Goal: Information Seeking & Learning: Find specific fact

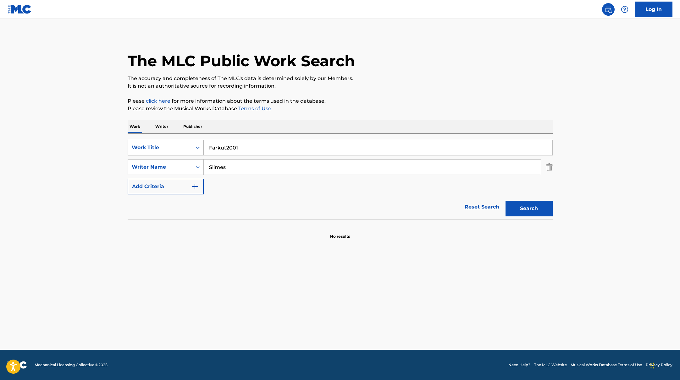
drag, startPoint x: 246, startPoint y: 150, endPoint x: 176, endPoint y: 144, distance: 70.4
click at [177, 144] on div "SearchWithCriteria45832d00-a73f-42f3-99db-db111a6c5918 Work Title Farkut2001" at bounding box center [340, 148] width 425 height 16
paste input "MASIINA"
type input "MASIINA"
click at [366, 68] on div "The MLC Public Work Search" at bounding box center [340, 58] width 425 height 46
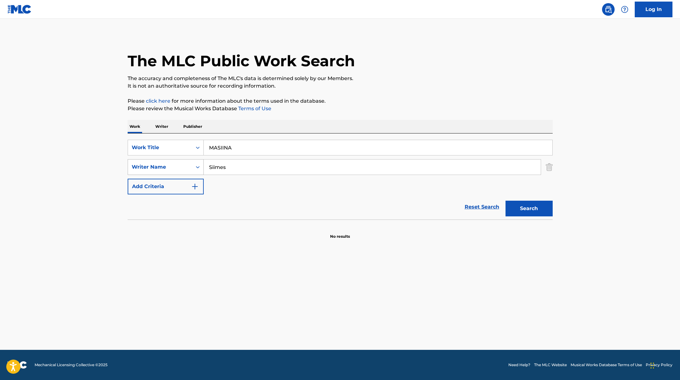
drag, startPoint x: 234, startPoint y: 168, endPoint x: 185, endPoint y: 167, distance: 49.1
click at [185, 167] on div "SearchWithCriteria6fe0b56a-87ea-458f-8866-440b0c01beee Writer Name [PERSON_NAME]" at bounding box center [340, 167] width 425 height 16
paste input "Masaadi"
type input "Masaadi"
click at [534, 210] on button "Search" at bounding box center [528, 209] width 47 height 16
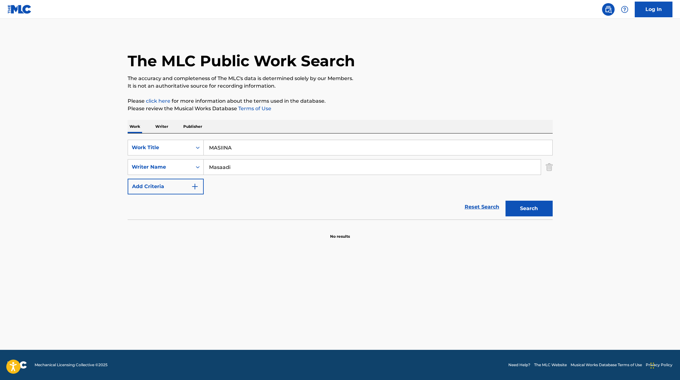
click at [534, 206] on button "Search" at bounding box center [528, 209] width 47 height 16
paste input "Kellon suuntaa (feat. JVG)"
drag, startPoint x: 236, startPoint y: 151, endPoint x: 193, endPoint y: 143, distance: 44.3
click at [193, 143] on div "SearchWithCriteria45832d00-a73f-42f3-99db-db111a6c5918 Work Title MASIINA" at bounding box center [340, 148] width 425 height 16
type input "Kellon suuntaa (feat. JVG)"
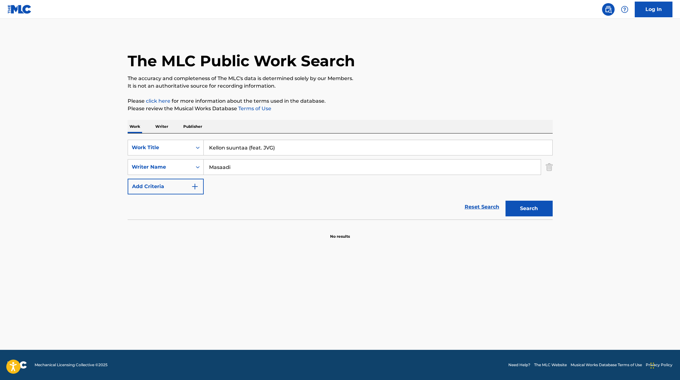
click at [397, 101] on p "Please click here for more information about the terms used in the database." at bounding box center [340, 101] width 425 height 8
drag, startPoint x: 237, startPoint y: 166, endPoint x: 196, endPoint y: 164, distance: 41.2
click at [196, 164] on div "SearchWithCriteria6fe0b56a-87ea-458f-8866-440b0c01beee Writer Name [PERSON_NAME]" at bounding box center [340, 167] width 425 height 16
paste input "Saksela"
type input "Saksela"
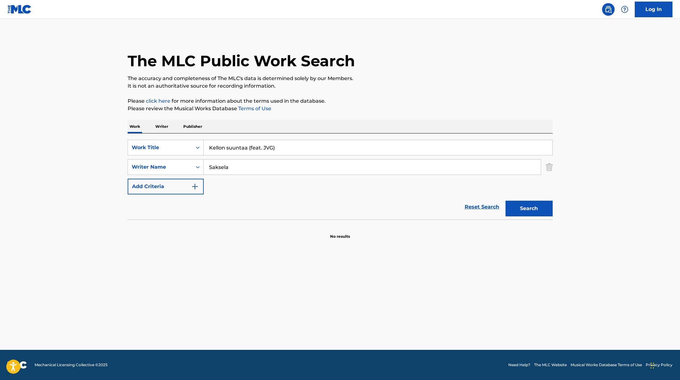
drag, startPoint x: 299, startPoint y: 148, endPoint x: 249, endPoint y: 147, distance: 50.6
click at [249, 147] on input "Kellon suuntaa (feat. JVG)" at bounding box center [378, 147] width 349 height 15
click at [445, 84] on p "It is not an authoritative source for recording information." at bounding box center [340, 86] width 425 height 8
click at [534, 210] on button "Search" at bounding box center [528, 209] width 47 height 16
drag, startPoint x: 264, startPoint y: 149, endPoint x: 176, endPoint y: 141, distance: 88.4
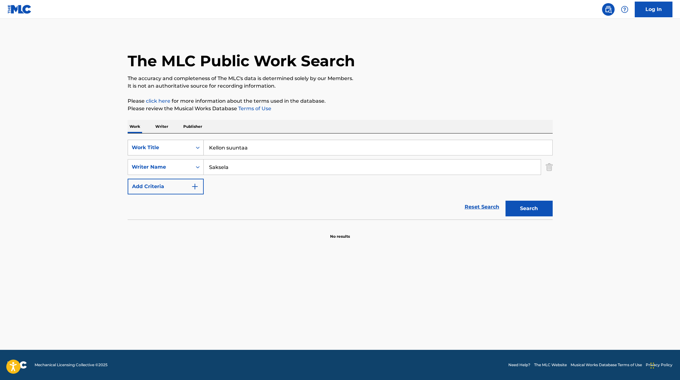
click at [176, 141] on div "SearchWithCriteria45832d00-a73f-42f3-99db-db111a6c5918 Work Title Kellon suuntaa" at bounding box center [340, 148] width 425 height 16
paste input "[PERSON_NAME] (feat. [GEOGRAPHIC_DATA])"
type input "[PERSON_NAME] (feat. [GEOGRAPHIC_DATA])"
click at [401, 80] on p "The accuracy and completeness of The MLC's data is determined solely by our Mem…" at bounding box center [340, 79] width 425 height 8
drag, startPoint x: 233, startPoint y: 169, endPoint x: 182, endPoint y: 165, distance: 50.8
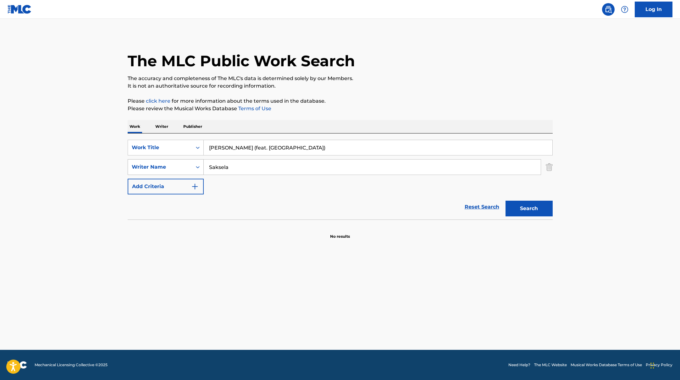
click at [182, 165] on div "SearchWithCriteria6fe0b56a-87ea-458f-8866-440b0c01beee Writer Name [PERSON_NAME]" at bounding box center [340, 167] width 425 height 16
paste input "Elivuo"
type input "Elivuo"
drag, startPoint x: 290, startPoint y: 149, endPoint x: 227, endPoint y: 149, distance: 63.5
click at [227, 149] on input "[PERSON_NAME] (feat. [GEOGRAPHIC_DATA])" at bounding box center [378, 147] width 349 height 15
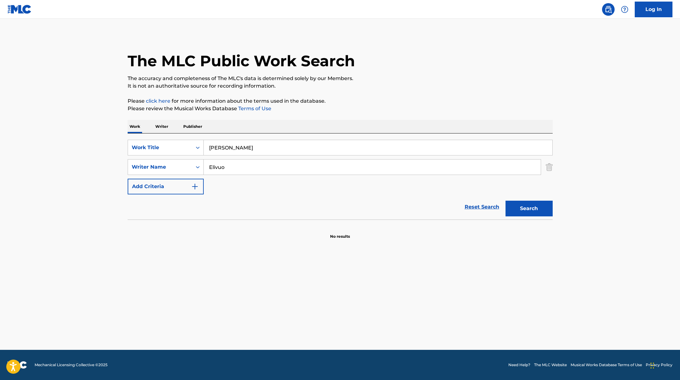
click at [505, 201] on button "Search" at bounding box center [528, 209] width 47 height 16
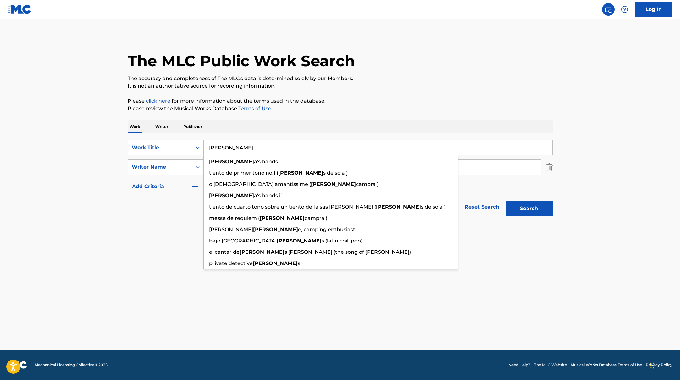
click at [448, 111] on p "Please review the Musical Works Database Terms of Use" at bounding box center [340, 109] width 425 height 8
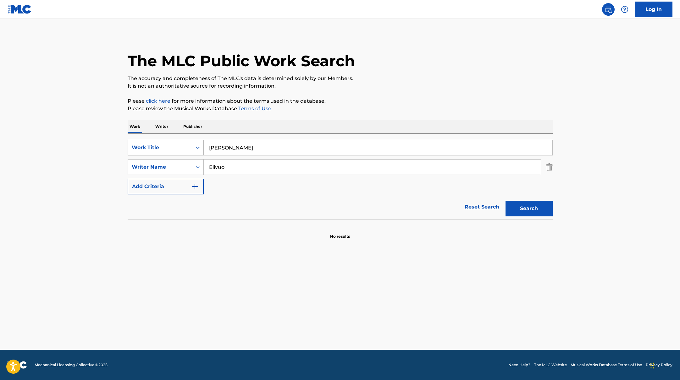
drag, startPoint x: 235, startPoint y: 151, endPoint x: 184, endPoint y: 141, distance: 51.8
click at [184, 141] on div "SearchWithCriteria45832d00-a73f-42f3-99db-db111a6c5918 Work Title [PERSON_NAME]" at bounding box center [340, 148] width 425 height 16
paste input "[PERSON_NAME]"
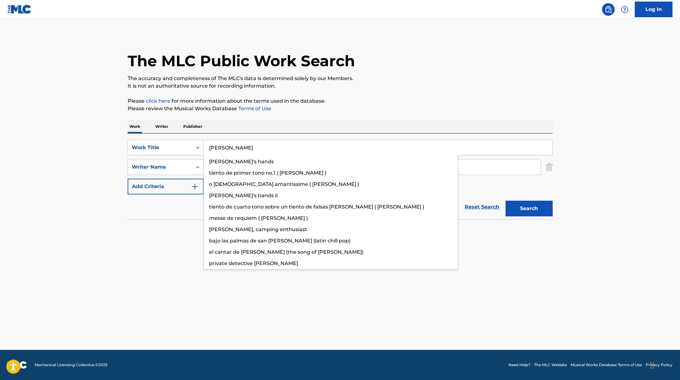
type input "[PERSON_NAME]"
click at [375, 93] on div "The MLC Public Work Search The accuracy and completeness of The MLC's data is d…" at bounding box center [340, 137] width 440 height 205
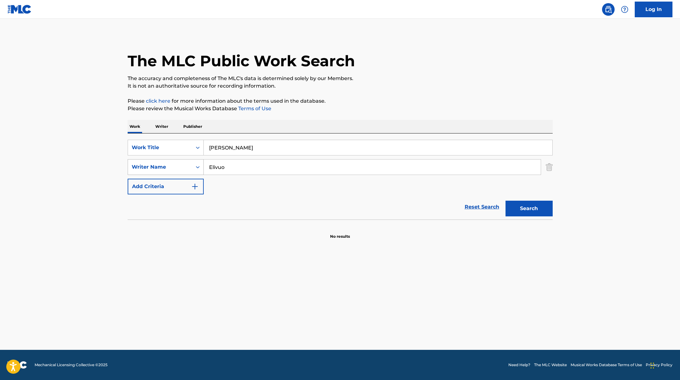
drag, startPoint x: 236, startPoint y: 169, endPoint x: 176, endPoint y: 162, distance: 60.8
click at [176, 162] on div "SearchWithCriteria6fe0b56a-87ea-458f-8866-440b0c01beee Writer Name Elivuo" at bounding box center [340, 167] width 425 height 16
paste input "[PERSON_NAME],"
type input "[PERSON_NAME],"
click at [493, 82] on p "It is not an authoritative source for recording information." at bounding box center [340, 86] width 425 height 8
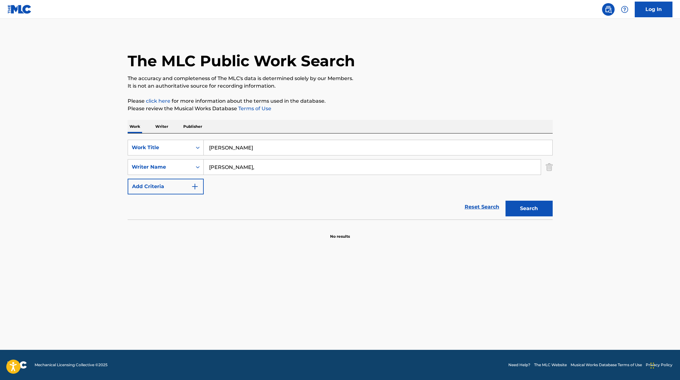
click at [528, 207] on button "Search" at bounding box center [528, 209] width 47 height 16
drag, startPoint x: 233, startPoint y: 150, endPoint x: 177, endPoint y: 144, distance: 56.7
click at [180, 144] on div "SearchWithCriteria45832d00-a73f-42f3-99db-db111a6c5918 Work Title [PERSON_NAME]" at bounding box center [340, 148] width 425 height 16
paste input "Ain"
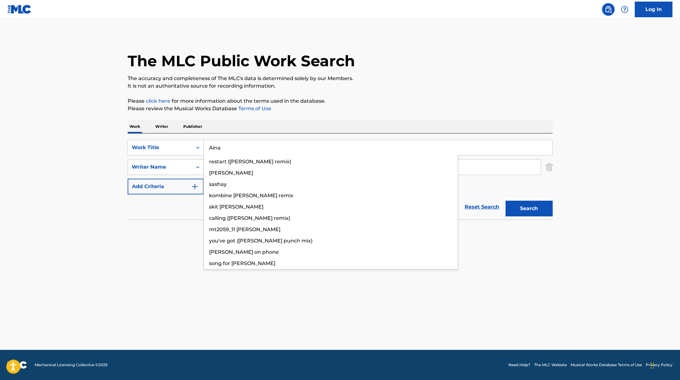
type input "Aina"
click at [372, 82] on p "It is not an authoritative source for recording information." at bounding box center [340, 86] width 425 height 8
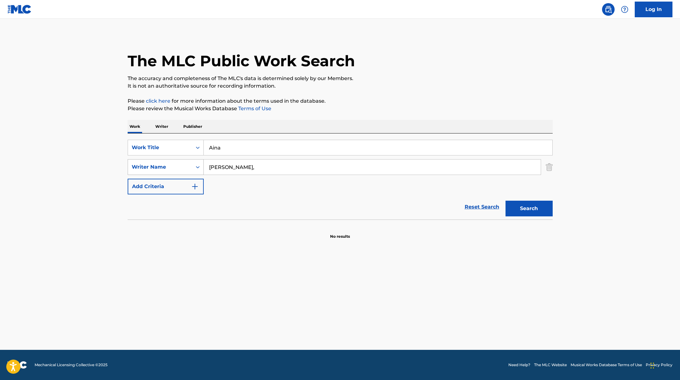
drag, startPoint x: 246, startPoint y: 168, endPoint x: 177, endPoint y: 165, distance: 69.9
click at [175, 165] on div "SearchWithCriteria6fe0b56a-87ea-458f-8866-440b0c01beee Writer Name [PERSON_NAME…" at bounding box center [340, 167] width 425 height 16
paste input "[PERSON_NAME]"
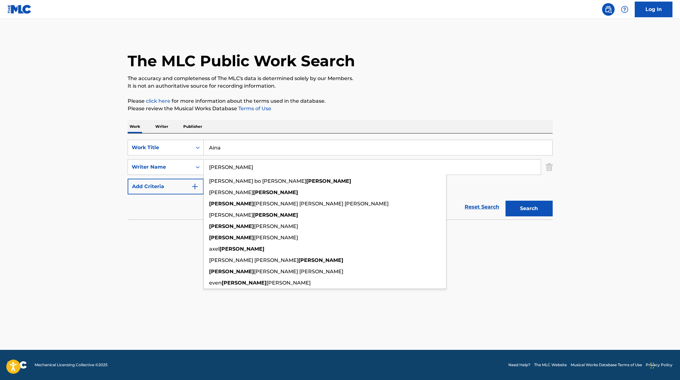
type input "[PERSON_NAME]"
click at [395, 102] on p "Please click here for more information about the terms used in the database." at bounding box center [340, 101] width 425 height 8
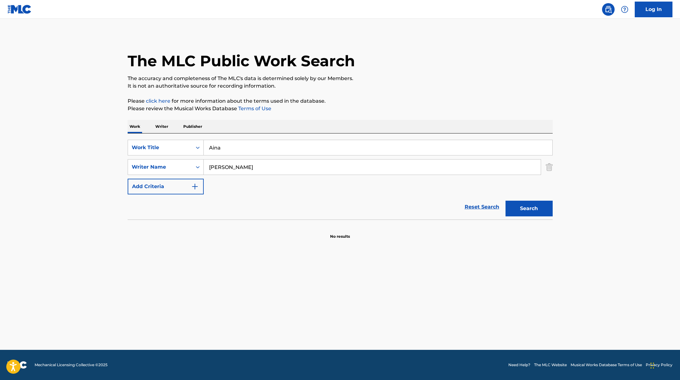
click at [526, 207] on button "Search" at bounding box center [528, 209] width 47 height 16
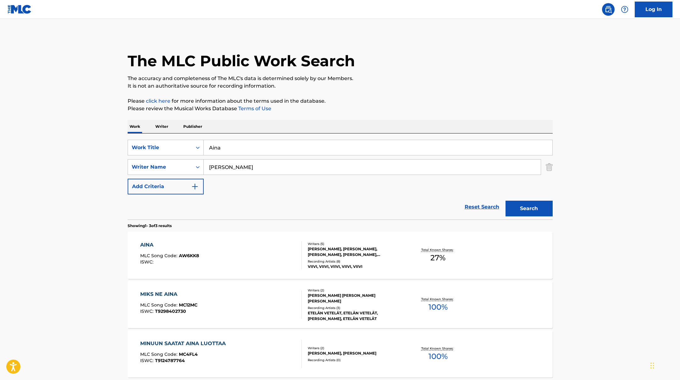
click at [262, 244] on div "AINA MLC Song Code : AW6KK8 ISWC :" at bounding box center [221, 255] width 162 height 28
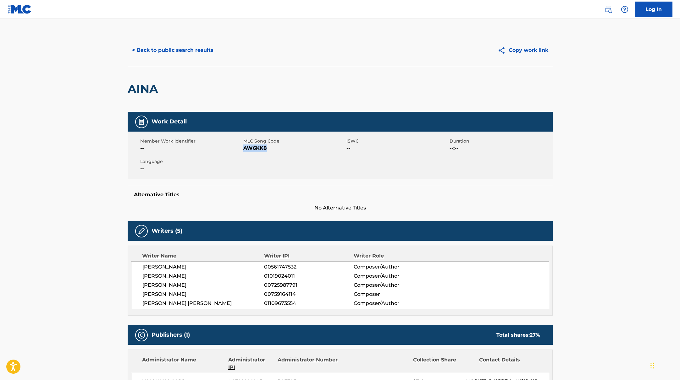
drag, startPoint x: 244, startPoint y: 150, endPoint x: 278, endPoint y: 152, distance: 33.7
click at [278, 152] on span "AW6KK8" at bounding box center [294, 149] width 102 height 8
copy span "AW6KK8"
drag, startPoint x: 187, startPoint y: 90, endPoint x: 119, endPoint y: 89, distance: 67.6
click at [119, 89] on main "< Back to public search results Copy work link AINA Work Detail Member Work Ide…" at bounding box center [340, 323] width 680 height 608
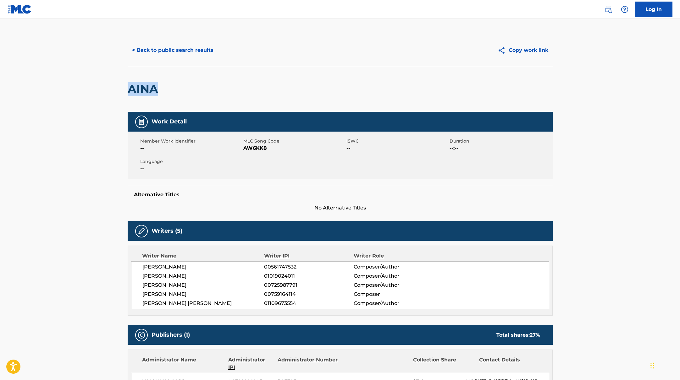
copy h2 "AINA"
click at [198, 52] on button "< Back to public search results" at bounding box center [173, 50] width 90 height 16
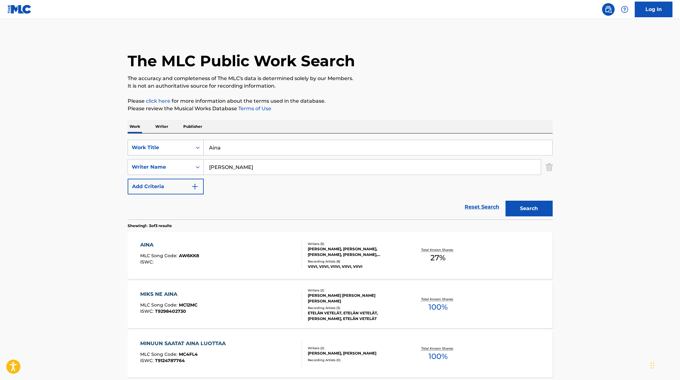
drag, startPoint x: 233, startPoint y: 151, endPoint x: 190, endPoint y: 147, distance: 42.3
click at [191, 147] on div "SearchWithCriteria45832d00-a73f-42f3-99db-db111a6c5918 Work Title Aina" at bounding box center [340, 148] width 425 height 16
paste input "Satasen [PERSON_NAME] 2025"
type input "Satasen [PERSON_NAME] 2025"
click at [233, 128] on div "Work Writer Publisher" at bounding box center [340, 126] width 425 height 13
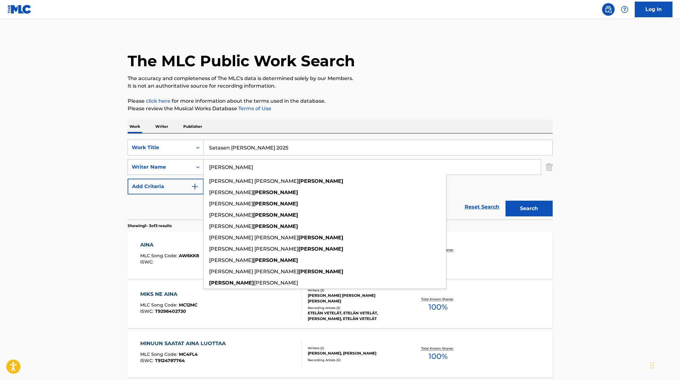
drag, startPoint x: 243, startPoint y: 169, endPoint x: 199, endPoint y: 166, distance: 44.7
click at [199, 166] on div "SearchWithCriteria6fe0b56a-87ea-458f-8866-440b0c01beee Writer Name [PERSON_NAME…" at bounding box center [340, 167] width 425 height 16
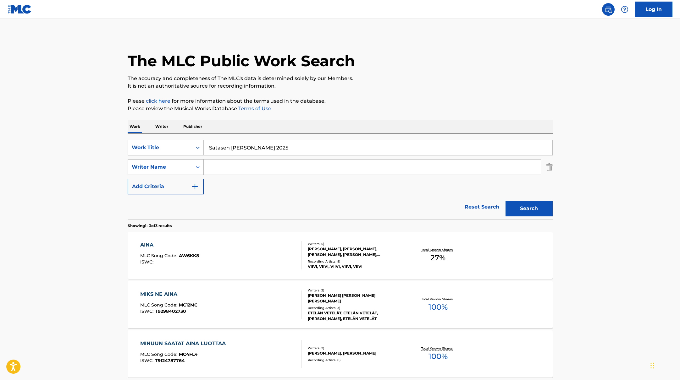
click at [505, 201] on button "Search" at bounding box center [528, 209] width 47 height 16
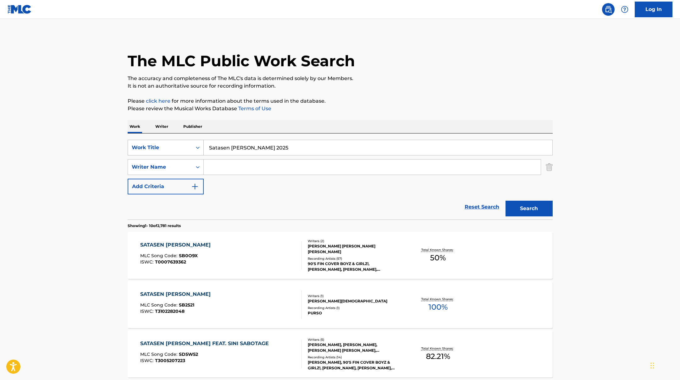
drag, startPoint x: 266, startPoint y: 148, endPoint x: 186, endPoint y: 145, distance: 79.9
click at [186, 145] on div "SearchWithCriteria45832d00-a73f-42f3-99db-db111a6c5918 Work Title Satasen [PERS…" at bounding box center [340, 148] width 425 height 16
paste input "i wish i knew how to quit you"
type input "i wish i knew how to quit you"
click at [388, 78] on p "The accuracy and completeness of The MLC's data is determined solely by our Mem…" at bounding box center [340, 79] width 425 height 8
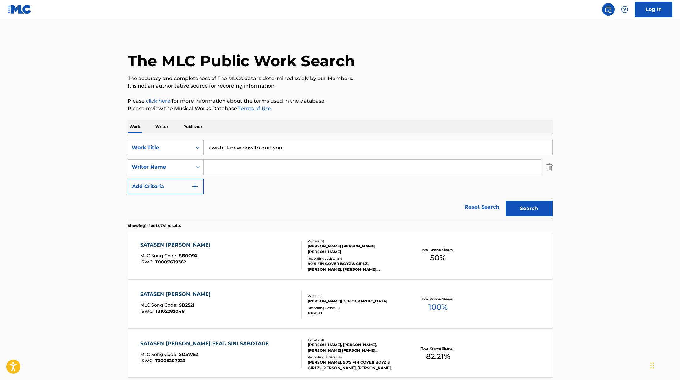
click at [230, 172] on input "Search Form" at bounding box center [372, 167] width 337 height 15
paste input "[PERSON_NAME]"
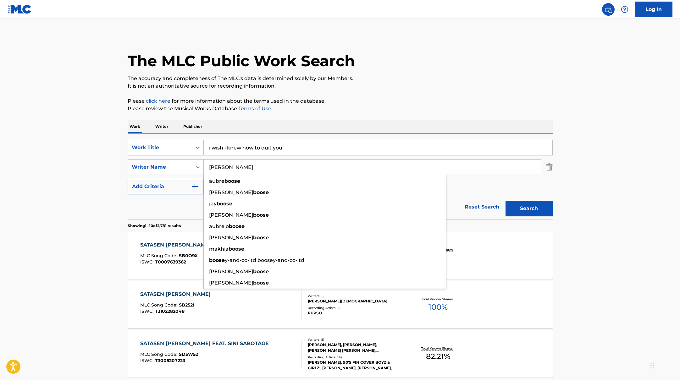
type input "[PERSON_NAME]"
click at [544, 202] on button "Search" at bounding box center [528, 209] width 47 height 16
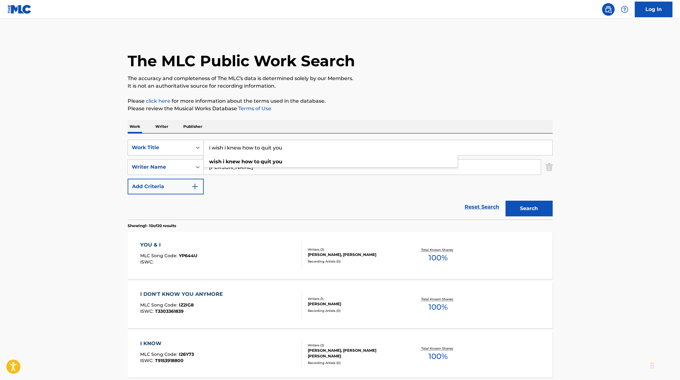
drag, startPoint x: 290, startPoint y: 149, endPoint x: 188, endPoint y: 148, distance: 101.5
click at [188, 148] on div "SearchWithCriteria45832d00-a73f-42f3-99db-db111a6c5918 Work Title i wish i knew…" at bounding box center [340, 148] width 425 height 16
paste input "Sori rakas"
type input "Sori rakas"
click at [415, 86] on p "It is not an authoritative source for recording information." at bounding box center [340, 86] width 425 height 8
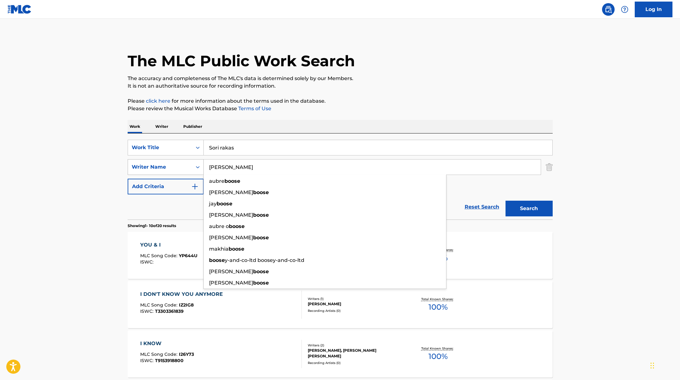
drag, startPoint x: 234, startPoint y: 167, endPoint x: 177, endPoint y: 159, distance: 57.4
click at [172, 159] on div "SearchWithCriteria6fe0b56a-87ea-458f-8866-440b0c01beee Writer Name [PERSON_NAME…" at bounding box center [340, 167] width 425 height 16
paste input "[PERSON_NAME]"
type input "[PERSON_NAME]"
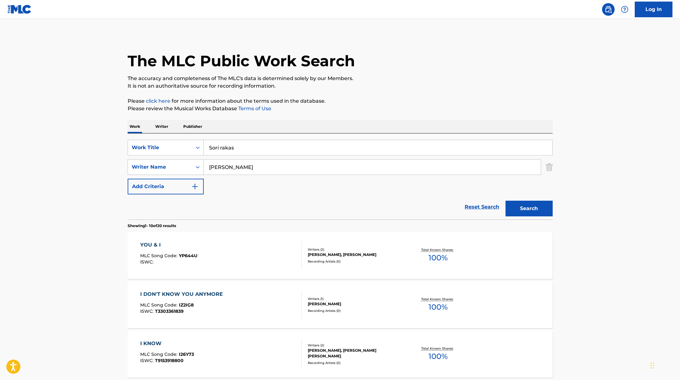
click at [362, 100] on p "Please click here for more information about the terms used in the database." at bounding box center [340, 101] width 425 height 8
click at [529, 204] on button "Search" at bounding box center [528, 209] width 47 height 16
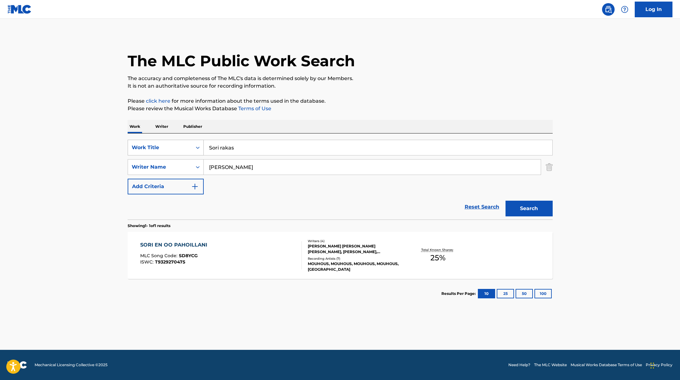
paste input "Moottorisaha"
drag, startPoint x: 261, startPoint y: 154, endPoint x: 186, endPoint y: 145, distance: 75.1
click at [186, 145] on div "SearchWithCriteria45832d00-a73f-42f3-99db-db111a6c5918 Work Title Moottorisaha" at bounding box center [340, 148] width 425 height 16
type input "Moottorisaha"
click at [384, 85] on p "It is not an authoritative source for recording information." at bounding box center [340, 86] width 425 height 8
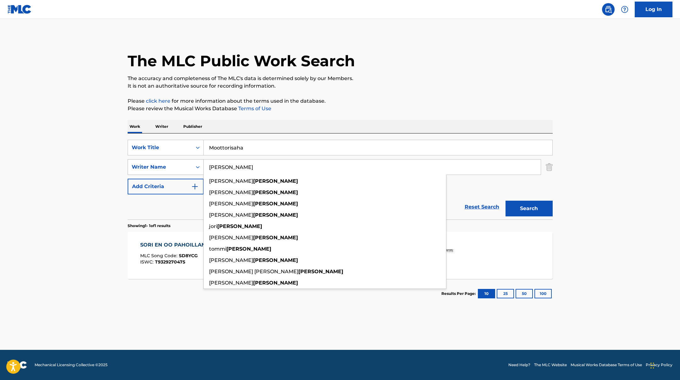
drag, startPoint x: 235, startPoint y: 169, endPoint x: 195, endPoint y: 167, distance: 40.3
click at [190, 168] on div "SearchWithCriteria6fe0b56a-87ea-458f-8866-440b0c01beee Writer Name [PERSON_NAME…" at bounding box center [340, 167] width 425 height 16
paste input "Selkee"
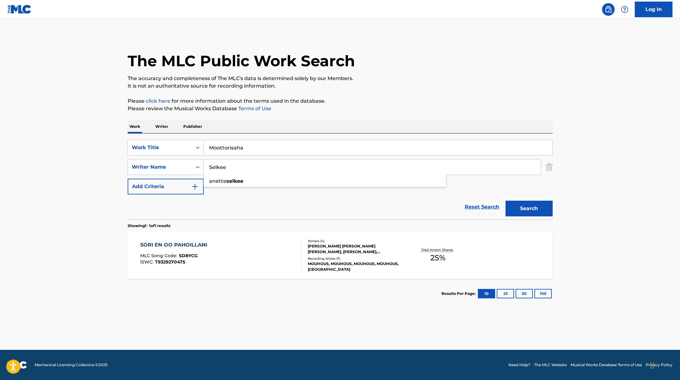
type input "Selkee"
click at [378, 81] on p "The accuracy and completeness of The MLC's data is determined solely by our Mem…" at bounding box center [340, 79] width 425 height 8
click at [532, 204] on button "Search" at bounding box center [528, 209] width 47 height 16
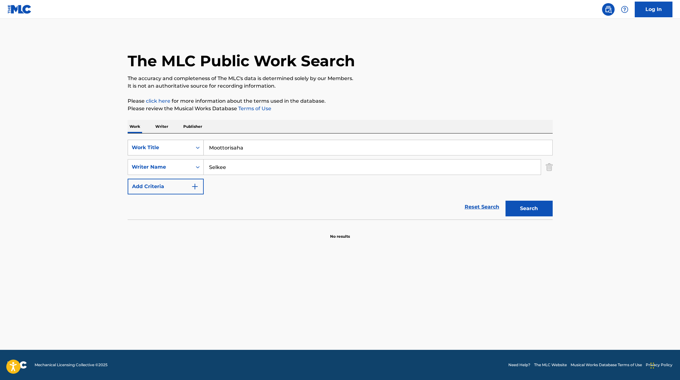
drag, startPoint x: 256, startPoint y: 150, endPoint x: 184, endPoint y: 145, distance: 72.2
click at [185, 145] on div "SearchWithCriteria45832d00-a73f-42f3-99db-db111a6c5918 Work Title Moottorisaha" at bounding box center [340, 148] width 425 height 16
paste input "The Prince Of The Dark"
type input "The Prince Of The Dark"
click at [380, 82] on p "The accuracy and completeness of The MLC's data is determined solely by our Mem…" at bounding box center [340, 79] width 425 height 8
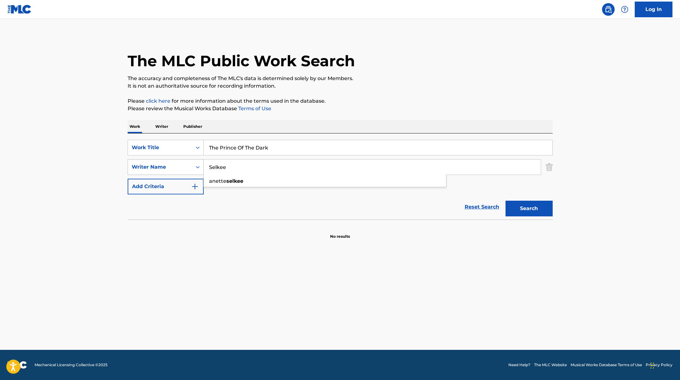
drag, startPoint x: 240, startPoint y: 165, endPoint x: 197, endPoint y: 162, distance: 42.6
click at [197, 162] on div "SearchWithCriteria6fe0b56a-87ea-458f-8866-440b0c01beee Writer Name [PERSON_NAME]" at bounding box center [340, 167] width 425 height 16
paste input "[PERSON_NAME]"
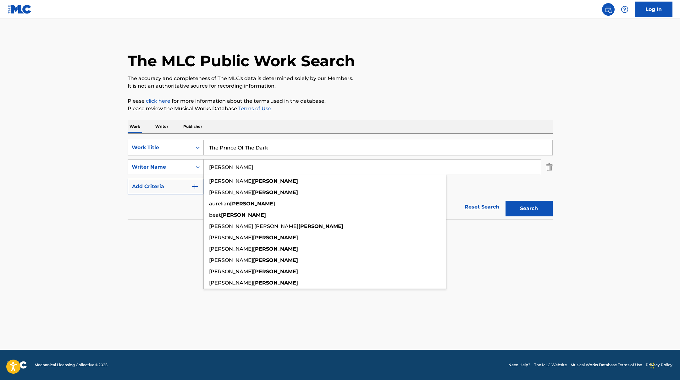
type input "[PERSON_NAME]"
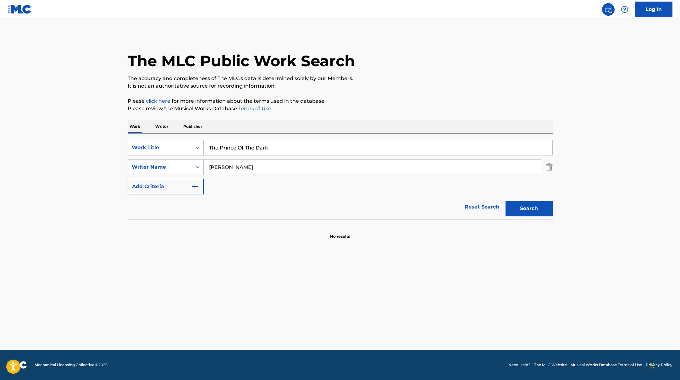
click at [393, 120] on div "Work Writer Publisher" at bounding box center [340, 126] width 425 height 13
click at [539, 209] on button "Search" at bounding box center [528, 209] width 47 height 16
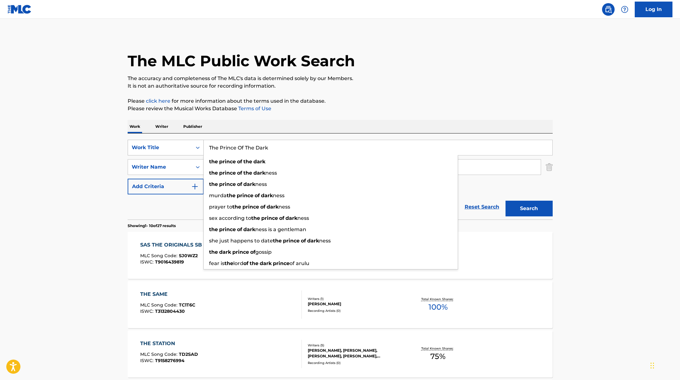
drag, startPoint x: 275, startPoint y: 150, endPoint x: 192, endPoint y: 145, distance: 83.5
click at [192, 145] on div "SearchWithCriteria45832d00-a73f-42f3-99db-db111a6c5918 Work Title The Prince Of…" at bounding box center [340, 148] width 425 height 16
paste input "ransit"
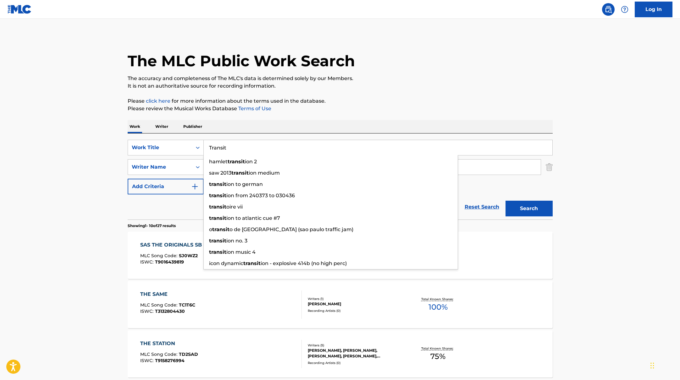
type input "Transit"
click at [444, 74] on div "The MLC Public Work Search" at bounding box center [340, 58] width 425 height 46
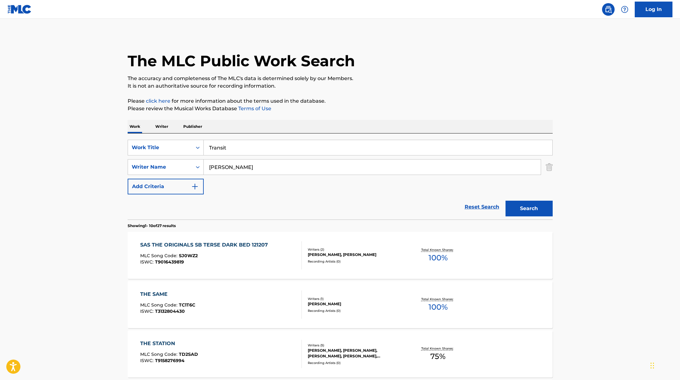
drag, startPoint x: 240, startPoint y: 167, endPoint x: 206, endPoint y: 152, distance: 37.7
click at [188, 163] on div "SearchWithCriteria6fe0b56a-87ea-458f-8866-440b0c01beee Writer Name [PERSON_NAME]" at bounding box center [340, 167] width 425 height 16
paste input "Iiro"
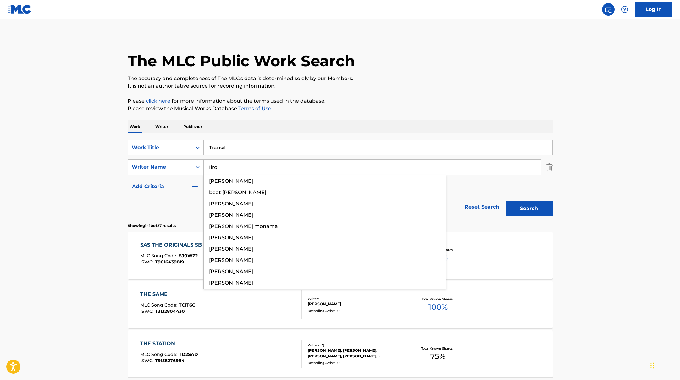
type input "Iiro"
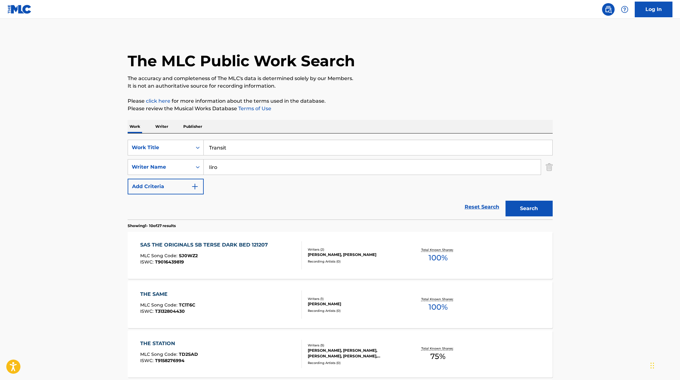
click at [396, 85] on p "It is not an authoritative source for recording information." at bounding box center [340, 86] width 425 height 8
click at [547, 212] on button "Search" at bounding box center [528, 209] width 47 height 16
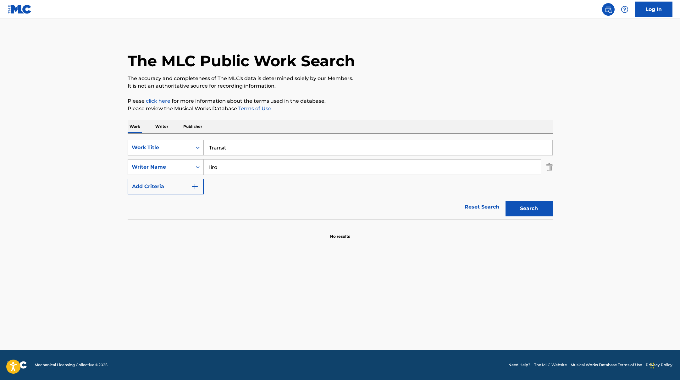
drag, startPoint x: 235, startPoint y: 147, endPoint x: 186, endPoint y: 146, distance: 49.1
click at [186, 146] on div "SearchWithCriteria45832d00-a73f-42f3-99db-db111a6c5918 Work Title Transit" at bounding box center [340, 148] width 425 height 16
paste input "[PERSON_NAME]"
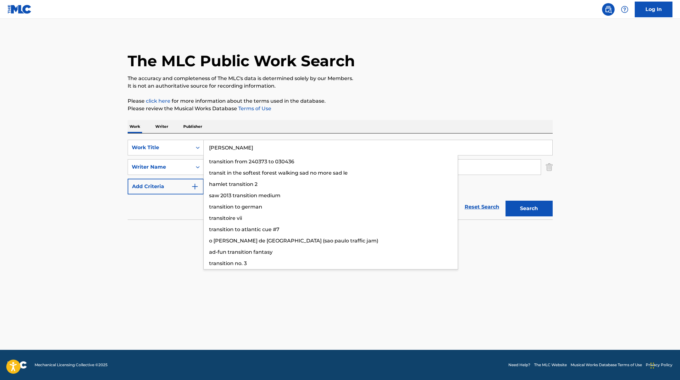
type input "[PERSON_NAME]"
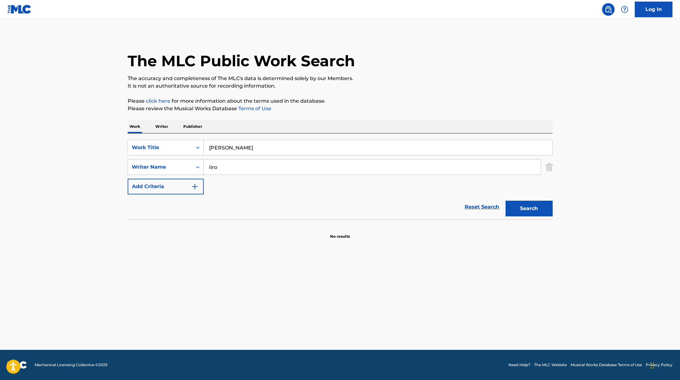
click at [367, 85] on p "It is not an authoritative source for recording information." at bounding box center [340, 86] width 425 height 8
drag, startPoint x: 232, startPoint y: 169, endPoint x: 185, endPoint y: 162, distance: 47.4
click at [185, 162] on div "SearchWithCriteria6fe0b56a-87ea-458f-8866-440b0c01beee Writer Name [PERSON_NAME]" at bounding box center [340, 167] width 425 height 16
paste input "[PERSON_NAME],"
type input "[PERSON_NAME],"
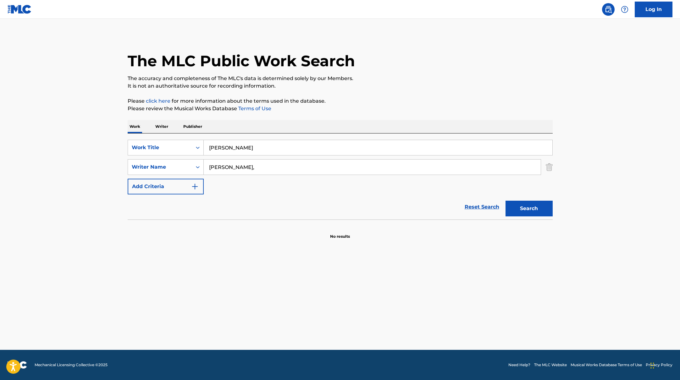
click at [539, 212] on button "Search" at bounding box center [528, 209] width 47 height 16
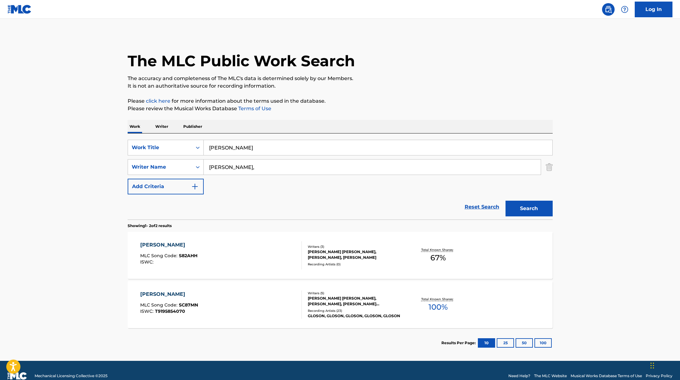
scroll to position [11, 0]
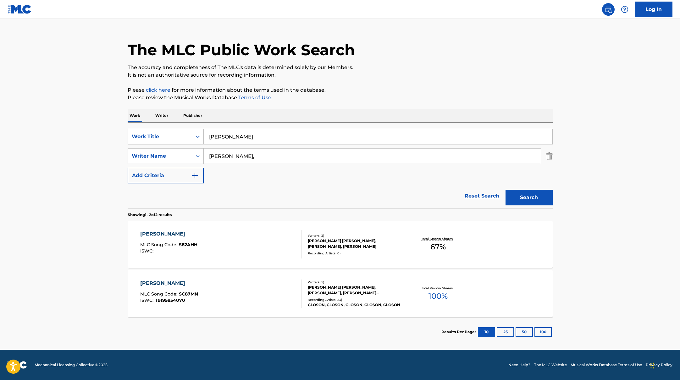
click at [246, 253] on div "[PERSON_NAME] MLC Song Code : S82AHH ISWC :" at bounding box center [221, 244] width 162 height 28
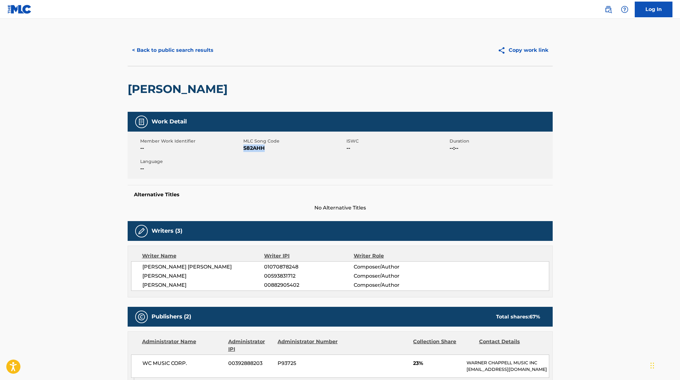
drag, startPoint x: 243, startPoint y: 148, endPoint x: 282, endPoint y: 149, distance: 38.7
click at [282, 149] on span "S82AHH" at bounding box center [294, 149] width 102 height 8
copy span "S82AHH"
click at [154, 54] on button "< Back to public search results" at bounding box center [173, 50] width 90 height 16
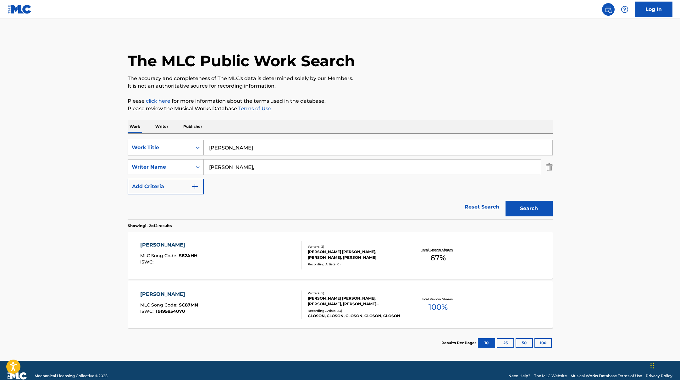
drag, startPoint x: 239, startPoint y: 149, endPoint x: 191, endPoint y: 149, distance: 47.2
click at [191, 149] on div "SearchWithCriteria45832d00-a73f-42f3-99db-db111a6c5918 Work Title [PERSON_NAME]" at bounding box center [340, 148] width 425 height 16
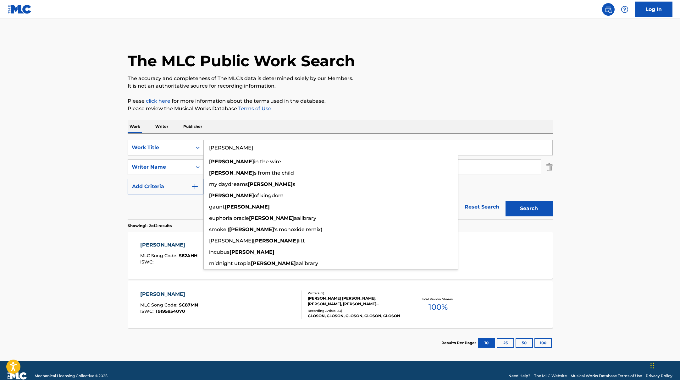
paste input "Bad Omens"
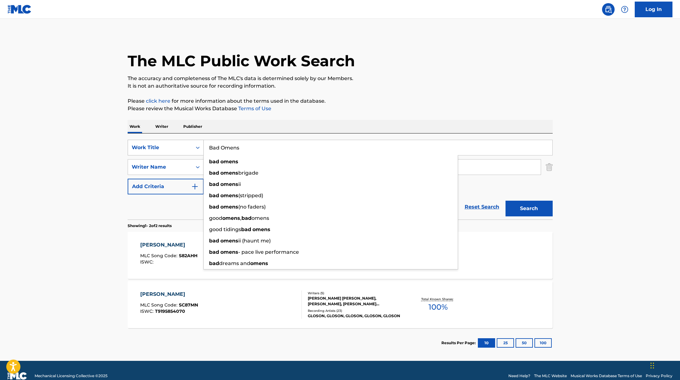
drag, startPoint x: 244, startPoint y: 148, endPoint x: 193, endPoint y: 146, distance: 50.6
click at [192, 146] on div "SearchWithCriteria45832d00-a73f-42f3-99db-db111a6c5918 Work Title Bad Omens bad…" at bounding box center [340, 148] width 425 height 16
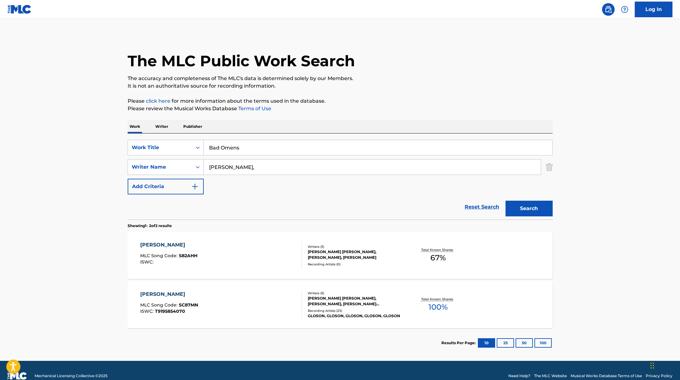
paste input "THE DEATH OF PEACE OF MIND"
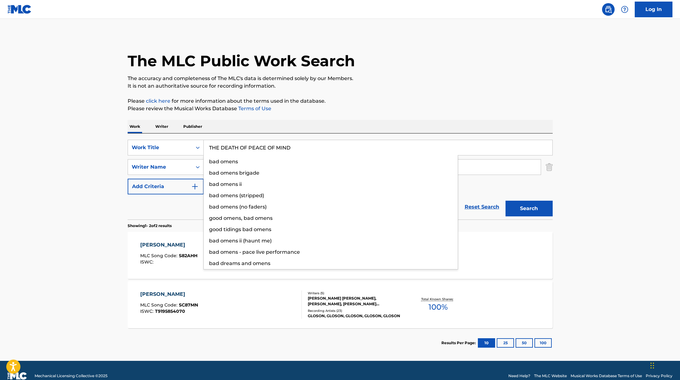
type input "THE DEATH OF PEACE OF MIND"
click at [385, 98] on p "Please click here for more information about the terms used in the database." at bounding box center [340, 101] width 425 height 8
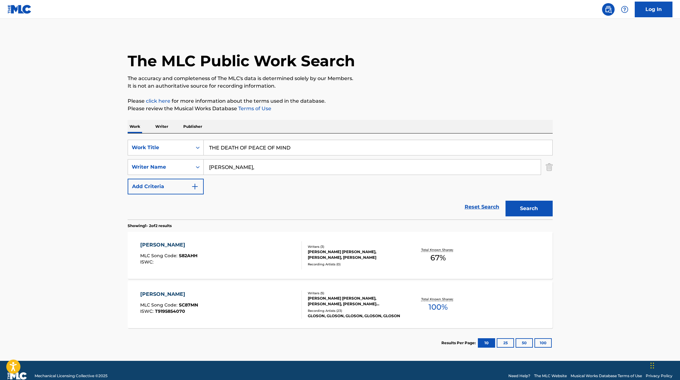
click at [522, 209] on button "Search" at bounding box center [528, 209] width 47 height 16
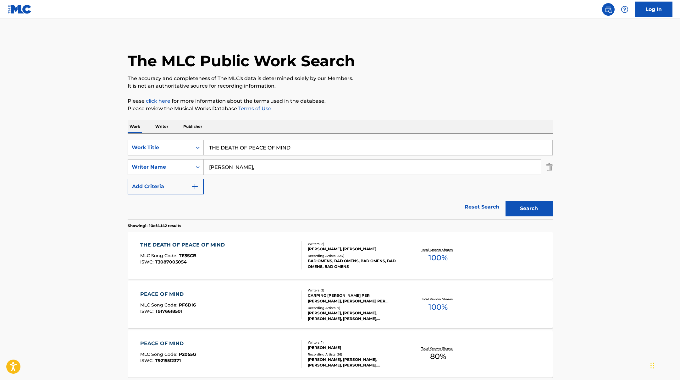
click at [284, 253] on div "THE DEATH OF PEACE OF MIND MLC Song Code : TE5SCB ISWC : T3087005054" at bounding box center [221, 255] width 162 height 28
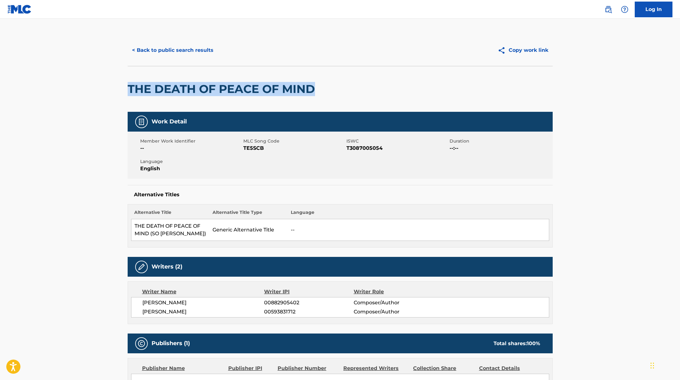
drag, startPoint x: 328, startPoint y: 87, endPoint x: 115, endPoint y: 80, distance: 213.5
click at [115, 80] on main "< Back to public search results Copy work link THE DEATH OF PEACE OF MIND Work …" at bounding box center [340, 349] width 680 height 661
copy h2 "THE DEATH OF PEACE OF MIND"
click at [198, 52] on button "< Back to public search results" at bounding box center [173, 50] width 90 height 16
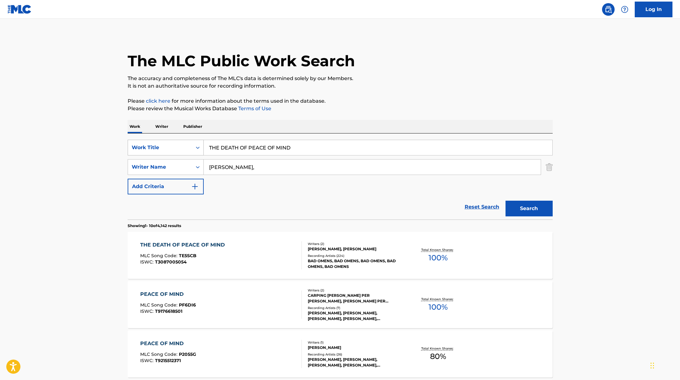
paste input "Krapulatango"
drag, startPoint x: 301, startPoint y: 146, endPoint x: 150, endPoint y: 144, distance: 151.2
click at [150, 144] on div "SearchWithCriteria45832d00-a73f-42f3-99db-db111a6c5918 Work Title THE DEATH OF …" at bounding box center [340, 148] width 425 height 16
type input "Krapulatango"
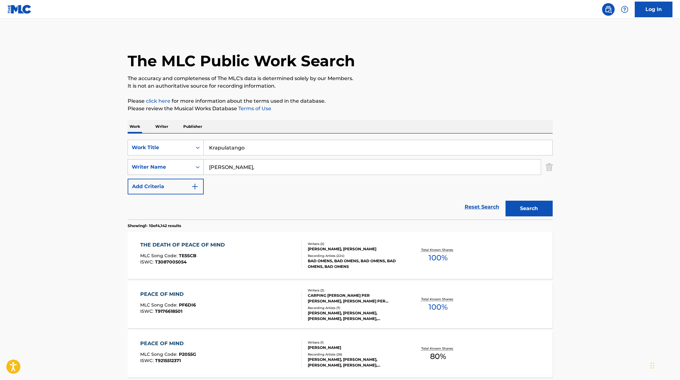
drag, startPoint x: 252, startPoint y: 165, endPoint x: 185, endPoint y: 163, distance: 67.0
click at [185, 163] on div "SearchWithCriteria6fe0b56a-87ea-458f-8866-440b0c01beee Writer Name [PERSON_NAME…" at bounding box center [340, 167] width 425 height 16
paste input "uhava"
type input "Kauhava"
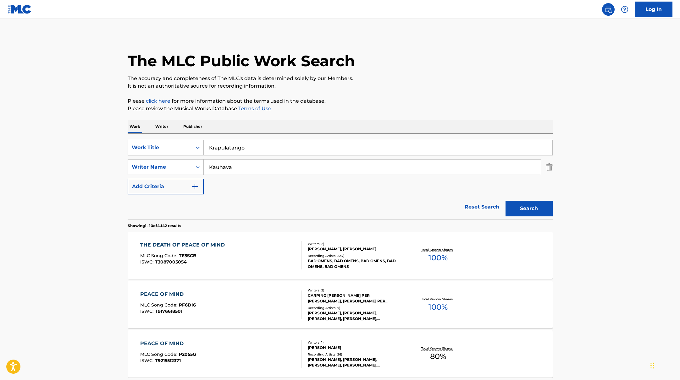
click at [521, 205] on button "Search" at bounding box center [528, 209] width 47 height 16
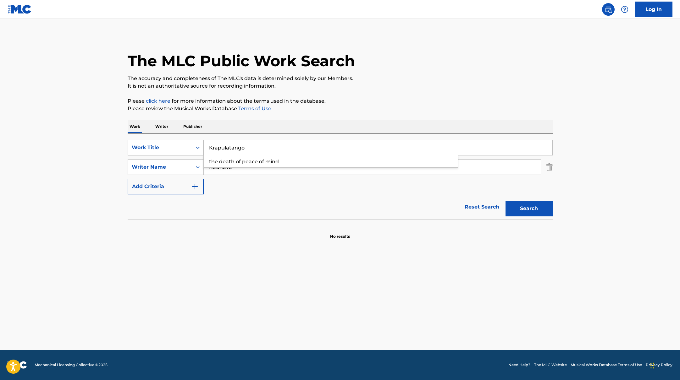
paste input "Unelmaa vai utopiaa"
drag, startPoint x: 251, startPoint y: 149, endPoint x: 194, endPoint y: 144, distance: 56.8
click at [194, 144] on div "SearchWithCriteria45832d00-a73f-42f3-99db-db111a6c5918 Work Title Unelmaa vai u…" at bounding box center [340, 148] width 425 height 16
type input "Unelmaa vai utopiaa"
click at [376, 96] on div "The MLC Public Work Search The accuracy and completeness of The MLC's data is d…" at bounding box center [340, 137] width 440 height 205
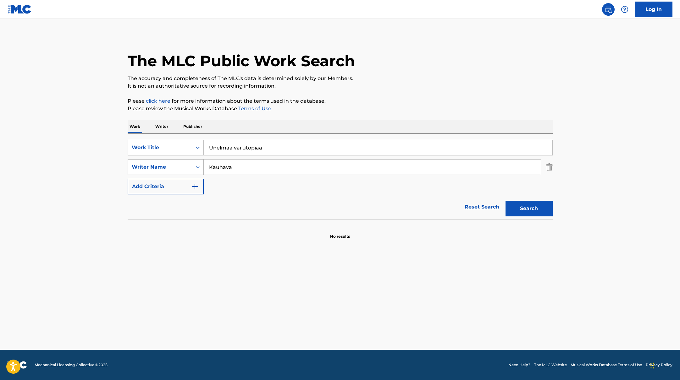
paste input "Nuu"
drag, startPoint x: 240, startPoint y: 171, endPoint x: 176, endPoint y: 160, distance: 64.4
click at [176, 160] on div "SearchWithCriteria6fe0b56a-87ea-458f-8866-440b0c01beee Writer Name [PERSON_NAME]" at bounding box center [340, 167] width 425 height 16
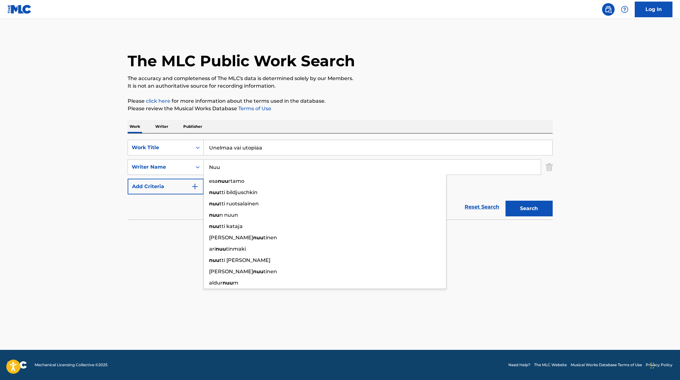
type input "Nuu"
click at [393, 106] on p "Please review the Musical Works Database Terms of Use" at bounding box center [340, 109] width 425 height 8
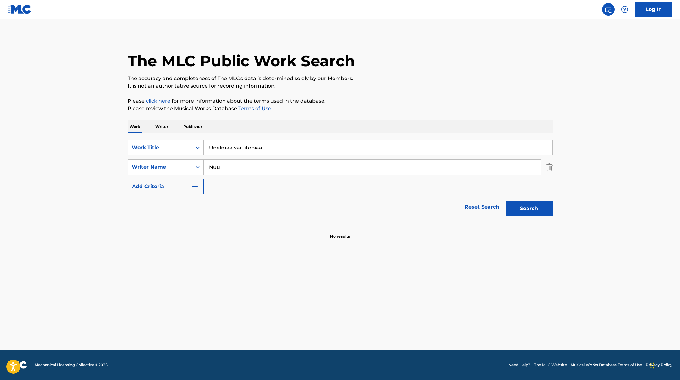
click at [533, 207] on button "Search" at bounding box center [528, 209] width 47 height 16
drag, startPoint x: 266, startPoint y: 149, endPoint x: 172, endPoint y: 148, distance: 94.3
click at [172, 148] on div "SearchWithCriteria45832d00-a73f-42f3-99db-db111a6c5918 Work Title Unelmaa vai u…" at bounding box center [340, 148] width 425 height 16
paste input "Sick and Tired"
type input "Sick and Tired"
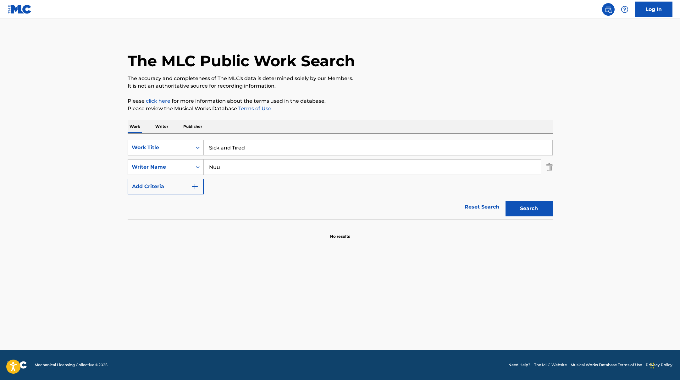
click at [383, 87] on p "It is not an authoritative source for recording information." at bounding box center [340, 86] width 425 height 8
drag, startPoint x: 234, startPoint y: 169, endPoint x: 187, endPoint y: 160, distance: 47.9
click at [176, 161] on div "SearchWithCriteria6fe0b56a-87ea-458f-8866-440b0c01beee Writer Name Nuu" at bounding box center [340, 167] width 425 height 16
paste input "[PERSON_NAME]"
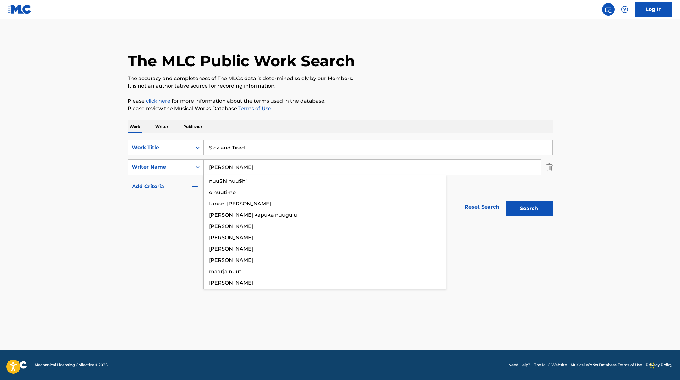
type input "[PERSON_NAME]"
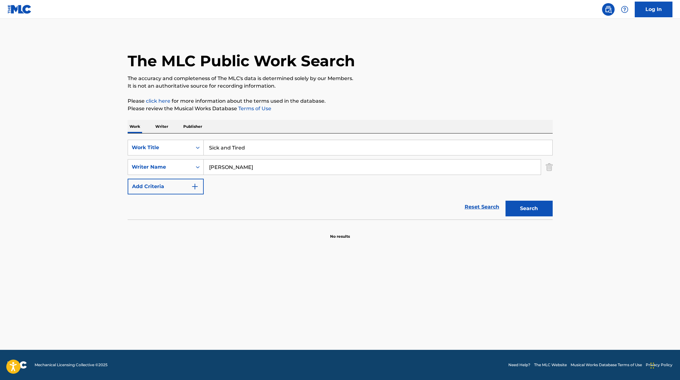
click at [412, 104] on p "Please click here for more information about the terms used in the database." at bounding box center [340, 101] width 425 height 8
click at [541, 212] on button "Search" at bounding box center [528, 209] width 47 height 16
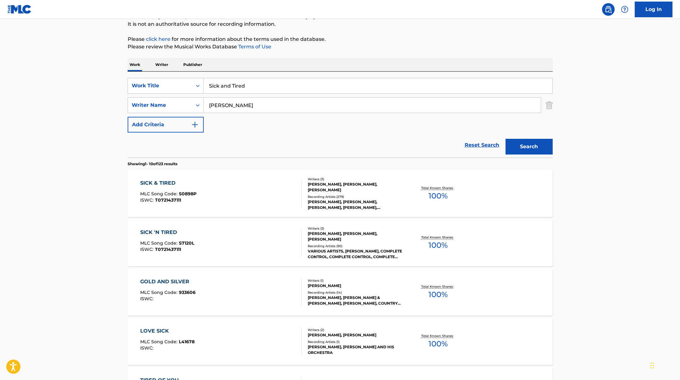
scroll to position [69, 0]
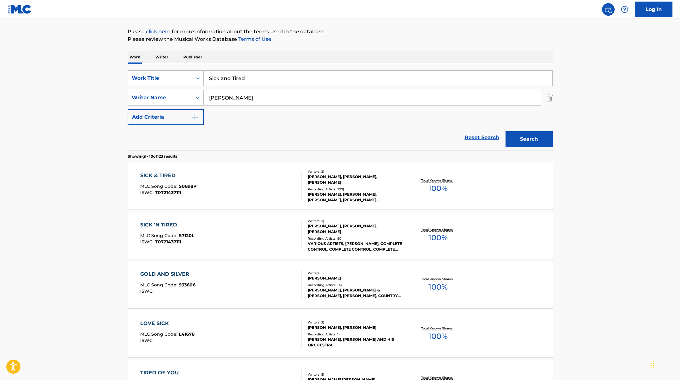
click at [265, 178] on div "SICK & TIRED MLC Song Code : S0898P ISWC : T0721437111" at bounding box center [221, 186] width 162 height 28
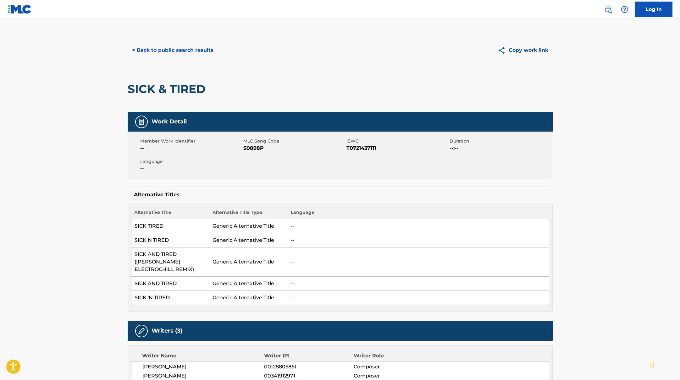
click at [198, 63] on div "< Back to public search results Copy work link" at bounding box center [340, 50] width 425 height 31
click at [200, 53] on button "< Back to public search results" at bounding box center [173, 50] width 90 height 16
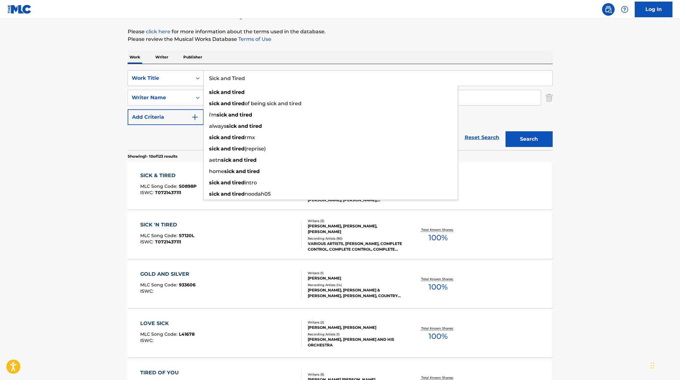
drag, startPoint x: 250, startPoint y: 83, endPoint x: 190, endPoint y: 80, distance: 59.8
click at [190, 80] on div "SearchWithCriteria45832d00-a73f-42f3-99db-db111a6c5918 Work Title Sick and Tire…" at bounding box center [340, 78] width 425 height 16
paste input "Confess Your Love"
type input "Confess Your Love"
click at [382, 33] on p "Please click here for more information about the terms used in the database." at bounding box center [340, 32] width 425 height 8
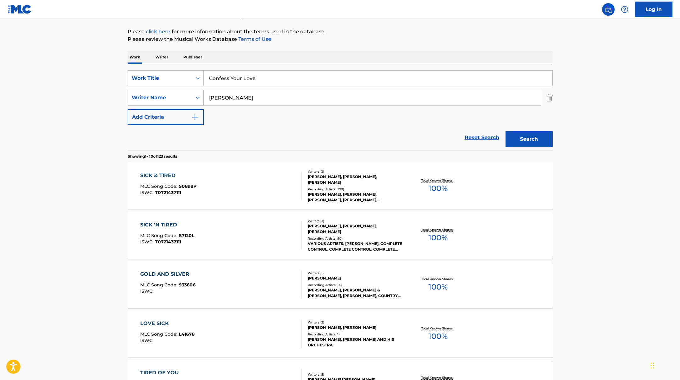
paste input "[PERSON_NAME]"
drag, startPoint x: 246, startPoint y: 99, endPoint x: 174, endPoint y: 96, distance: 72.4
click at [167, 97] on div "SearchWithCriteria6fe0b56a-87ea-458f-8866-440b0c01beee Writer Name [PERSON_NAME]" at bounding box center [340, 98] width 425 height 16
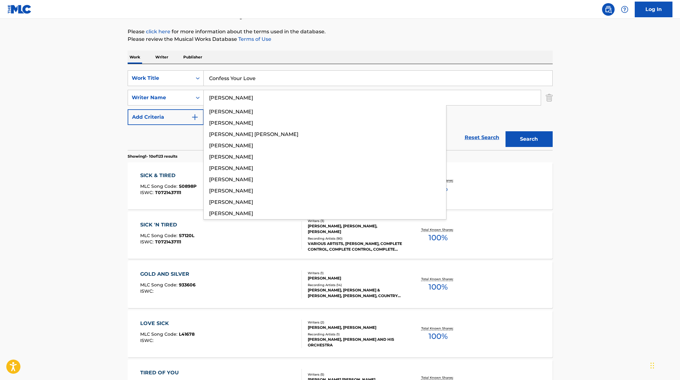
type input "[PERSON_NAME]"
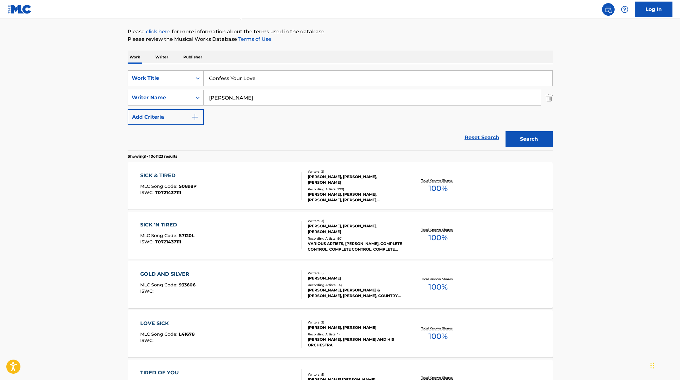
click at [421, 38] on p "Please review the Musical Works Database Terms of Use" at bounding box center [340, 40] width 425 height 8
click at [529, 133] on button "Search" at bounding box center [528, 139] width 47 height 16
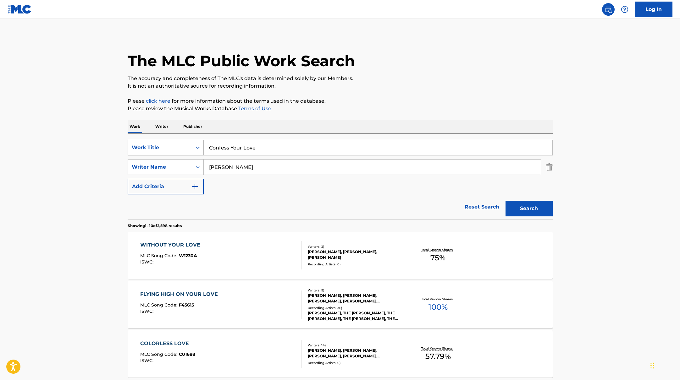
drag, startPoint x: 262, startPoint y: 150, endPoint x: 167, endPoint y: 147, distance: 95.6
click at [167, 147] on div "SearchWithCriteria45832d00-a73f-42f3-99db-db111a6c5918 Work Title Confess Your …" at bounding box center [340, 148] width 425 height 16
paste input "Naimanaamat"
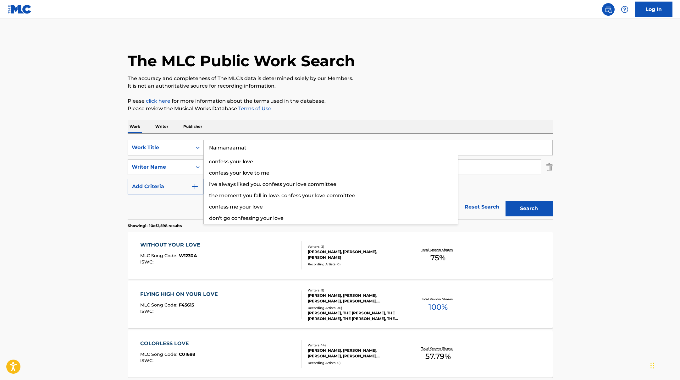
type input "Naimanaamat"
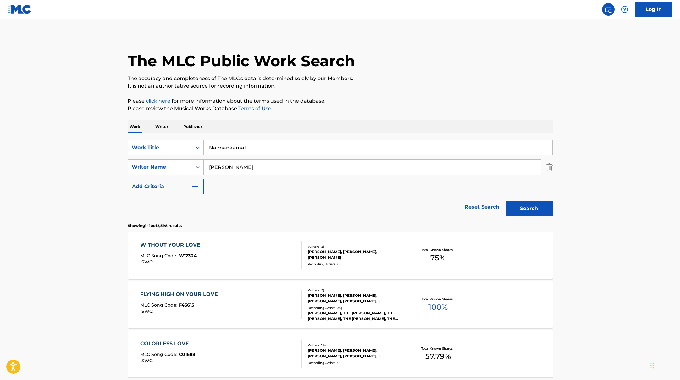
click at [326, 105] on p "Please review the Musical Works Database Terms of Use" at bounding box center [340, 109] width 425 height 8
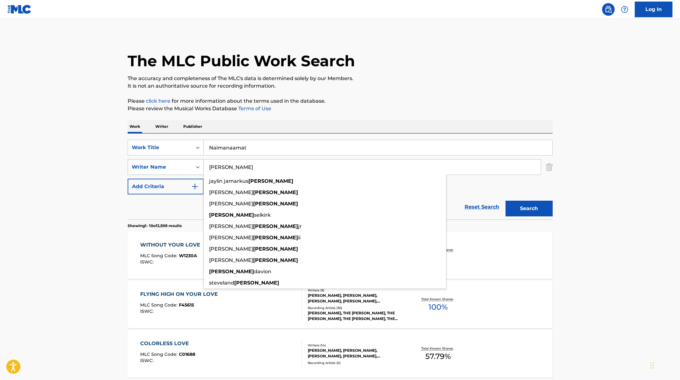
drag, startPoint x: 235, startPoint y: 165, endPoint x: 186, endPoint y: 165, distance: 48.1
click at [186, 165] on div "SearchWithCriteria6fe0b56a-87ea-458f-8866-440b0c01beee Writer Name [PERSON_NAME…" at bounding box center [340, 167] width 425 height 16
paste input "Teemu"
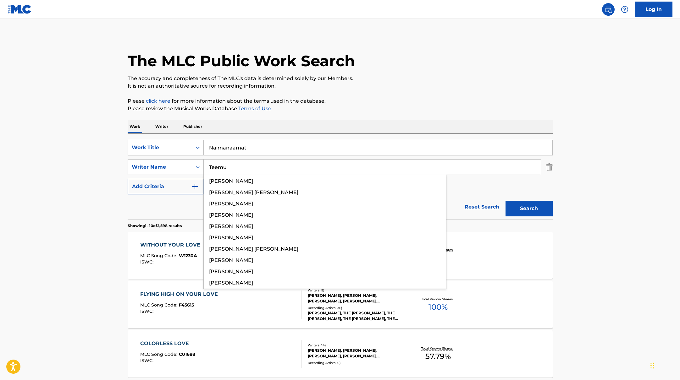
type input "Teemu"
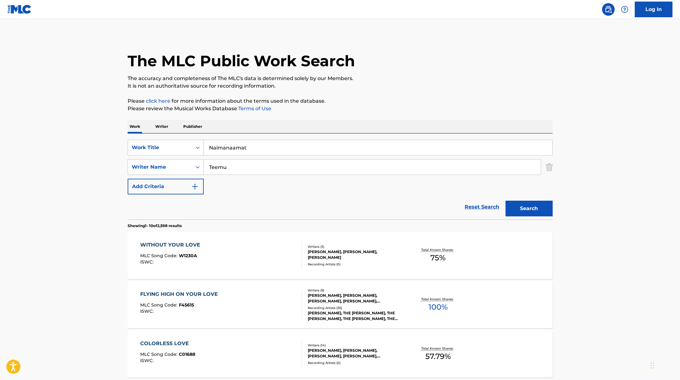
click at [396, 99] on p "Please click here for more information about the terms used in the database." at bounding box center [340, 101] width 425 height 8
click at [521, 207] on button "Search" at bounding box center [528, 209] width 47 height 16
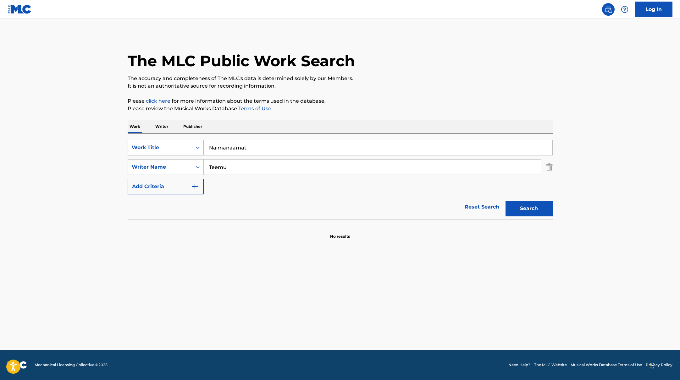
drag, startPoint x: 250, startPoint y: 149, endPoint x: 179, endPoint y: 141, distance: 71.7
click at [177, 141] on div "SearchWithCriteria45832d00-a73f-42f3-99db-db111a6c5918 Work Title Naimanaamat" at bounding box center [340, 148] width 425 height 16
paste input "Akka vie puole"
type input "Akka vie puolet"
click at [383, 96] on div "The MLC Public Work Search The accuracy and completeness of The MLC's data is d…" at bounding box center [340, 137] width 440 height 205
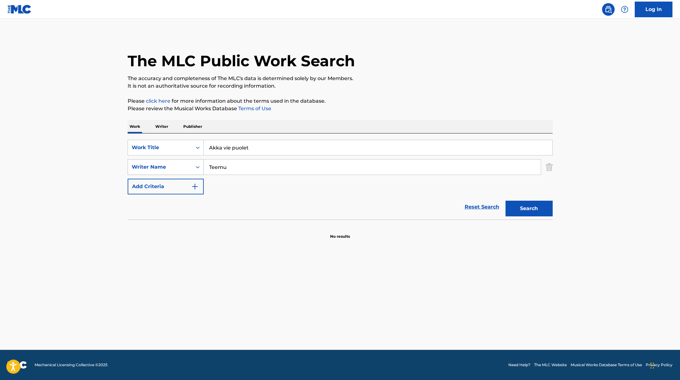
drag, startPoint x: 234, startPoint y: 167, endPoint x: 176, endPoint y: 159, distance: 58.3
click at [176, 159] on div "SearchWithCriteria6fe0b56a-87ea-458f-8866-440b0c01beee Writer Name Teemu" at bounding box center [340, 167] width 425 height 16
paste input "Kleinsepp"
type input "Kleinsepp"
click at [394, 97] on div "The MLC Public Work Search The accuracy and completeness of The MLC's data is d…" at bounding box center [340, 137] width 440 height 205
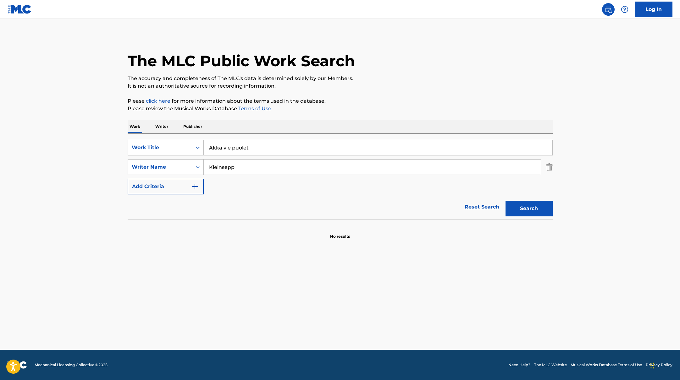
click at [520, 209] on button "Search" at bounding box center [528, 209] width 47 height 16
drag, startPoint x: 255, startPoint y: 145, endPoint x: 143, endPoint y: 140, distance: 111.4
click at [144, 140] on div "SearchWithCriteria45832d00-a73f-42f3-99db-db111a6c5918 Work Title Akka vie puol…" at bounding box center [340, 148] width 425 height 16
paste input "Sandels"
type input "Sandels"
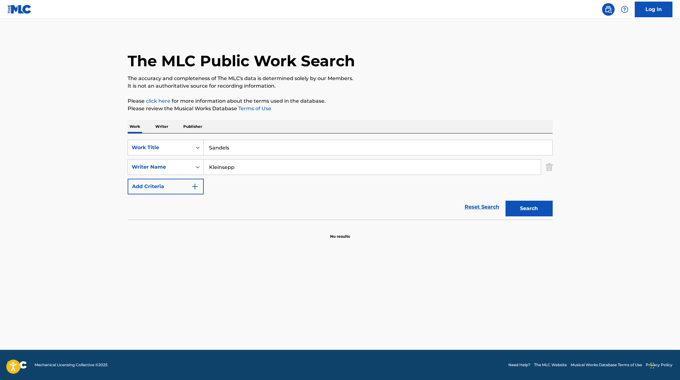
click at [374, 68] on div "The MLC Public Work Search" at bounding box center [340, 58] width 425 height 46
drag, startPoint x: 242, startPoint y: 165, endPoint x: 190, endPoint y: 164, distance: 52.8
click at [188, 164] on div "SearchWithCriteria6fe0b56a-87ea-458f-8866-440b0c01beee Writer Name Kleinsepp" at bounding box center [340, 167] width 425 height 16
paste input "[PERSON_NAME]"
type input "[PERSON_NAME]"
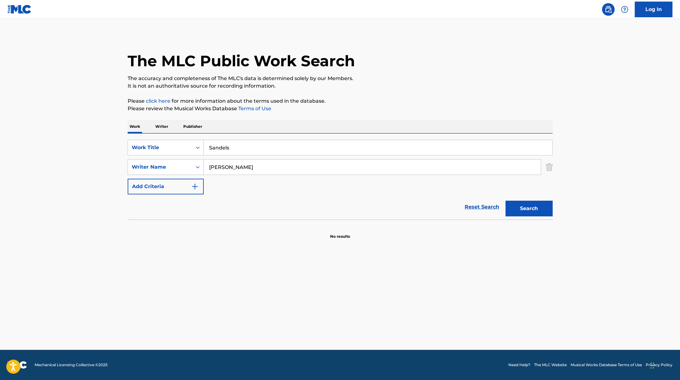
click at [409, 83] on p "It is not an authoritative source for recording information." at bounding box center [340, 86] width 425 height 8
click at [525, 213] on button "Search" at bounding box center [528, 209] width 47 height 16
drag, startPoint x: 233, startPoint y: 149, endPoint x: 165, endPoint y: 145, distance: 68.3
click at [165, 145] on div "SearchWithCriteria45832d00-a73f-42f3-99db-db111a6c5918 Work Title Sandels" at bounding box center [340, 148] width 425 height 16
paste input "Liitua Riittää"
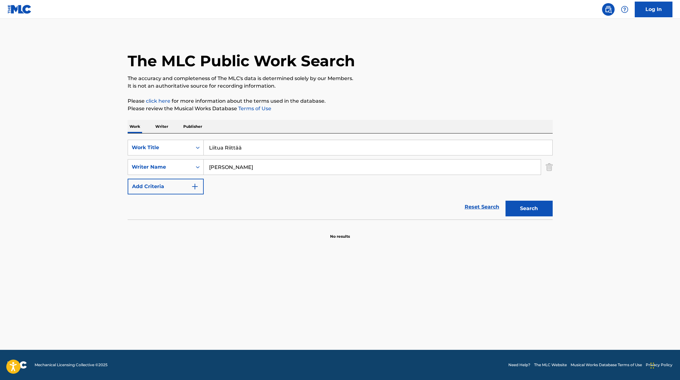
type input "Liitua Riittää"
click at [381, 94] on div "The MLC Public Work Search The accuracy and completeness of The MLC's data is d…" at bounding box center [340, 137] width 440 height 205
paste input "Kuusisto"
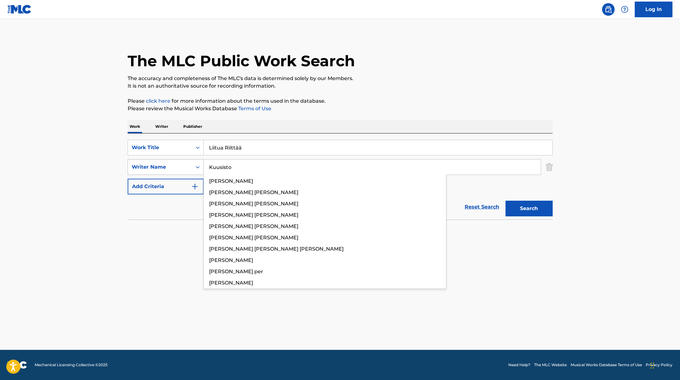
drag, startPoint x: 238, startPoint y: 169, endPoint x: 178, endPoint y: 160, distance: 60.0
click at [178, 160] on div "SearchWithCriteria6fe0b56a-87ea-458f-8866-440b0c01beee Writer Name [PERSON_NAME…" at bounding box center [340, 167] width 425 height 16
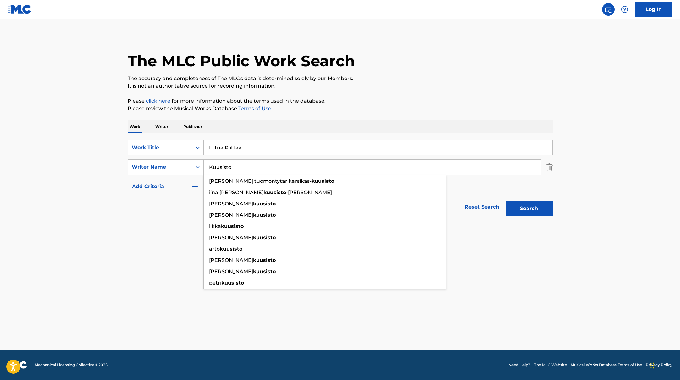
type input "Kuusisto"
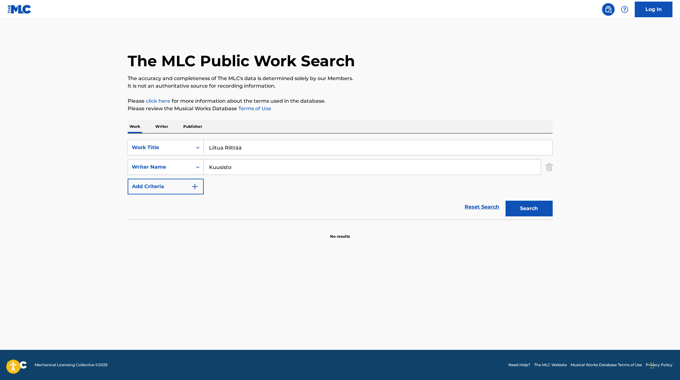
click at [390, 106] on p "Please review the Musical Works Database Terms of Use" at bounding box center [340, 109] width 425 height 8
click at [527, 213] on button "Search" at bounding box center [528, 209] width 47 height 16
drag, startPoint x: 248, startPoint y: 148, endPoint x: 170, endPoint y: 144, distance: 78.1
click at [170, 144] on div "SearchWithCriteria45832d00-a73f-42f3-99db-db111a6c5918 Work Title Liitua Riittää" at bounding box center [340, 148] width 425 height 16
paste input "If You Loved Me Then"
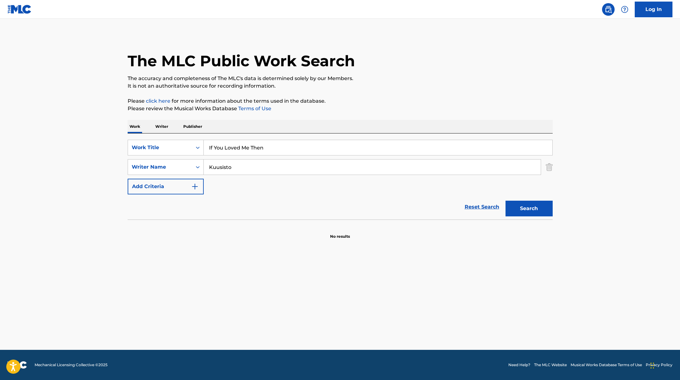
type input "If You Loved Me Then"
click at [385, 71] on div "The MLC Public Work Search" at bounding box center [340, 58] width 425 height 46
drag, startPoint x: 237, startPoint y: 168, endPoint x: 176, endPoint y: 162, distance: 61.5
click at [176, 164] on div "SearchWithCriteria6fe0b56a-87ea-458f-8866-440b0c01beee Writer Name [PERSON_NAME]" at bounding box center [340, 167] width 425 height 16
paste input "[PERSON_NAME]"
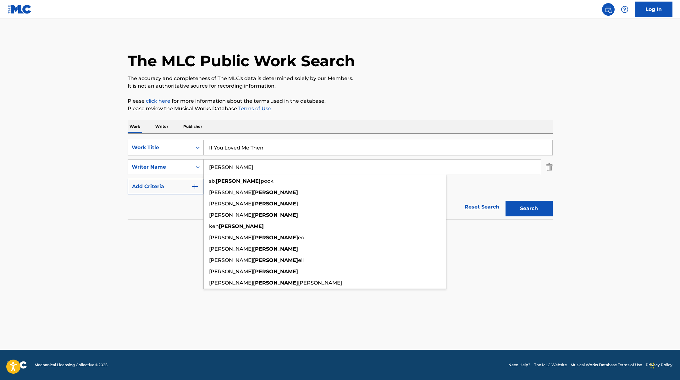
type input "[PERSON_NAME]"
click at [425, 110] on p "Please review the Musical Works Database Terms of Use" at bounding box center [340, 109] width 425 height 8
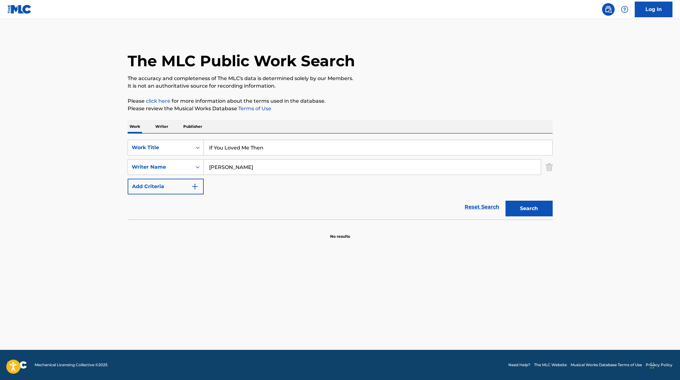
click at [540, 207] on button "Search" at bounding box center [528, 209] width 47 height 16
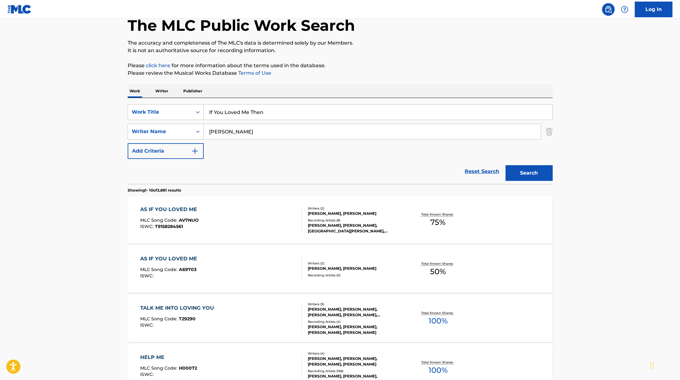
scroll to position [37, 0]
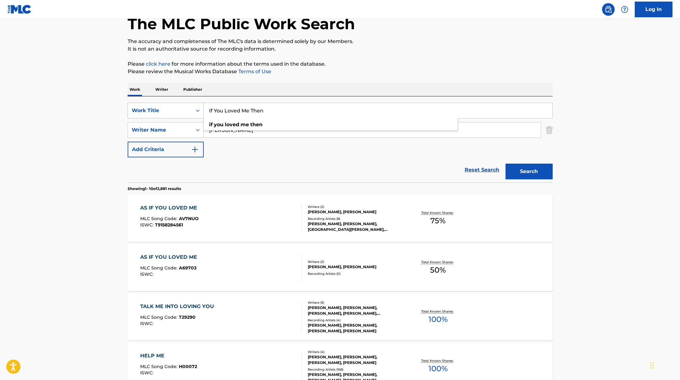
drag, startPoint x: 273, startPoint y: 115, endPoint x: 174, endPoint y: 110, distance: 99.2
click at [174, 110] on div "SearchWithCriteria45832d00-a73f-42f3-99db-db111a6c5918 Work Title If You Loved …" at bounding box center [340, 111] width 425 height 16
paste input "Dancing Shadow"
type input "Dancing Shadow"
click at [434, 31] on div "The MLC Public Work Search" at bounding box center [340, 20] width 425 height 46
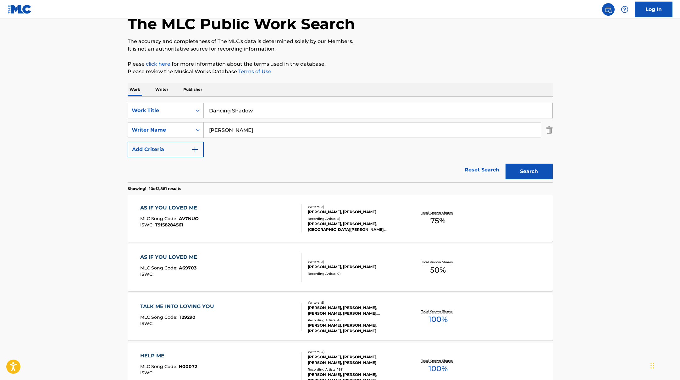
paste input "Kainulainen"
drag, startPoint x: 233, startPoint y: 133, endPoint x: 198, endPoint y: 121, distance: 36.2
click at [182, 124] on div "SearchWithCriteria6fe0b56a-87ea-458f-8866-440b0c01beee Writer Name [PERSON_NAME]" at bounding box center [340, 130] width 425 height 16
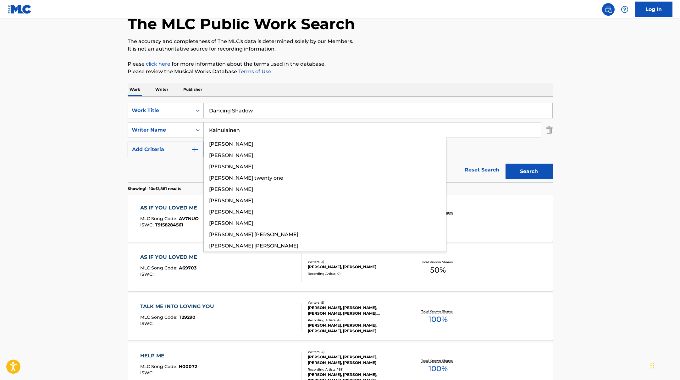
type input "Kainulainen"
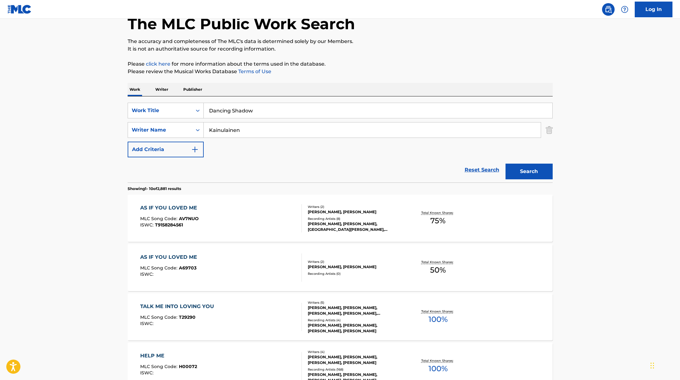
click at [366, 67] on p "Please click here for more information about the terms used in the database." at bounding box center [340, 64] width 425 height 8
click at [526, 168] on button "Search" at bounding box center [528, 172] width 47 height 16
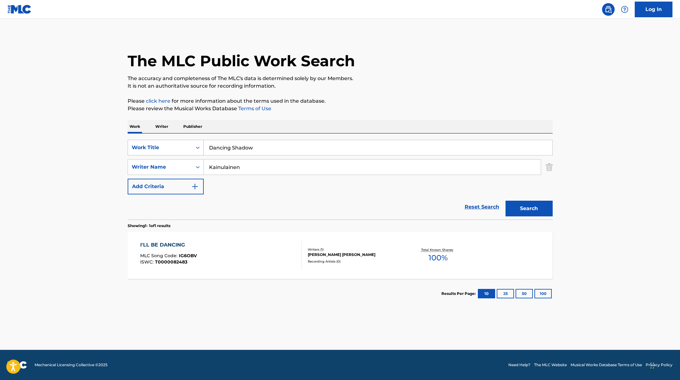
drag, startPoint x: 262, startPoint y: 147, endPoint x: 165, endPoint y: 146, distance: 96.5
click at [167, 146] on div "SearchWithCriteria45832d00-a73f-42f3-99db-db111a6c5918 Work Title Dancing Shadow" at bounding box center [340, 148] width 425 height 16
paste input "Lähekkö mukaan vaik oon [PERSON_NAME]"
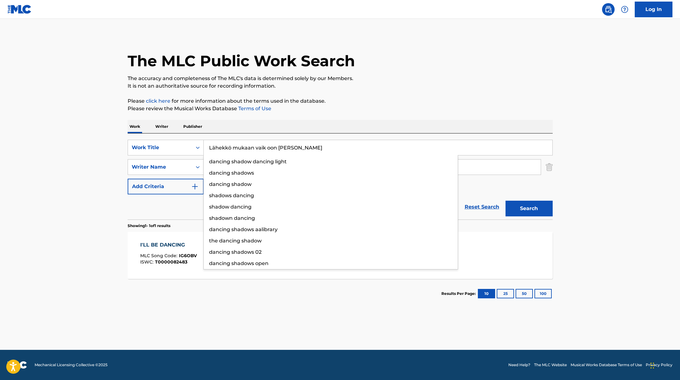
type input "Lähekkö mukaan vaik oon [PERSON_NAME]"
click at [408, 80] on p "The accuracy and completeness of The MLC's data is determined solely by our Mem…" at bounding box center [340, 79] width 425 height 8
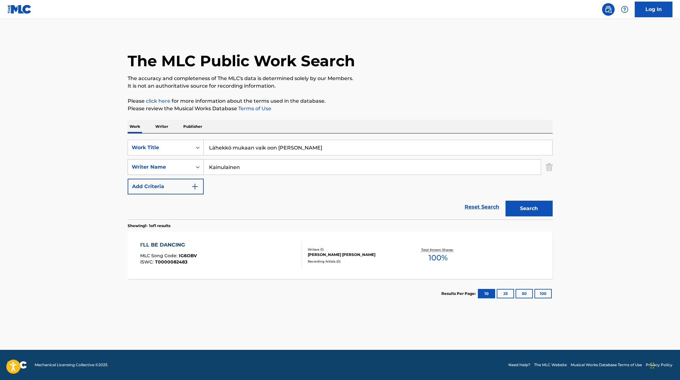
drag, startPoint x: 243, startPoint y: 168, endPoint x: 181, endPoint y: 163, distance: 62.2
click at [177, 165] on div "SearchWithCriteria6fe0b56a-87ea-458f-8866-440b0c01beee Writer Name [PERSON_NAME]" at bounding box center [340, 167] width 425 height 16
paste input "Vasama"
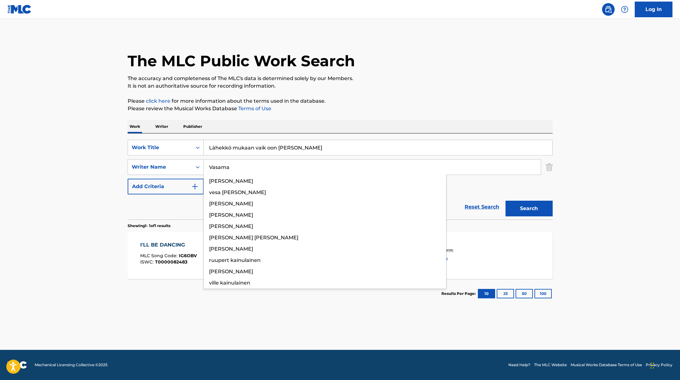
type input "Vasama"
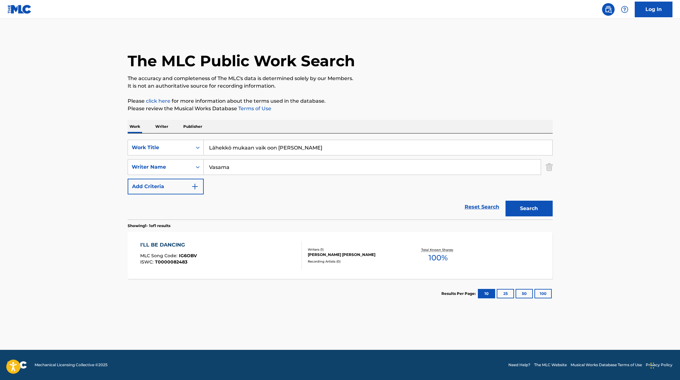
click at [377, 97] on p "Please click here for more information about the terms used in the database." at bounding box center [340, 101] width 425 height 8
click at [532, 211] on button "Search" at bounding box center [528, 209] width 47 height 16
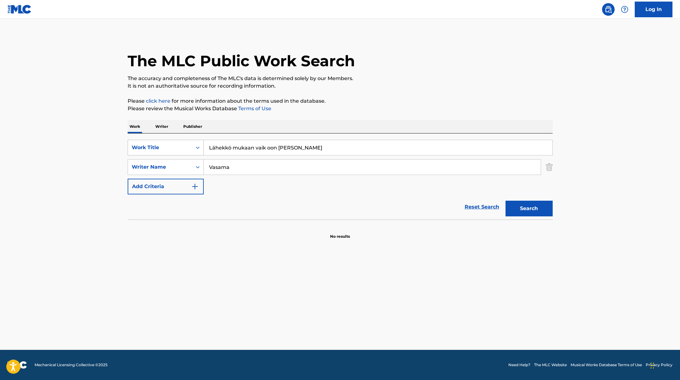
paste input "Ilmavaivoj"
drag, startPoint x: 303, startPoint y: 147, endPoint x: 409, endPoint y: 86, distance: 121.7
click at [409, 86] on div "The MLC Public Work Search The accuracy and completeness of The MLC's data is d…" at bounding box center [340, 137] width 440 height 205
type input "Ilmavaivoja"
click at [409, 86] on p "It is not an authoritative source for recording information." at bounding box center [340, 86] width 425 height 8
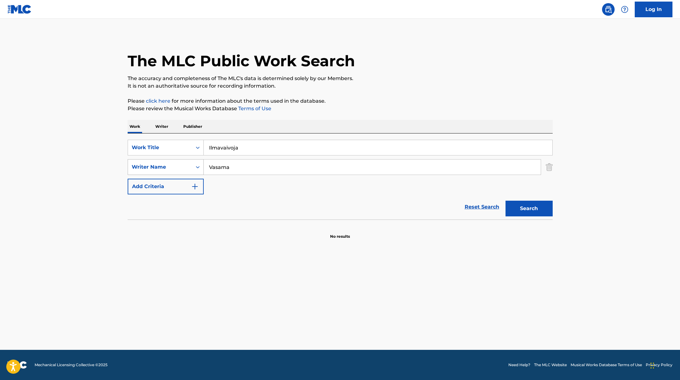
paste input "Kauhav"
drag, startPoint x: 227, startPoint y: 170, endPoint x: 376, endPoint y: 85, distance: 171.6
click at [376, 85] on div "The MLC Public Work Search The accuracy and completeness of The MLC's data is d…" at bounding box center [340, 137] width 440 height 205
type input "Kauhava"
click at [376, 85] on p "It is not an authoritative source for recording information." at bounding box center [340, 86] width 425 height 8
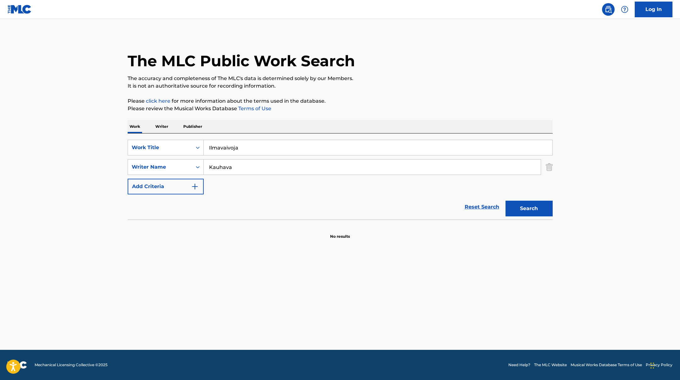
click at [532, 210] on button "Search" at bounding box center [528, 209] width 47 height 16
drag, startPoint x: 250, startPoint y: 150, endPoint x: 174, endPoint y: 147, distance: 75.8
click at [175, 148] on div "SearchWithCriteria45832d00-a73f-42f3-99db-db111a6c5918 Work Title Ilmavaivoja" at bounding box center [340, 148] width 425 height 16
paste input "[PERSON_NAME] on Ykkönen"
type input "[PERSON_NAME] on Ykkönen"
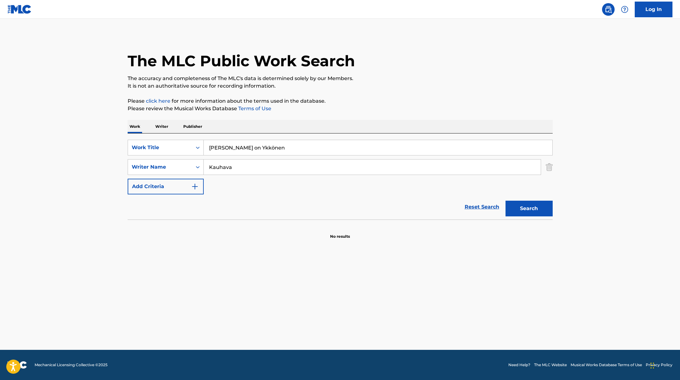
click at [316, 110] on p "Please review the Musical Works Database Terms of Use" at bounding box center [340, 109] width 425 height 8
drag, startPoint x: 237, startPoint y: 166, endPoint x: 180, endPoint y: 164, distance: 56.3
click at [179, 165] on div "SearchWithCriteria6fe0b56a-87ea-458f-8866-440b0c01beee Writer Name [PERSON_NAME]" at bounding box center [340, 167] width 425 height 16
click at [505, 201] on button "Search" at bounding box center [528, 209] width 47 height 16
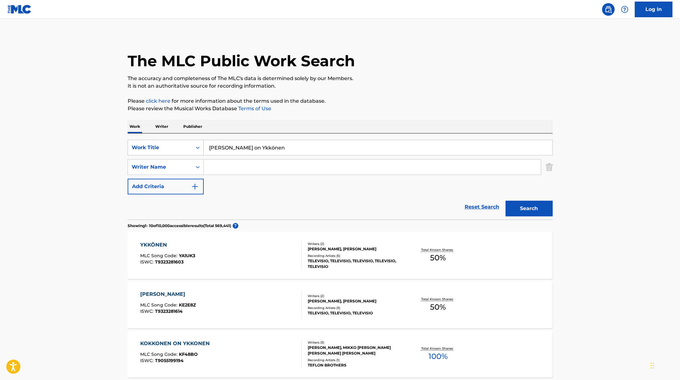
paste input "UNETHICAL"
drag, startPoint x: 278, startPoint y: 146, endPoint x: 175, endPoint y: 141, distance: 102.6
click at [175, 141] on div "SearchWithCriteria45832d00-a73f-42f3-99db-db111a6c5918 Work Title [PERSON_NAME]…" at bounding box center [340, 148] width 425 height 16
type input "UNETHICAL"
click at [387, 71] on div "The MLC Public Work Search" at bounding box center [340, 58] width 425 height 46
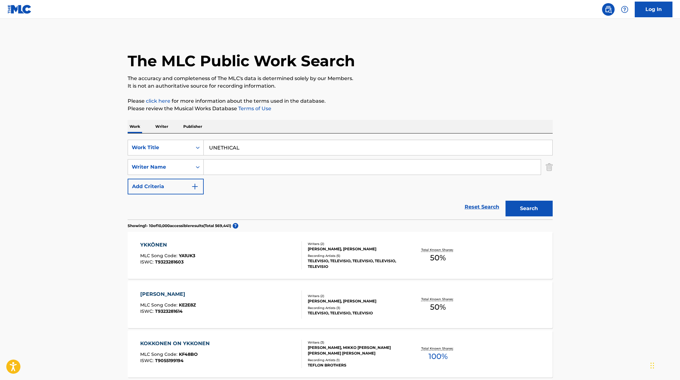
click at [253, 170] on input "Search Form" at bounding box center [372, 167] width 337 height 15
paste input "Besna,"
type input "Besna,"
click at [537, 208] on button "Search" at bounding box center [528, 209] width 47 height 16
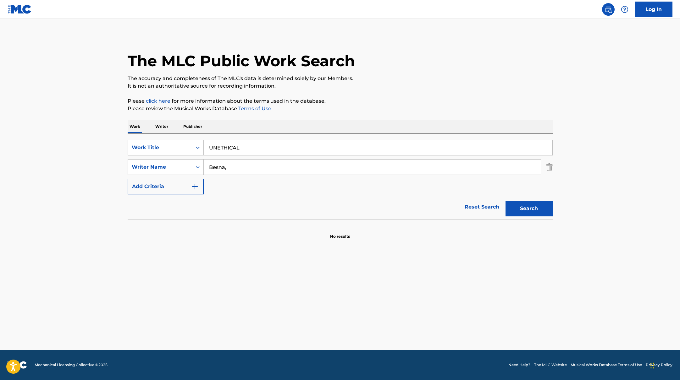
drag, startPoint x: 234, startPoint y: 145, endPoint x: 163, endPoint y: 139, distance: 71.6
click at [156, 142] on div "SearchWithCriteria45832d00-a73f-42f3-99db-db111a6c5918 Work Title UNETHICAL" at bounding box center [340, 148] width 425 height 16
paste input "TYTÖT"
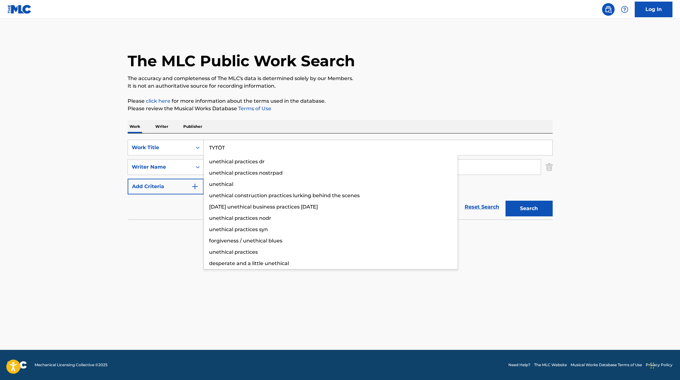
type input "TYTÖT"
click at [438, 76] on p "The accuracy and completeness of The MLC's data is determined solely by our Mem…" at bounding box center [340, 79] width 425 height 8
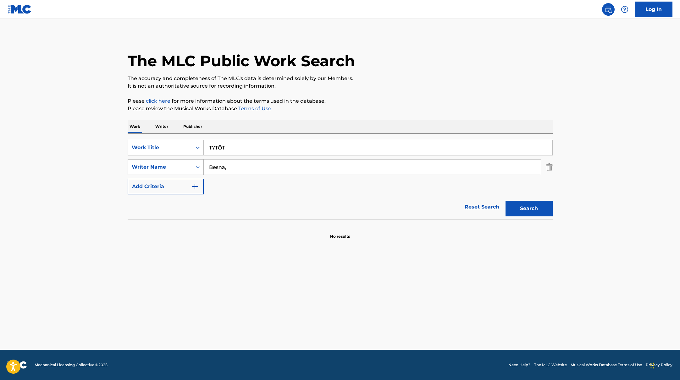
drag, startPoint x: 232, startPoint y: 172, endPoint x: 186, endPoint y: 165, distance: 46.4
click at [185, 164] on div "SearchWithCriteria6fe0b56a-87ea-458f-8866-440b0c01beee Writer Name Besna," at bounding box center [340, 167] width 425 height 16
paste input "Tonteri"
type input "Tonteri"
click at [382, 96] on div "The MLC Public Work Search The accuracy and completeness of The MLC's data is d…" at bounding box center [340, 137] width 440 height 205
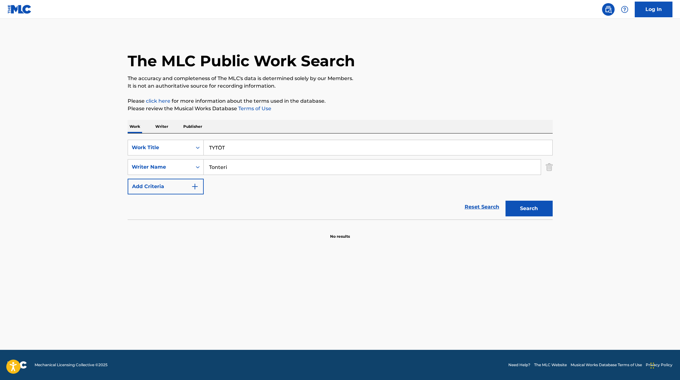
click at [521, 204] on button "Search" at bounding box center [528, 209] width 47 height 16
drag, startPoint x: 229, startPoint y: 147, endPoint x: 175, endPoint y: 147, distance: 53.8
click at [175, 147] on div "SearchWithCriteria45832d00-a73f-42f3-99db-db111a6c5918 Work Title TYTÖT" at bounding box center [340, 148] width 425 height 16
paste input "My Immortal"
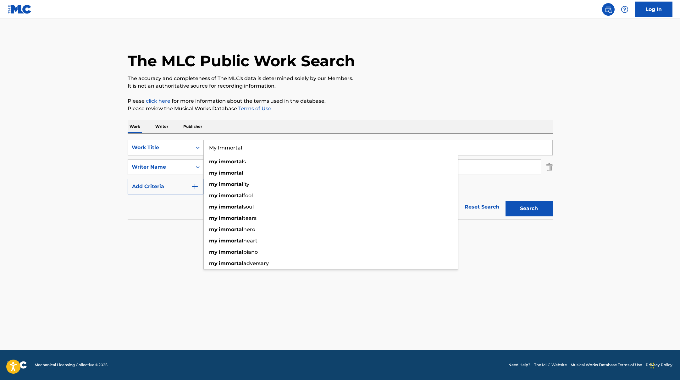
type input "My Immortal"
click at [365, 70] on div "The MLC Public Work Search" at bounding box center [340, 58] width 425 height 46
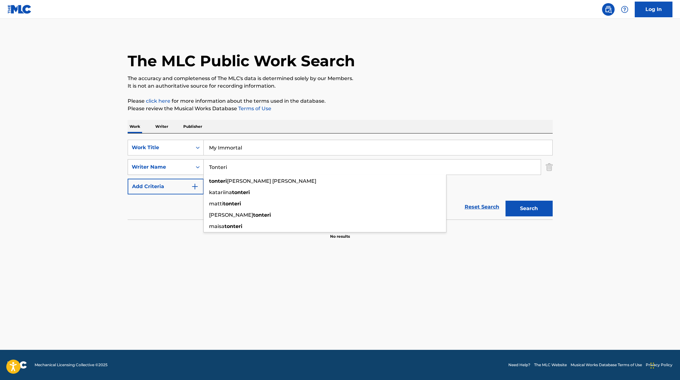
drag, startPoint x: 238, startPoint y: 167, endPoint x: 174, endPoint y: 164, distance: 63.2
click at [174, 164] on div "SearchWithCriteria6fe0b56a-87ea-458f-8866-440b0c01beee Writer Name [PERSON_NAME…" at bounding box center [340, 167] width 425 height 16
paste input "[PERSON_NAME]"
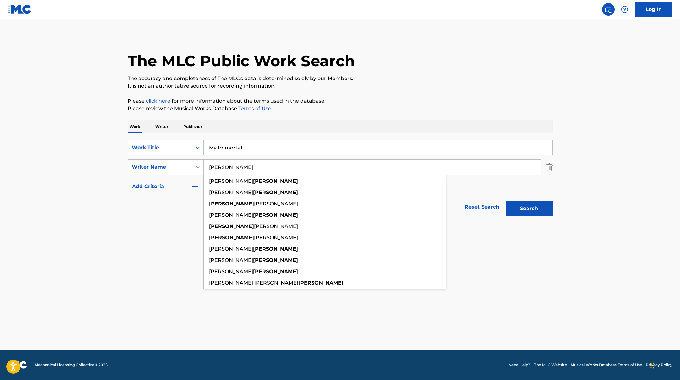
type input "[PERSON_NAME]"
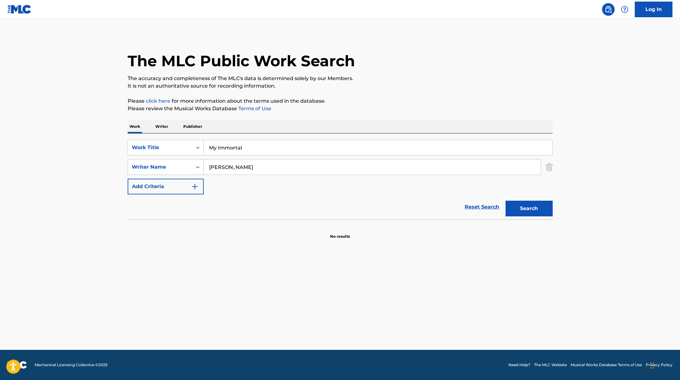
click at [534, 205] on button "Search" at bounding box center [528, 209] width 47 height 16
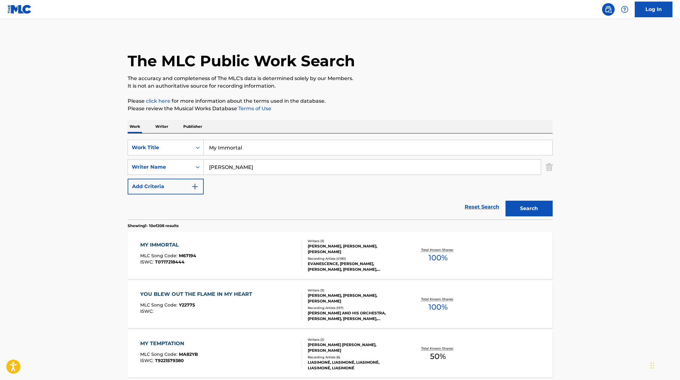
click at [253, 253] on div "MY IMMORTAL MLC Song Code : M67194 ISWC : T0717218444" at bounding box center [221, 255] width 162 height 28
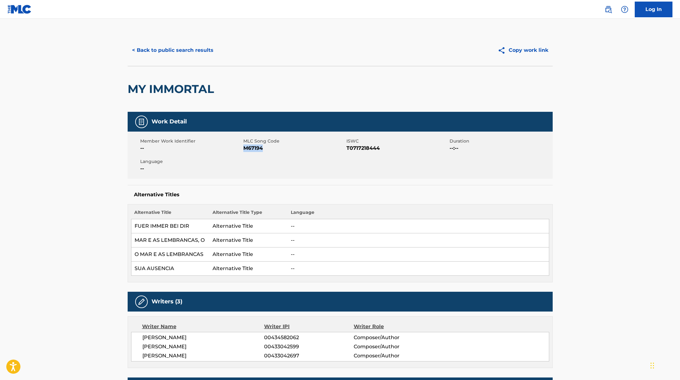
drag, startPoint x: 269, startPoint y: 147, endPoint x: 243, endPoint y: 148, distance: 26.1
click at [243, 148] on span "M67194" at bounding box center [294, 149] width 102 height 8
copy span "M67194"
click at [195, 49] on button "< Back to public search results" at bounding box center [173, 50] width 90 height 16
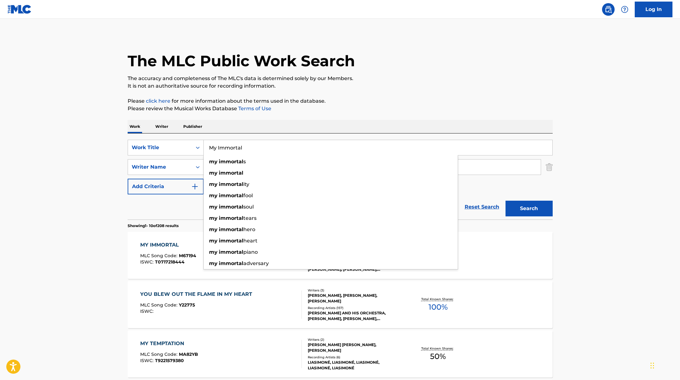
drag, startPoint x: 253, startPoint y: 145, endPoint x: 210, endPoint y: 147, distance: 43.1
click at [210, 147] on input "My Immortal" at bounding box center [378, 147] width 349 height 15
drag, startPoint x: 210, startPoint y: 148, endPoint x: 252, endPoint y: 150, distance: 41.9
click at [252, 150] on input "My Immortal" at bounding box center [378, 147] width 349 height 15
paste input "[PERSON_NAME]"
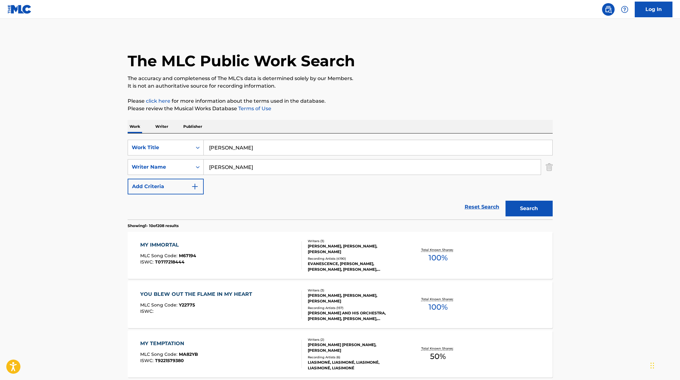
click at [390, 57] on div "The MLC Public Work Search" at bounding box center [340, 58] width 425 height 46
click at [259, 145] on input "[PERSON_NAME]" at bounding box center [378, 147] width 349 height 15
paste input "Winterborn"
drag, startPoint x: 288, startPoint y: 147, endPoint x: 198, endPoint y: 149, distance: 90.2
click at [198, 149] on div "SearchWithCriteria45832d00-a73f-42f3-99db-db111a6c5918 Work Title [PERSON_NAME]…" at bounding box center [340, 148] width 425 height 16
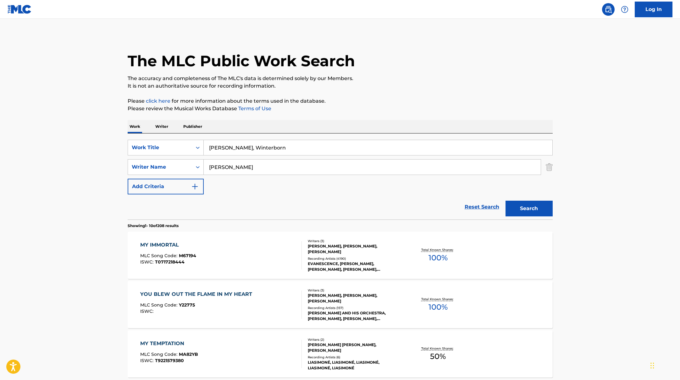
paste input "Break the Cycle"
type input "Break the Cycle"
click at [434, 79] on p "The accuracy and completeness of The MLC's data is determined solely by our Mem…" at bounding box center [340, 79] width 425 height 8
paste input "Perani"
drag, startPoint x: 234, startPoint y: 171, endPoint x: 187, endPoint y: 167, distance: 47.1
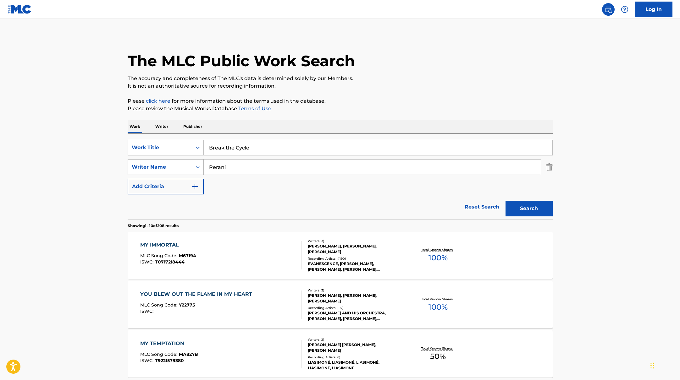
click at [187, 167] on div "SearchWithCriteria6fe0b56a-87ea-458f-8866-440b0c01beee Writer Name [PERSON_NAME]" at bounding box center [340, 167] width 425 height 16
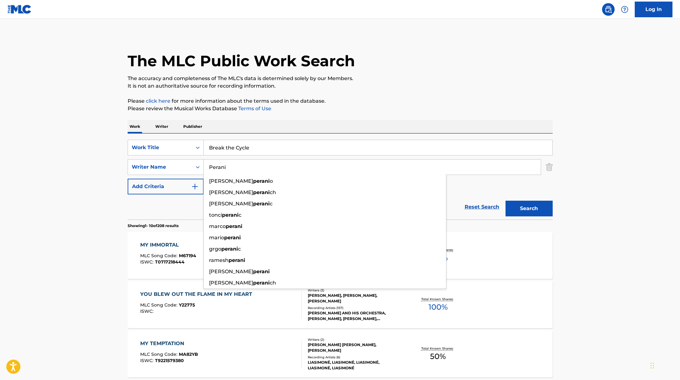
type input "Perani"
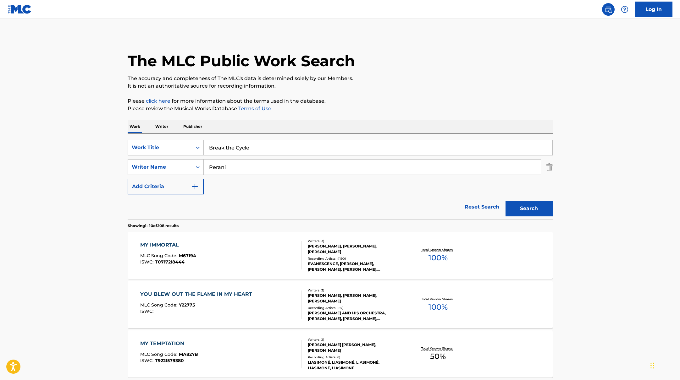
click at [525, 206] on button "Search" at bounding box center [528, 209] width 47 height 16
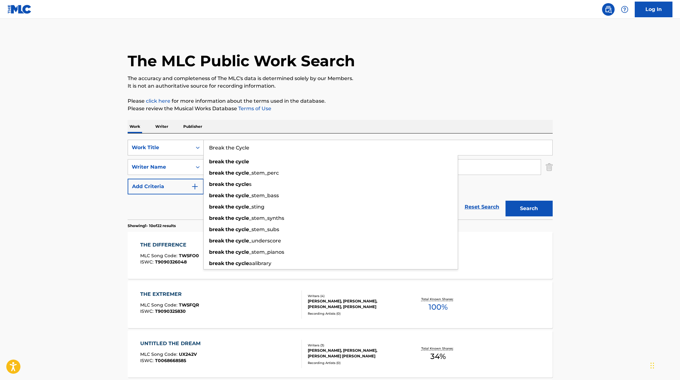
paste input "[DATE] Of Rust"
drag, startPoint x: 259, startPoint y: 148, endPoint x: 172, endPoint y: 140, distance: 86.9
click at [159, 140] on div "SearchWithCriteria45832d00-a73f-42f3-99db-db111a6c5918 Work Title [DATE] Of Rus…" at bounding box center [340, 148] width 425 height 16
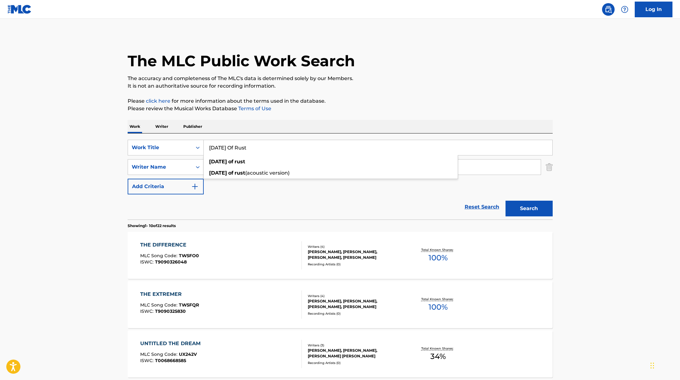
type input "[DATE] Of Rust"
click at [351, 105] on p "Please review the Musical Works Database Terms of Use" at bounding box center [340, 109] width 425 height 8
drag, startPoint x: 233, startPoint y: 168, endPoint x: 184, endPoint y: 160, distance: 49.7
click at [184, 160] on div "SearchWithCriteria6fe0b56a-87ea-458f-8866-440b0c01beee Writer Name [PERSON_NAME]" at bounding box center [340, 167] width 425 height 16
paste input "Tukiainen"
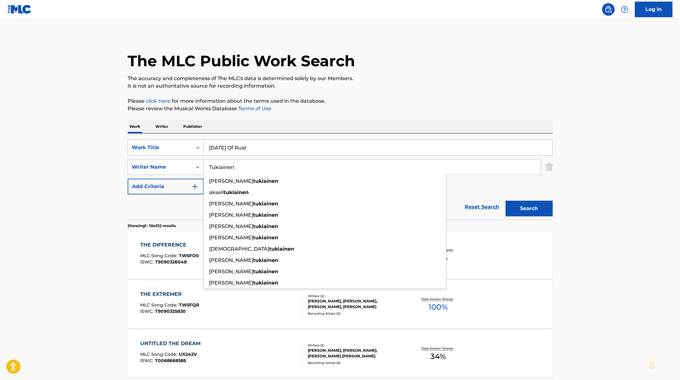
type input "Tukiainen"
click at [380, 108] on p "Please review the Musical Works Database Terms of Use" at bounding box center [340, 109] width 425 height 8
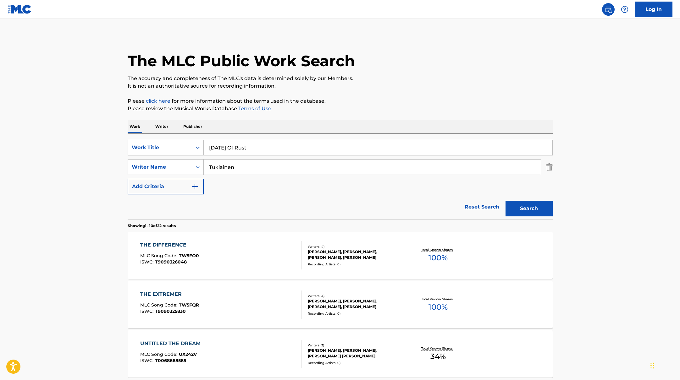
click at [542, 205] on button "Search" at bounding box center [528, 209] width 47 height 16
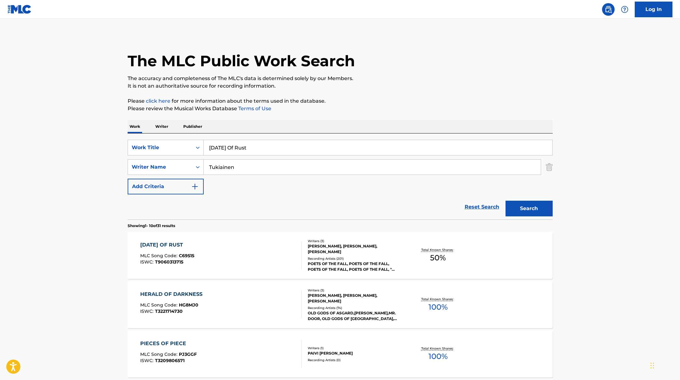
click at [248, 247] on div "[DATE] OF RUST MLC Song Code : C69515 ISWC : T9060313715" at bounding box center [221, 255] width 162 height 28
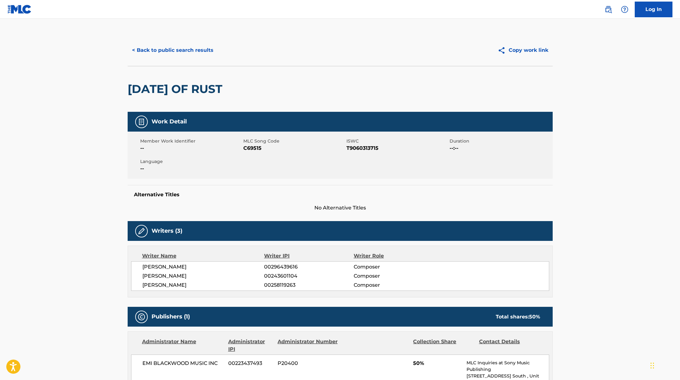
drag, startPoint x: 253, startPoint y: 91, endPoint x: 123, endPoint y: 93, distance: 129.8
click at [123, 93] on div "< Back to public search results Copy work link [DATE] OF RUST Work Detail Membe…" at bounding box center [340, 371] width 440 height 672
copy h2 "[DATE] OF RUST"
click at [193, 57] on button "< Back to public search results" at bounding box center [173, 50] width 90 height 16
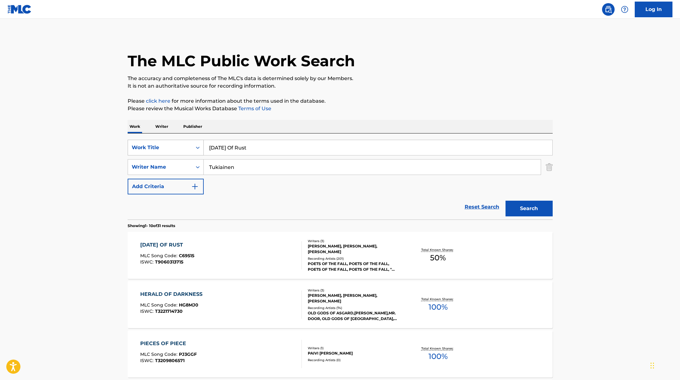
paste input "FAMOUS"
drag, startPoint x: 256, startPoint y: 146, endPoint x: 362, endPoint y: 89, distance: 120.8
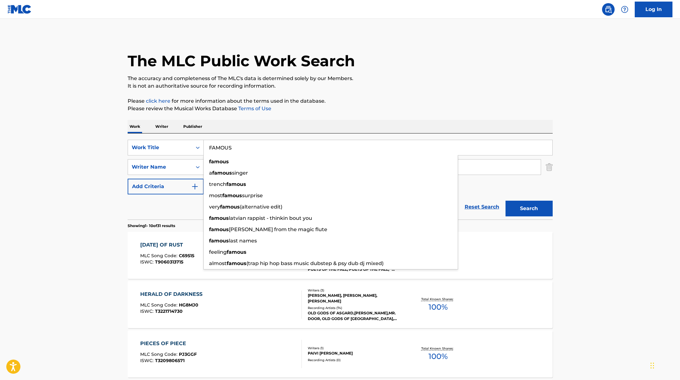
type input "FAMOUS"
click at [362, 89] on p "It is not an authoritative source for recording information." at bounding box center [340, 86] width 425 height 8
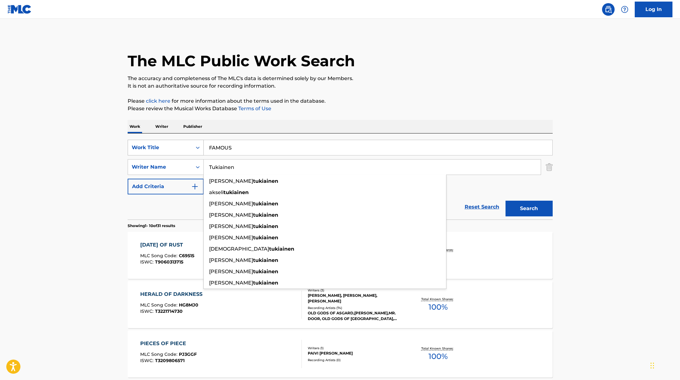
drag, startPoint x: 241, startPoint y: 166, endPoint x: 188, endPoint y: 155, distance: 54.9
click at [207, 161] on input "Tukiainen" at bounding box center [372, 167] width 337 height 15
paste input "[PERSON_NAME],"
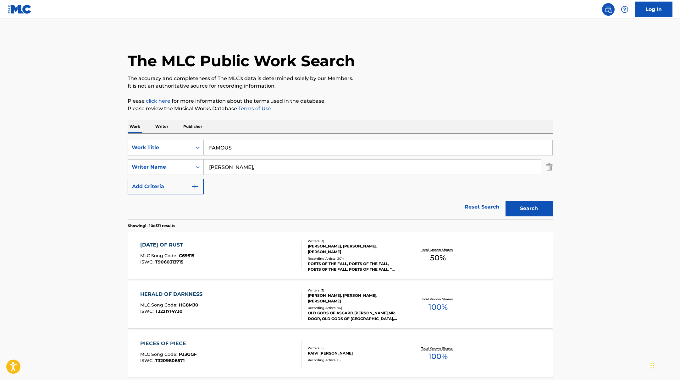
type input "[PERSON_NAME],"
click at [385, 102] on p "Please click here for more information about the terms used in the database." at bounding box center [340, 101] width 425 height 8
click at [537, 209] on button "Search" at bounding box center [528, 209] width 47 height 16
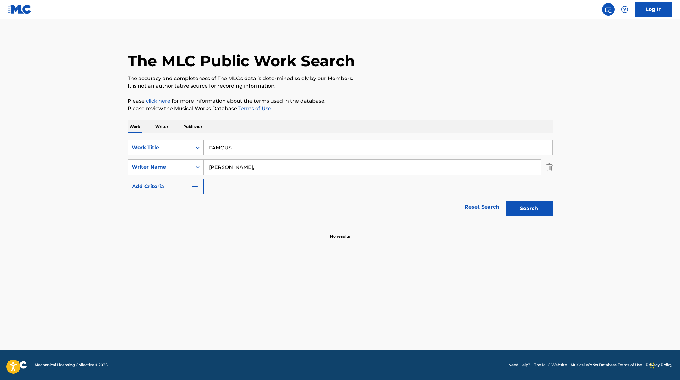
paste input "XOXZ"
drag, startPoint x: 242, startPoint y: 148, endPoint x: 391, endPoint y: 85, distance: 161.4
click at [391, 85] on div "The MLC Public Work Search The accuracy and completeness of The MLC's data is d…" at bounding box center [340, 137] width 440 height 205
type input "XOXZ"
click at [391, 85] on p "It is not an authoritative source for recording information." at bounding box center [340, 86] width 425 height 8
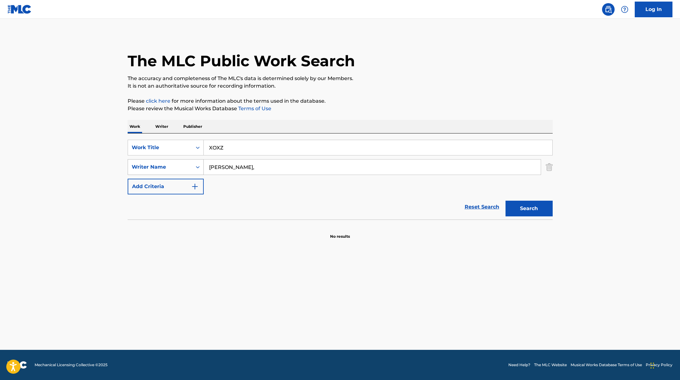
paste input "Elsas"
drag, startPoint x: 243, startPoint y: 170, endPoint x: 422, endPoint y: 76, distance: 201.5
click at [422, 76] on div "The MLC Public Work Search The accuracy and completeness of The MLC's data is d…" at bounding box center [340, 137] width 440 height 205
type input "Elsas"
click at [422, 76] on p "The accuracy and completeness of The MLC's data is determined solely by our Mem…" at bounding box center [340, 79] width 425 height 8
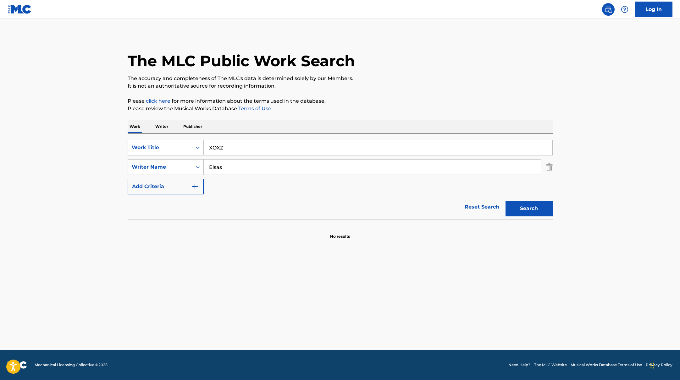
click at [543, 212] on button "Search" at bounding box center [528, 209] width 47 height 16
drag, startPoint x: 234, startPoint y: 149, endPoint x: 179, endPoint y: 145, distance: 55.2
click at [180, 145] on div "SearchWithCriteria45832d00-a73f-42f3-99db-db111a6c5918 Work Title XOXZ" at bounding box center [340, 148] width 425 height 16
paste input "STYLE"
type input "STYLE"
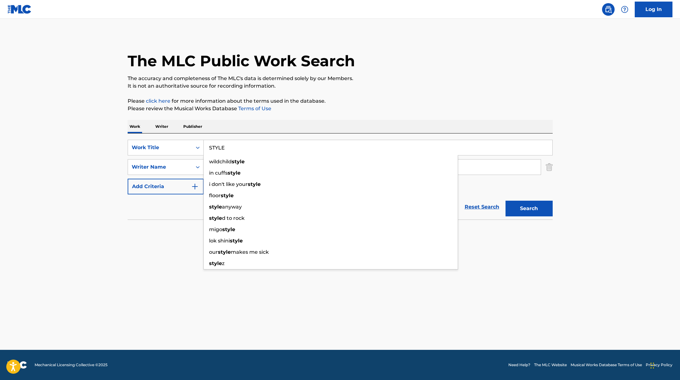
click at [368, 91] on div "The MLC Public Work Search The accuracy and completeness of The MLC's data is d…" at bounding box center [340, 137] width 440 height 205
drag, startPoint x: 231, startPoint y: 168, endPoint x: 235, endPoint y: 145, distance: 23.2
click at [187, 163] on div "SearchWithCriteria6fe0b56a-87ea-458f-8866-440b0c01beee Writer Name [PERSON_NAME]" at bounding box center [340, 167] width 425 height 16
paste input "[PERSON_NAME],"
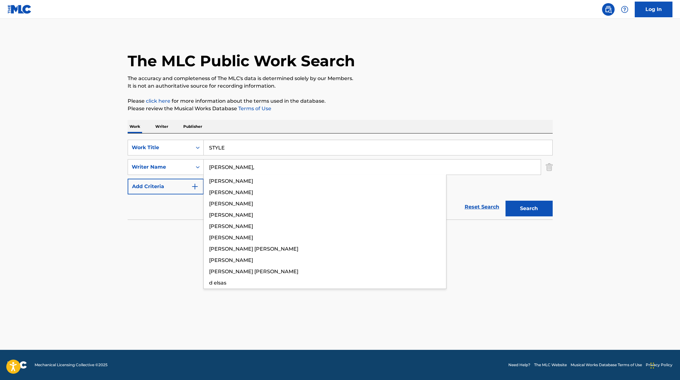
type input "[PERSON_NAME],"
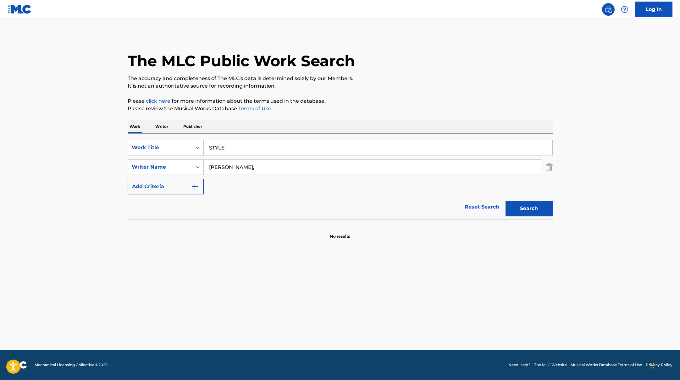
click at [343, 107] on p "Please review the Musical Works Database Terms of Use" at bounding box center [340, 109] width 425 height 8
click at [515, 207] on button "Search" at bounding box center [528, 209] width 47 height 16
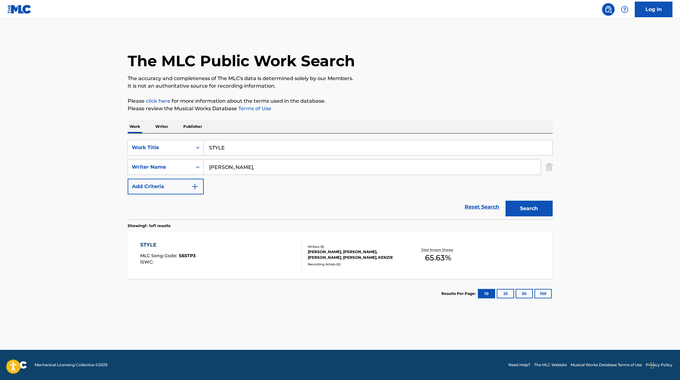
click at [265, 251] on div "STYLE MLC Song Code : S65TP3 ISWC :" at bounding box center [221, 255] width 162 height 28
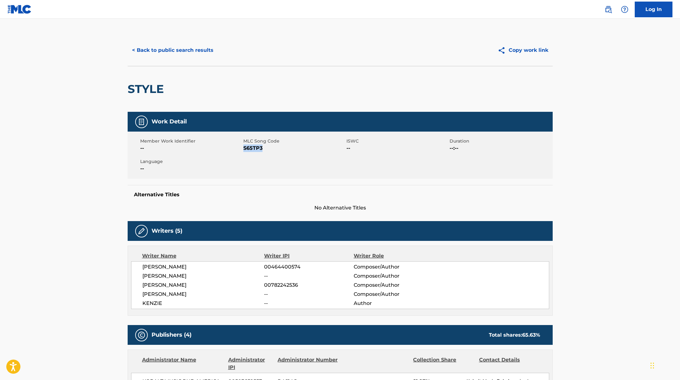
drag, startPoint x: 244, startPoint y: 148, endPoint x: 280, endPoint y: 148, distance: 36.8
click at [280, 148] on span "S65TP3" at bounding box center [294, 149] width 102 height 8
copy span "S65TP3"
click at [184, 49] on button "< Back to public search results" at bounding box center [173, 50] width 90 height 16
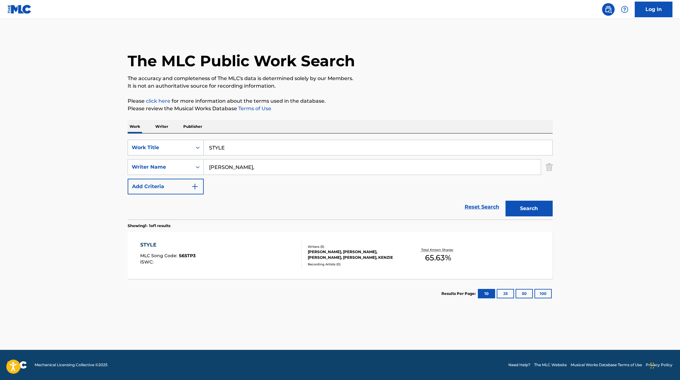
drag, startPoint x: 237, startPoint y: 148, endPoint x: 193, endPoint y: 147, distance: 43.4
click at [193, 147] on div "SearchWithCriteria45832d00-a73f-42f3-99db-db111a6c5918 Work Title STYLE" at bounding box center [340, 148] width 425 height 16
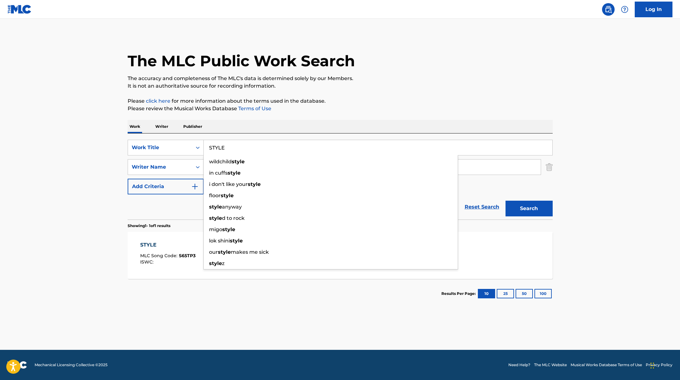
paste input "Hearts2Hearts"
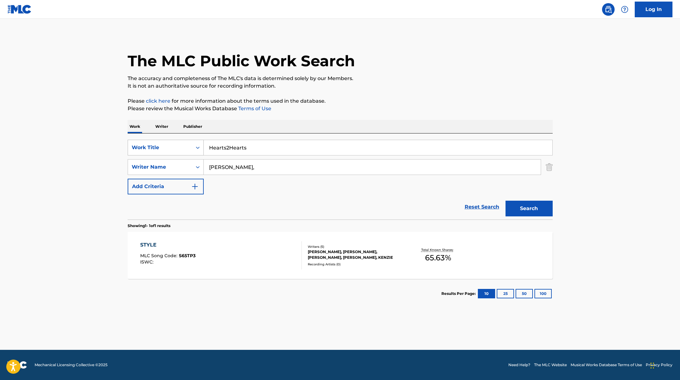
drag, startPoint x: 250, startPoint y: 148, endPoint x: 198, endPoint y: 148, distance: 51.9
click at [198, 148] on div "SearchWithCriteria45832d00-a73f-42f3-99db-db111a6c5918 Work Title Hearts2Hearts" at bounding box center [340, 148] width 425 height 16
paste input "WICKED"
type input "WICKED"
click at [391, 87] on p "It is not an authoritative source for recording information." at bounding box center [340, 86] width 425 height 8
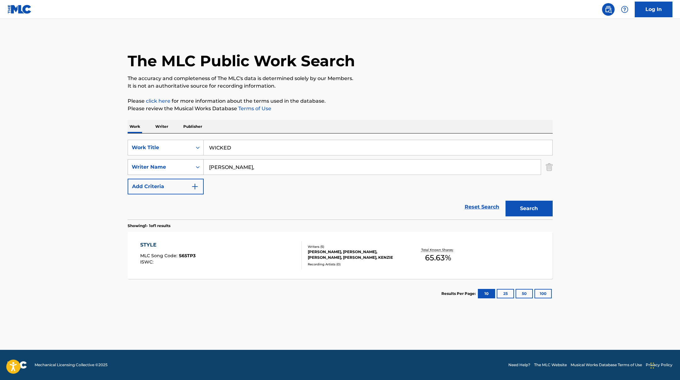
drag, startPoint x: 236, startPoint y: 166, endPoint x: 156, endPoint y: 162, distance: 79.7
click at [157, 162] on div "SearchWithCriteria6fe0b56a-87ea-458f-8866-440b0c01beee Writer Name [PERSON_NAME…" at bounding box center [340, 167] width 425 height 16
paste input "[PERSON_NAME]"
type input "[PERSON_NAME]"
click at [428, 89] on p "It is not an authoritative source for recording information." at bounding box center [340, 86] width 425 height 8
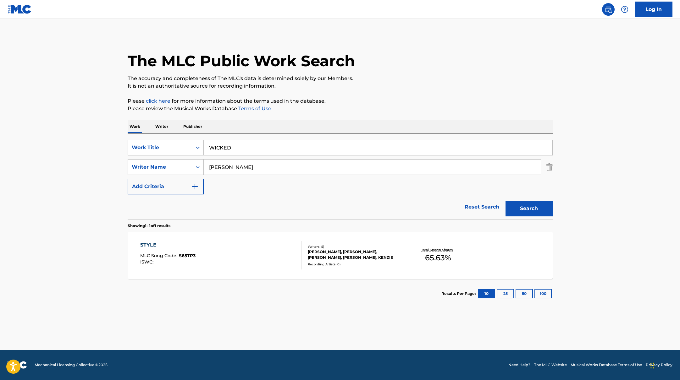
click at [522, 206] on button "Search" at bounding box center [528, 209] width 47 height 16
click at [218, 250] on div "WICKED MLC Song Code : W60F4M ISWC :" at bounding box center [221, 255] width 162 height 28
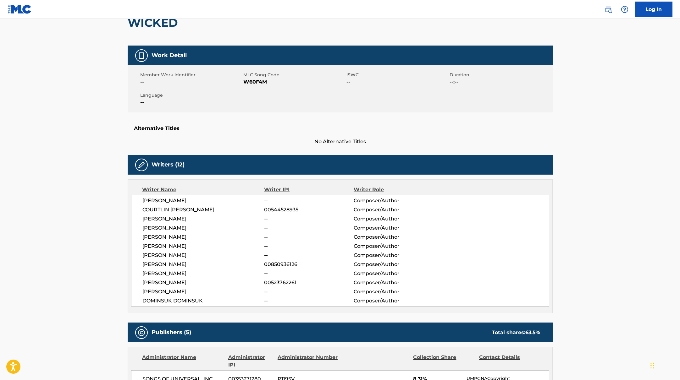
scroll to position [25, 0]
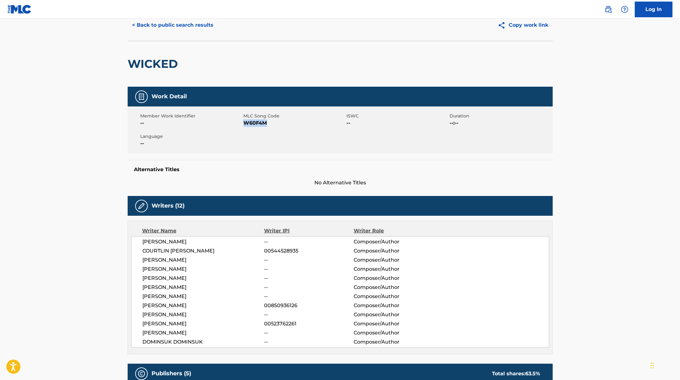
drag, startPoint x: 244, startPoint y: 122, endPoint x: 268, endPoint y: 123, distance: 23.9
click at [268, 123] on span "W60F4M" at bounding box center [294, 123] width 102 height 8
copy span "W60F4M"
click at [205, 31] on button "< Back to public search results" at bounding box center [173, 25] width 90 height 16
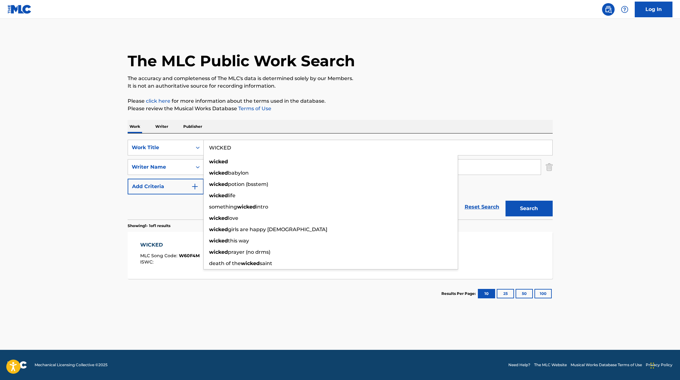
drag, startPoint x: 237, startPoint y: 149, endPoint x: 203, endPoint y: 146, distance: 34.1
click at [204, 146] on input "WICKED" at bounding box center [378, 147] width 349 height 15
paste input "ALLDAY PROJECT"
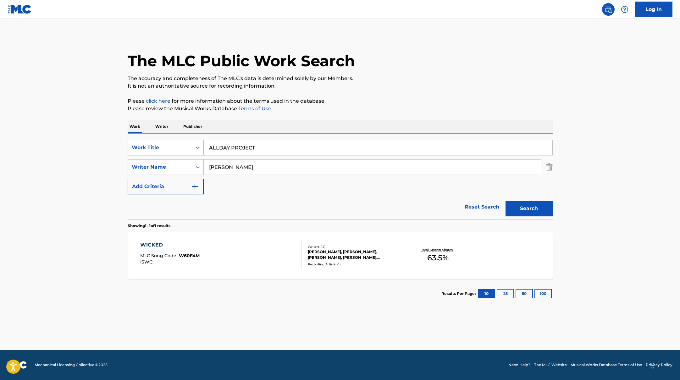
drag, startPoint x: 262, startPoint y: 147, endPoint x: 200, endPoint y: 145, distance: 61.7
click at [200, 145] on div "SearchWithCriteria45832d00-a73f-42f3-99db-db111a6c5918 Work Title ALLDAY PROJECT" at bounding box center [340, 148] width 425 height 16
paste input "Surf"
click at [365, 105] on p "Please review the Musical Works Database Terms of Use" at bounding box center [340, 109] width 425 height 8
paste input "What You Want"
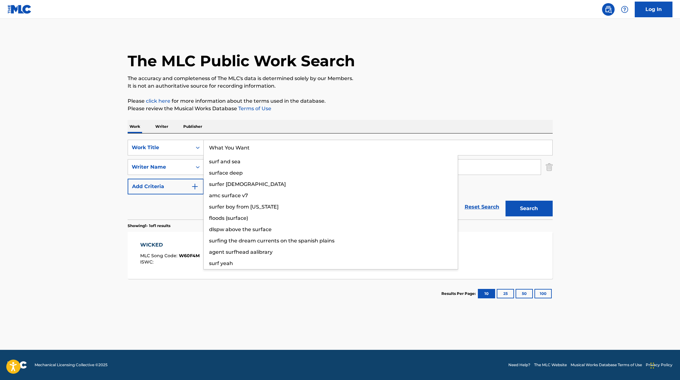
drag, startPoint x: 218, startPoint y: 148, endPoint x: 389, endPoint y: 94, distance: 179.5
click at [389, 94] on div "The MLC Public Work Search The accuracy and completeness of The MLC's data is d…" at bounding box center [340, 172] width 440 height 274
type input "What You Want"
click at [389, 94] on div "The MLC Public Work Search The accuracy and completeness of The MLC's data is d…" at bounding box center [340, 172] width 440 height 274
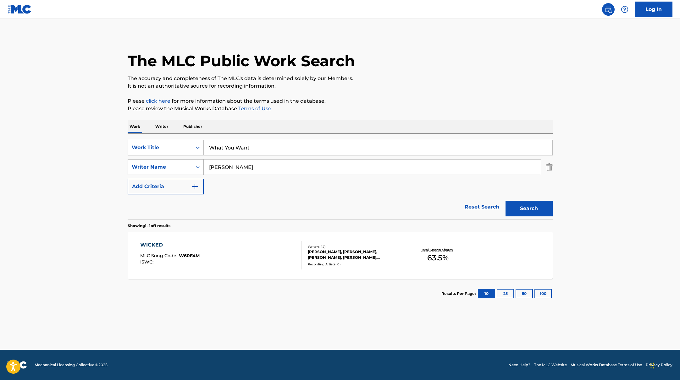
paste input "[PERSON_NAME],"
drag, startPoint x: 238, startPoint y: 166, endPoint x: 222, endPoint y: 146, distance: 25.8
click at [208, 149] on div "SearchWithCriteria45832d00-a73f-42f3-99db-db111a6c5918 Work Title What You Want…" at bounding box center [340, 167] width 425 height 55
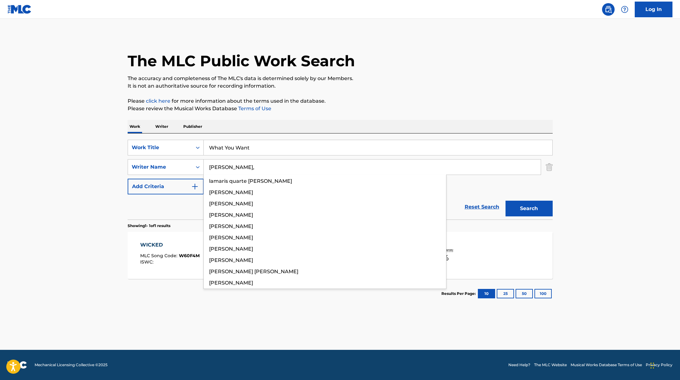
type input "[PERSON_NAME],"
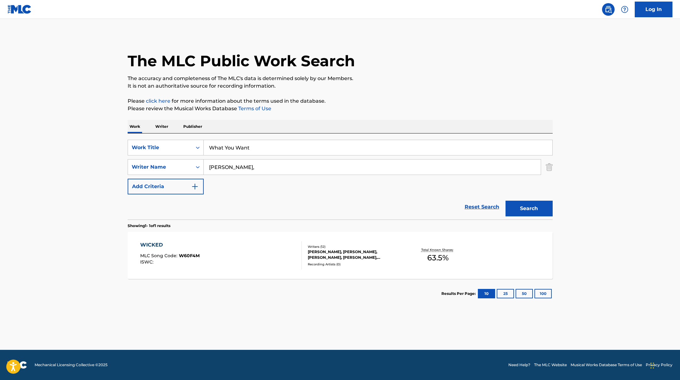
click at [304, 129] on div "Work Writer Publisher" at bounding box center [340, 126] width 425 height 13
click at [522, 210] on button "Search" at bounding box center [528, 209] width 47 height 16
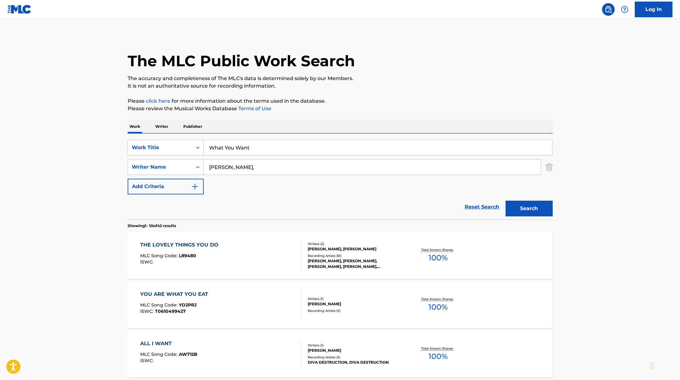
paste input "Count To Love"
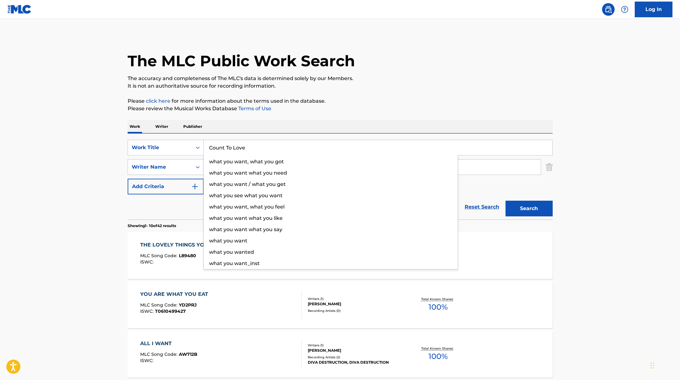
drag, startPoint x: 256, startPoint y: 152, endPoint x: 382, endPoint y: 88, distance: 141.6
type input "Count To Love"
click at [382, 88] on p "It is not an authoritative source for recording information." at bounding box center [340, 86] width 425 height 8
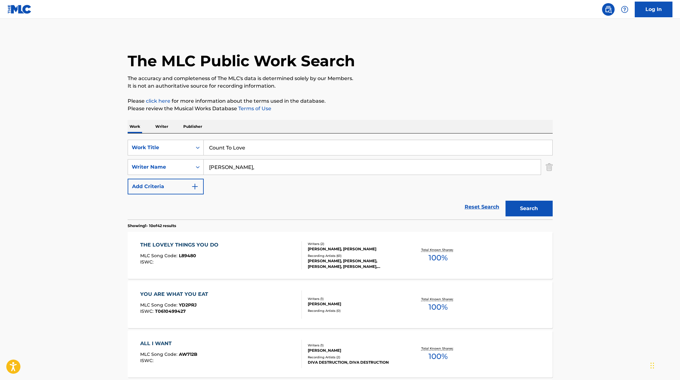
paste input "Okajima"
drag, startPoint x: 240, startPoint y: 167, endPoint x: 346, endPoint y: 124, distance: 114.1
click at [256, 141] on div "SearchWithCriteria45832d00-a73f-42f3-99db-db111a6c5918 Work Title Count To Love…" at bounding box center [340, 167] width 425 height 55
type input "Okajima"
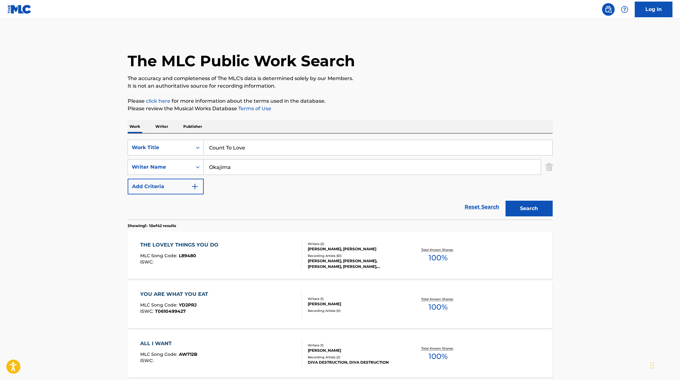
click at [530, 212] on button "Search" at bounding box center [528, 209] width 47 height 16
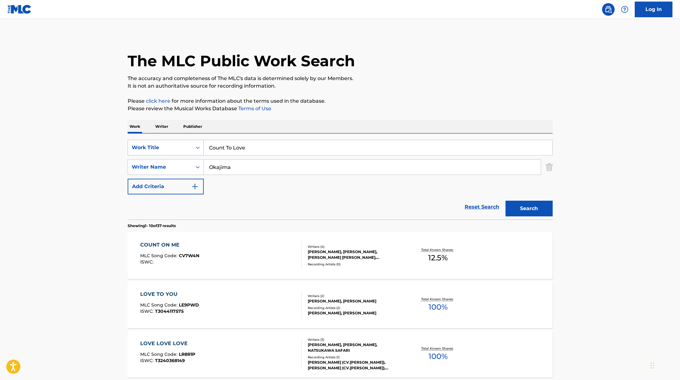
paste input "LOSER"
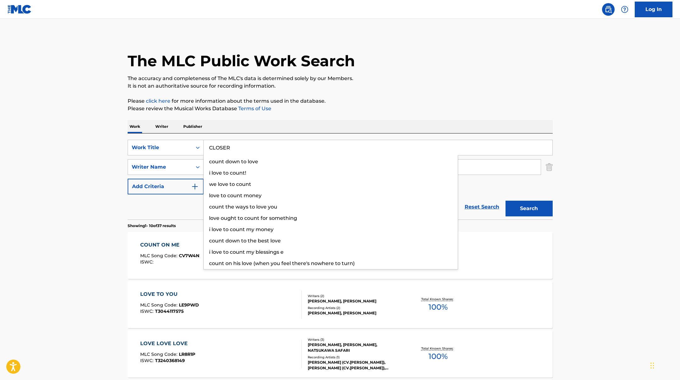
drag, startPoint x: 252, startPoint y: 147, endPoint x: 408, endPoint y: 89, distance: 166.3
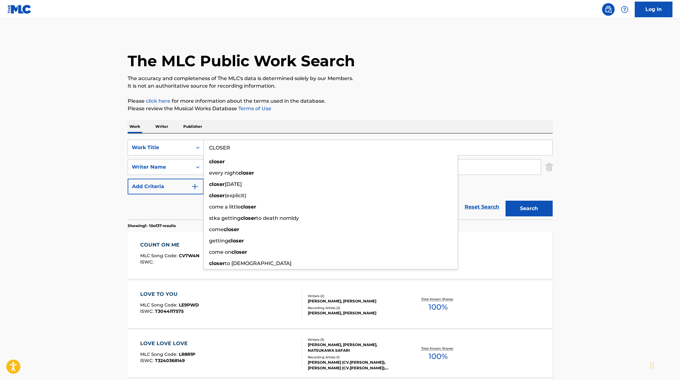
type input "CLOSER"
click at [408, 89] on p "It is not an authoritative source for recording information." at bounding box center [340, 86] width 425 height 8
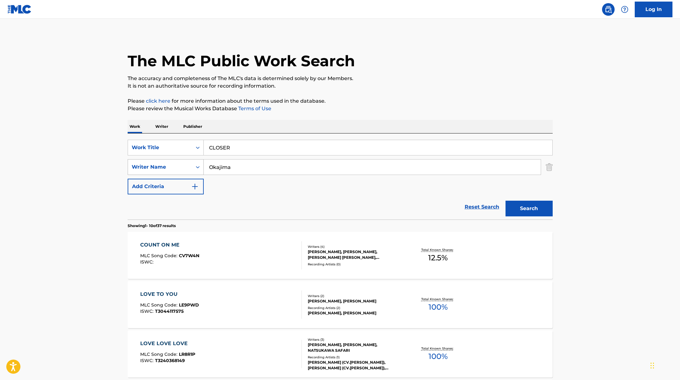
paste input "Bluu"
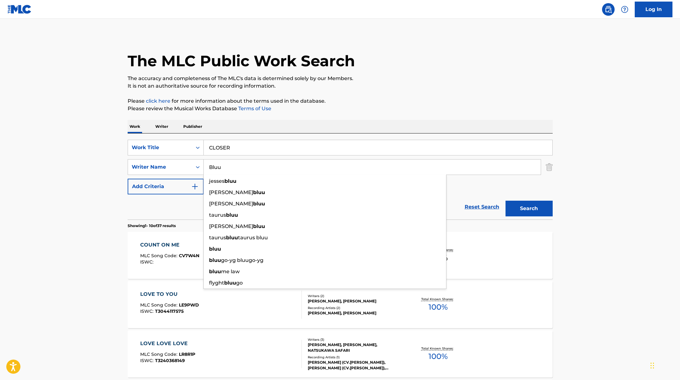
drag, startPoint x: 240, startPoint y: 166, endPoint x: 346, endPoint y: 94, distance: 128.0
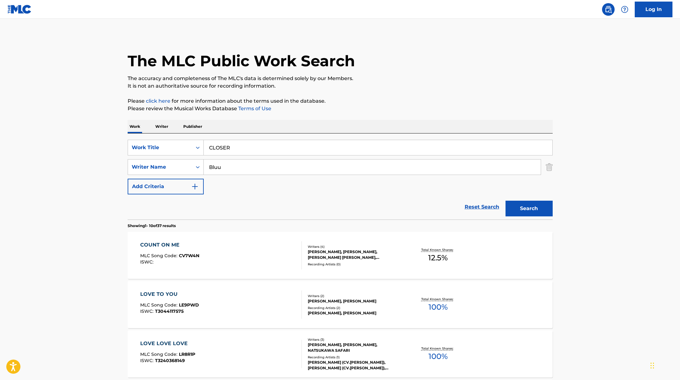
click at [515, 205] on button "Search" at bounding box center [528, 209] width 47 height 16
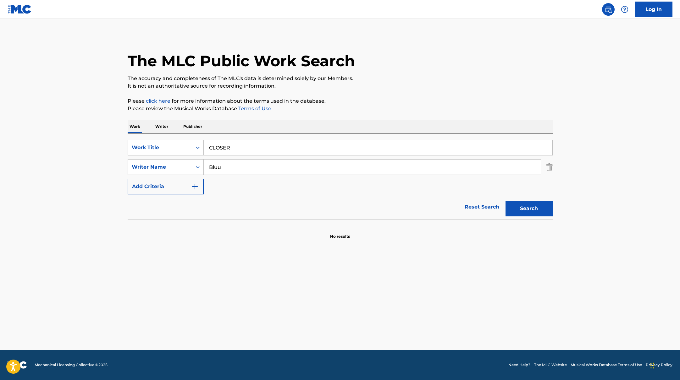
paste input "[PERSON_NAME],"
drag, startPoint x: 233, startPoint y: 167, endPoint x: 262, endPoint y: 136, distance: 42.0
click at [165, 164] on div "SearchWithCriteria6fe0b56a-87ea-458f-8866-440b0c01beee Writer Name [PERSON_NAME…" at bounding box center [340, 167] width 425 height 16
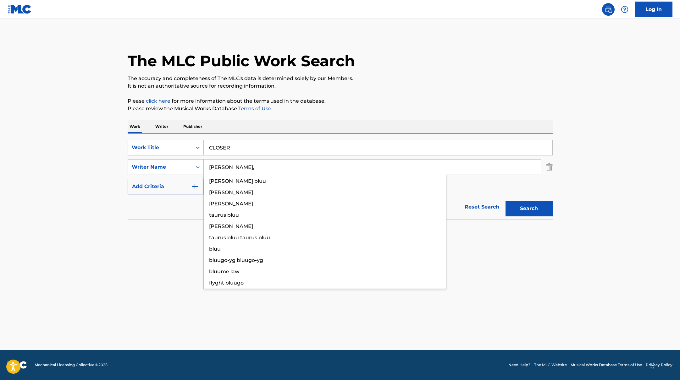
type input "[PERSON_NAME],"
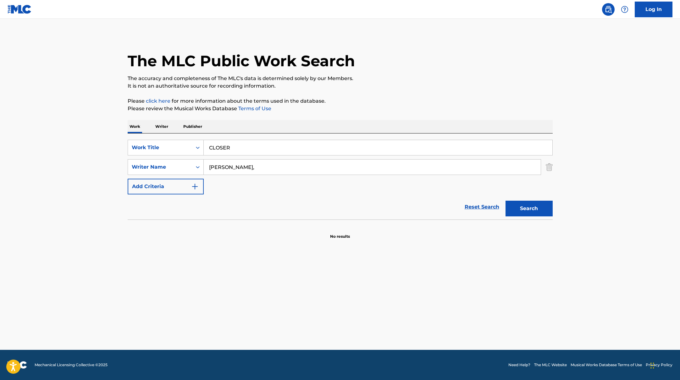
click at [395, 89] on p "It is not an authoritative source for recording information." at bounding box center [340, 86] width 425 height 8
click at [527, 209] on button "Search" at bounding box center [528, 209] width 47 height 16
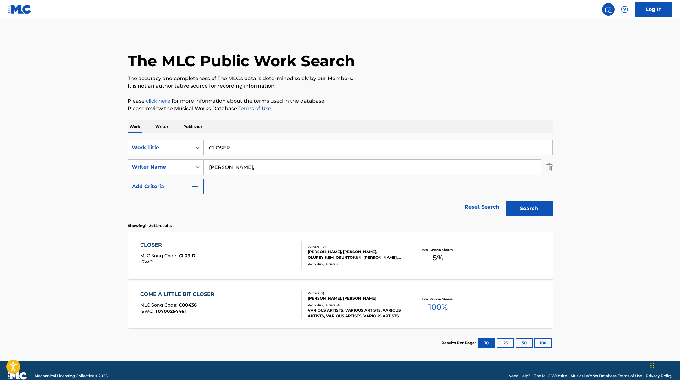
click at [264, 247] on div "CLOSER MLC Song Code : CL03ID ISWC :" at bounding box center [221, 255] width 162 height 28
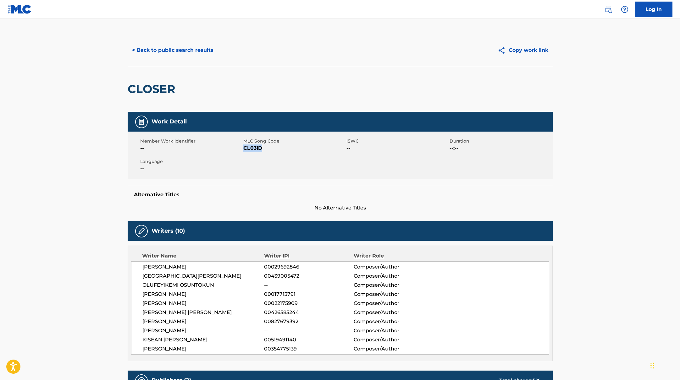
drag, startPoint x: 244, startPoint y: 148, endPoint x: 283, endPoint y: 149, distance: 38.7
click at [283, 149] on span "CL03ID" at bounding box center [294, 149] width 102 height 8
copy span "CL03ID"
click at [171, 52] on button "< Back to public search results" at bounding box center [173, 50] width 90 height 16
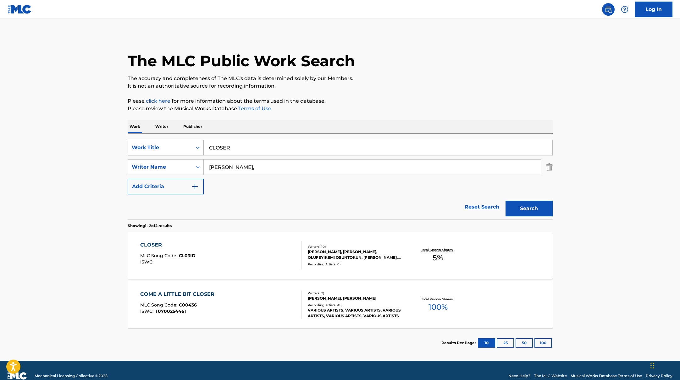
drag, startPoint x: 237, startPoint y: 147, endPoint x: 194, endPoint y: 142, distance: 42.8
click at [194, 142] on div "SearchWithCriteria45832d00-a73f-42f3-99db-db111a6c5918 Work Title CLOSER" at bounding box center [340, 148] width 425 height 16
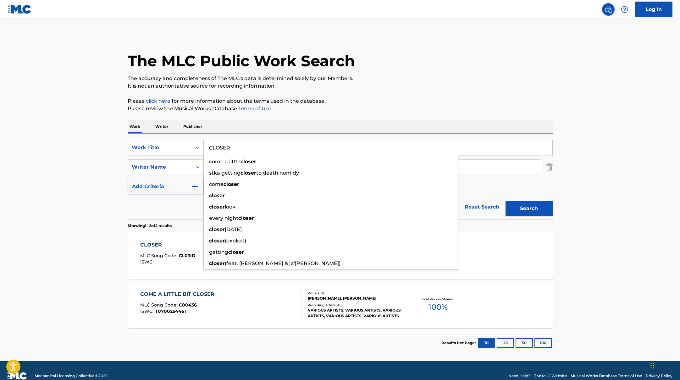
paste input "[PERSON_NAME]"
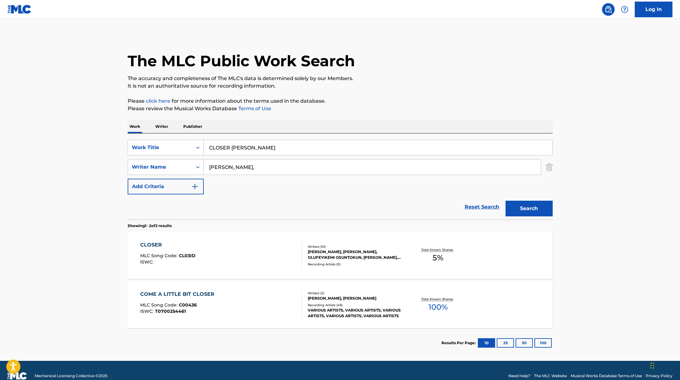
drag, startPoint x: 271, startPoint y: 147, endPoint x: 232, endPoint y: 147, distance: 39.0
click at [232, 147] on input "CLOSER [PERSON_NAME]" at bounding box center [378, 147] width 349 height 15
paste input "Escapade"
paste input "Search Form"
drag, startPoint x: 266, startPoint y: 151, endPoint x: 395, endPoint y: 81, distance: 146.8
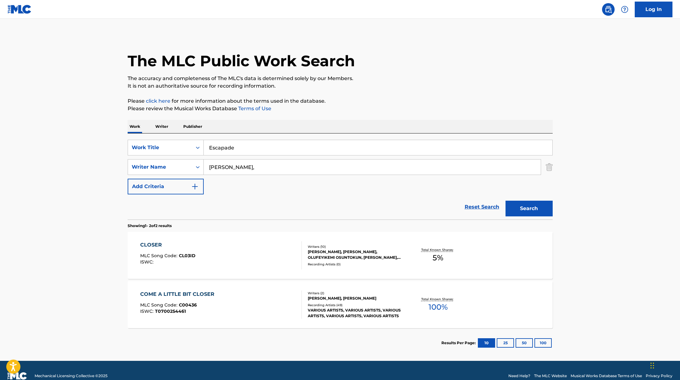
click at [395, 81] on div "The MLC Public Work Search The accuracy and completeness of The MLC's data is d…" at bounding box center [340, 196] width 440 height 323
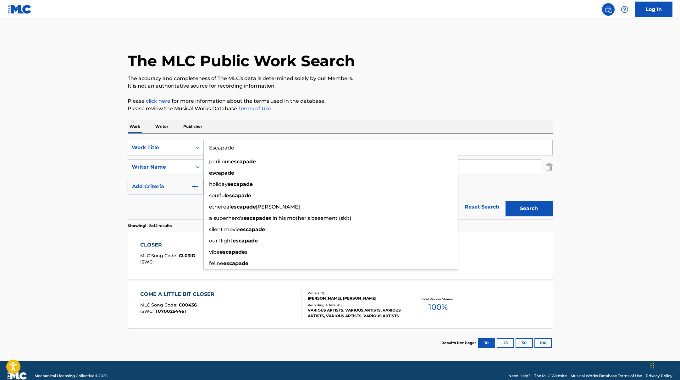
type input "Escapade"
click at [396, 81] on p "The accuracy and completeness of The MLC's data is determined solely by our Mem…" at bounding box center [340, 79] width 425 height 8
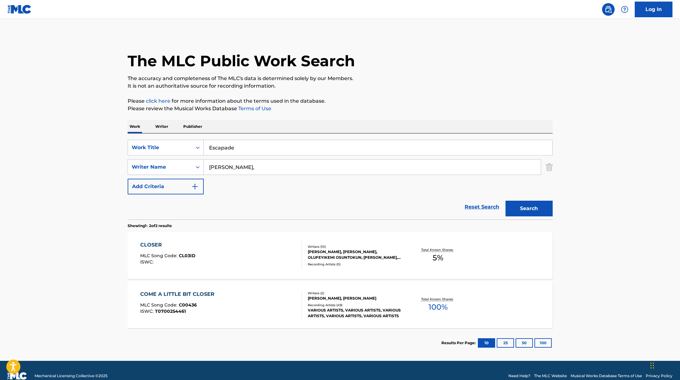
drag, startPoint x: 233, startPoint y: 169, endPoint x: 246, endPoint y: 143, distance: 29.2
click at [185, 167] on div "SearchWithCriteria6fe0b56a-87ea-458f-8866-440b0c01beee Writer Name [PERSON_NAME…" at bounding box center [340, 167] width 425 height 16
paste input "Dominsuk"
click at [396, 98] on p "Please click here for more information about the terms used in the database." at bounding box center [340, 101] width 425 height 8
click at [546, 211] on button "Search" at bounding box center [528, 209] width 47 height 16
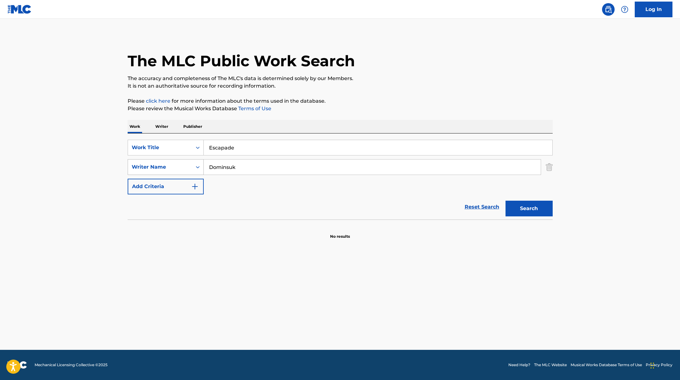
paste input "SOMIT"
drag, startPoint x: 246, startPoint y: 167, endPoint x: 251, endPoint y: 169, distance: 5.5
click at [251, 169] on input "SOMIT" at bounding box center [372, 167] width 337 height 15
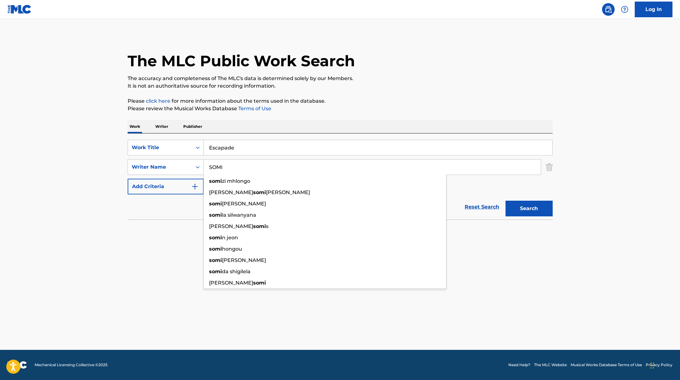
type input "SOMI"
click at [535, 207] on button "Search" at bounding box center [528, 209] width 47 height 16
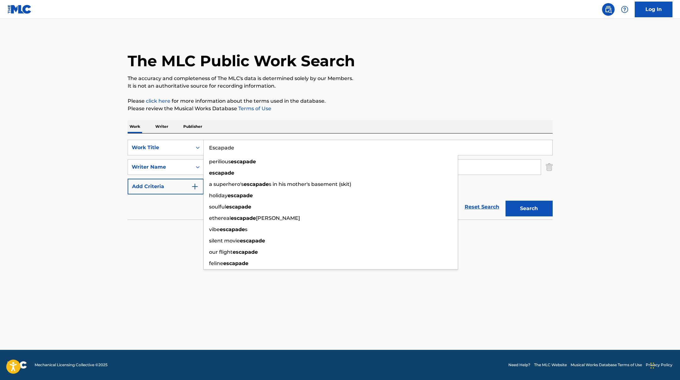
drag, startPoint x: 250, startPoint y: 145, endPoint x: 244, endPoint y: 147, distance: 6.3
click at [244, 147] on input "Escapade" at bounding box center [378, 147] width 349 height 15
paste input "XTRA"
type input "EXTRA"
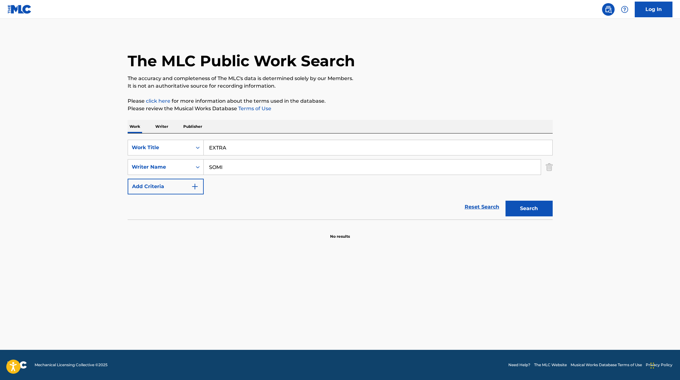
click at [444, 63] on div "The MLC Public Work Search" at bounding box center [340, 58] width 425 height 46
paste input "Hofmeyr"
drag, startPoint x: 235, startPoint y: 170, endPoint x: 178, endPoint y: 161, distance: 58.0
click at [177, 161] on div "SearchWithCriteria6fe0b56a-87ea-458f-8866-440b0c01beee Writer Name [PERSON_NAME]" at bounding box center [340, 167] width 425 height 16
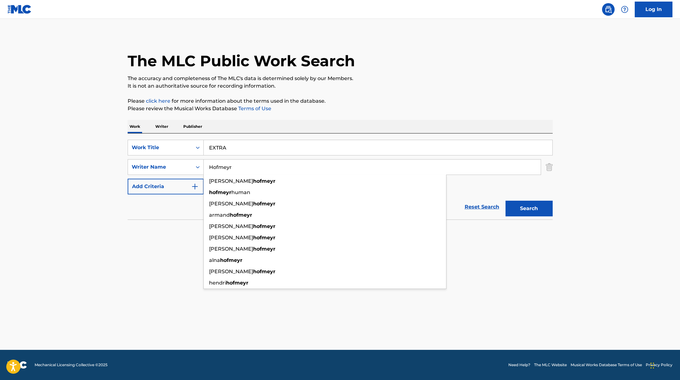
click at [431, 95] on div "The MLC Public Work Search The accuracy and completeness of The MLC's data is d…" at bounding box center [340, 137] width 440 height 205
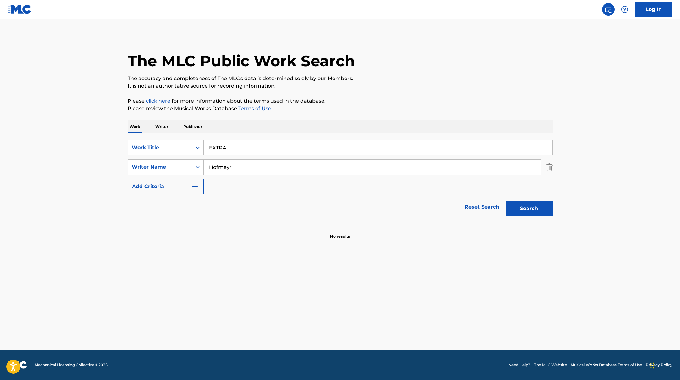
click at [540, 207] on button "Search" at bounding box center [528, 209] width 47 height 16
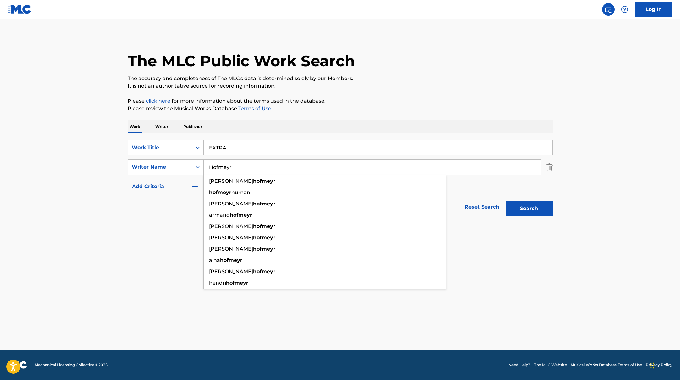
paste input "[PERSON_NAME]"
drag, startPoint x: 239, startPoint y: 163, endPoint x: 246, endPoint y: 168, distance: 9.2
click at [246, 168] on input "[PERSON_NAME]" at bounding box center [372, 167] width 337 height 15
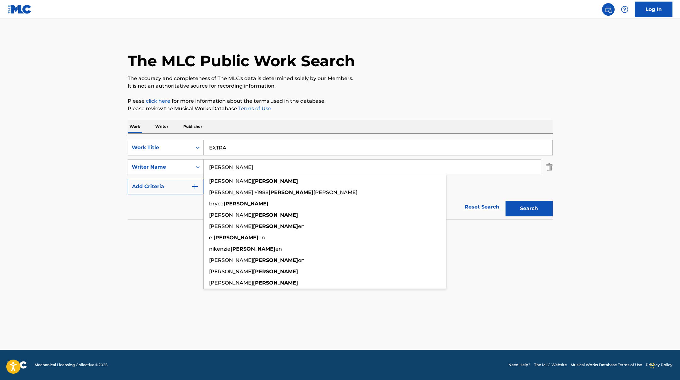
type input "[PERSON_NAME]"
click at [466, 96] on div "The MLC Public Work Search The accuracy and completeness of The MLC's data is d…" at bounding box center [340, 137] width 440 height 205
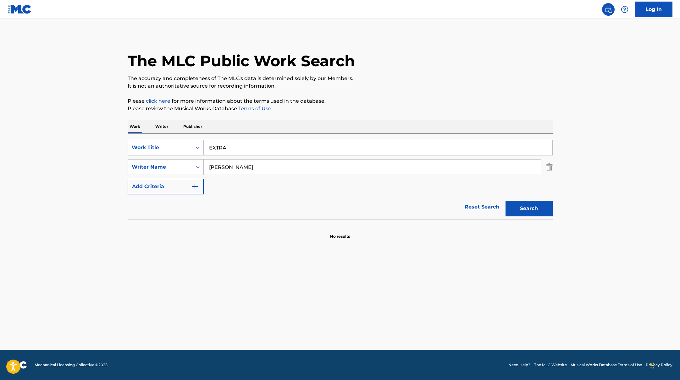
click at [540, 213] on button "Search" at bounding box center [528, 209] width 47 height 16
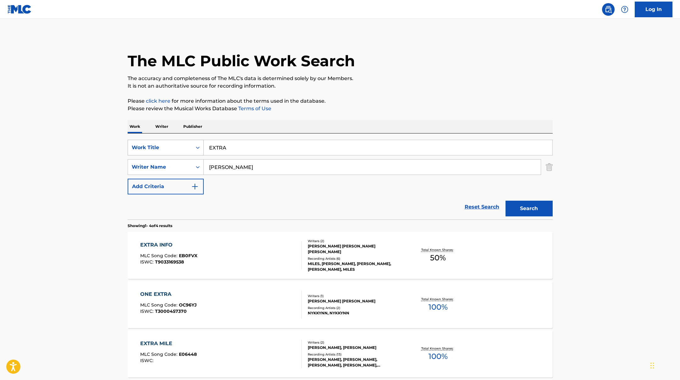
paste input "[URL][DOMAIN_NAME]"
drag, startPoint x: 236, startPoint y: 146, endPoint x: 172, endPoint y: 144, distance: 63.5
click at [172, 144] on div "SearchWithCriteria45832d00-a73f-42f3-99db-db111a6c5918 Work Title [URL][DOMAIN_…" at bounding box center [340, 148] width 425 height 16
click at [360, 99] on p "Please click here for more information about the terms used in the database." at bounding box center [340, 101] width 425 height 8
paste input "Chaotic & Confused"
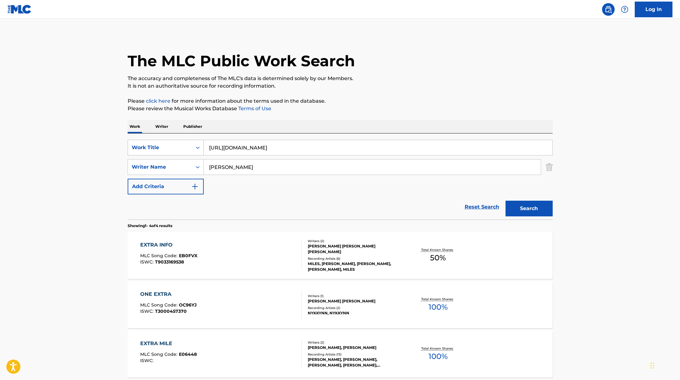
drag, startPoint x: 361, startPoint y: 149, endPoint x: 201, endPoint y: 147, distance: 160.3
click at [201, 147] on div "SearchWithCriteria45832d00-a73f-42f3-99db-db111a6c5918 Work Title [URL][DOMAIN_…" at bounding box center [340, 148] width 425 height 16
type input "Chaotic & Confused"
click at [426, 83] on p "It is not an authoritative source for recording information." at bounding box center [340, 86] width 425 height 8
drag, startPoint x: 241, startPoint y: 173, endPoint x: 183, endPoint y: 167, distance: 58.8
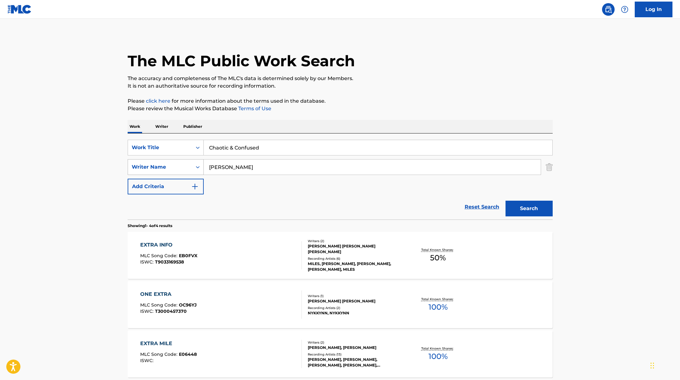
click at [183, 167] on div "SearchWithCriteria6fe0b56a-87ea-458f-8866-440b0c01beee Writer Name [PERSON_NAME]" at bounding box center [340, 167] width 425 height 16
paste input "[PERSON_NAME]"
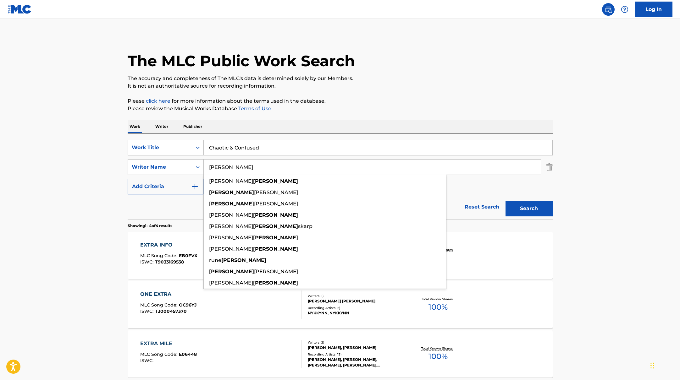
type input "[PERSON_NAME]"
click at [398, 92] on div "The MLC Public Work Search The accuracy and completeness of The MLC's data is d…" at bounding box center [340, 246] width 440 height 422
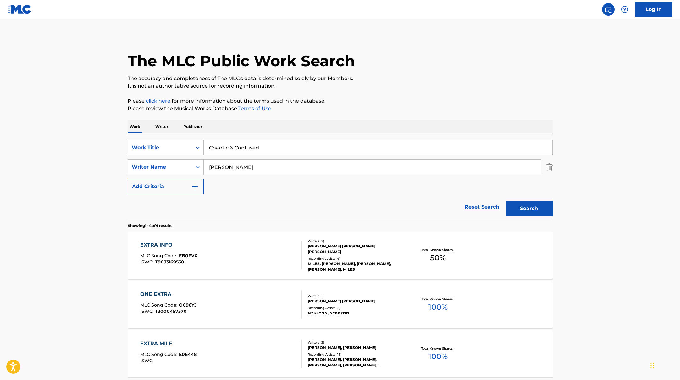
click at [536, 206] on button "Search" at bounding box center [528, 209] width 47 height 16
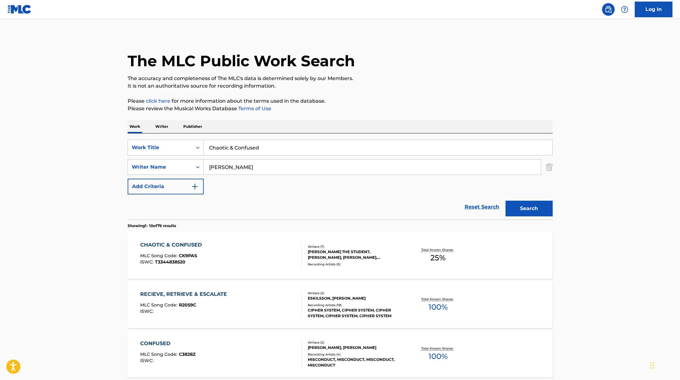
click at [278, 247] on div "CHAOTIC & CONFUSED MLC Song Code : CK9PAS ISWC : T3344838520" at bounding box center [221, 255] width 162 height 28
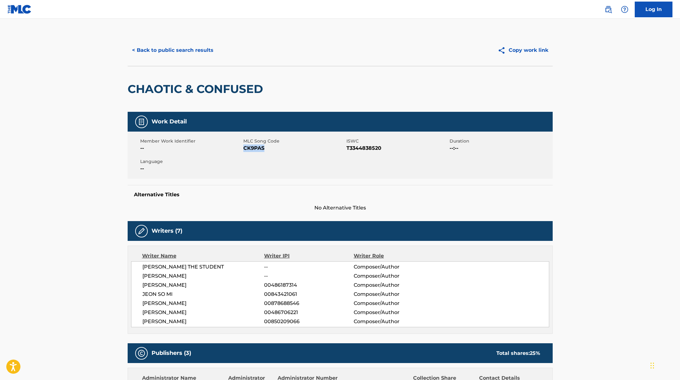
drag, startPoint x: 244, startPoint y: 148, endPoint x: 273, endPoint y: 151, distance: 29.1
click at [273, 151] on span "CK9PAS" at bounding box center [294, 149] width 102 height 8
click at [185, 46] on button "< Back to public search results" at bounding box center [173, 50] width 90 height 16
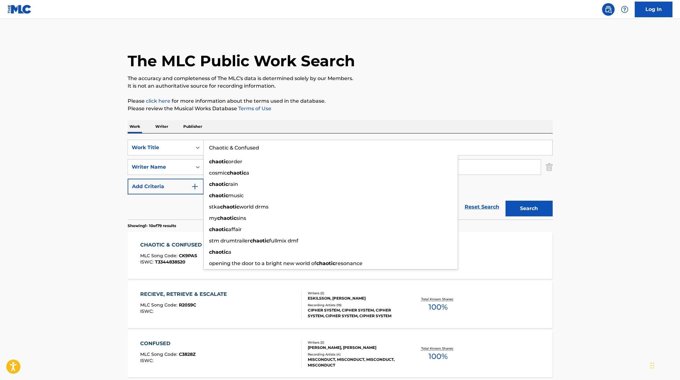
drag, startPoint x: 269, startPoint y: 149, endPoint x: 209, endPoint y: 148, distance: 60.0
click at [208, 148] on input "Chaotic & Confused" at bounding box center [378, 147] width 349 height 15
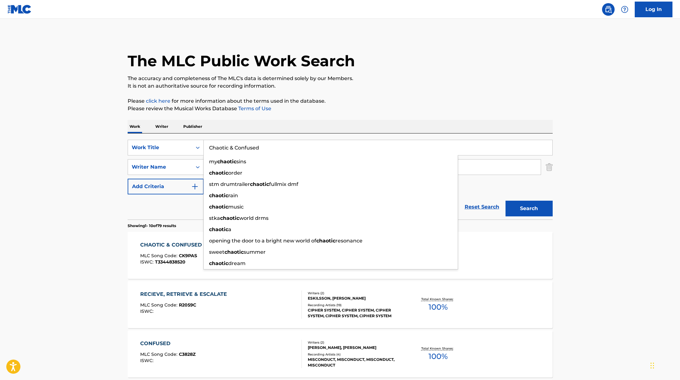
paste input "DELU"
type input "DELU"
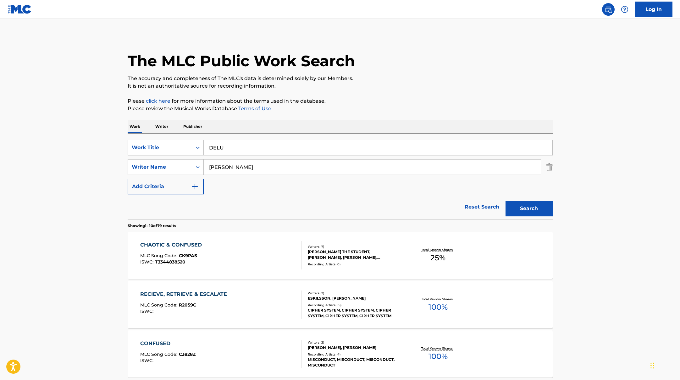
click at [408, 86] on p "It is not an authoritative source for recording information." at bounding box center [340, 86] width 425 height 8
paste input "[PERSON_NAME]"
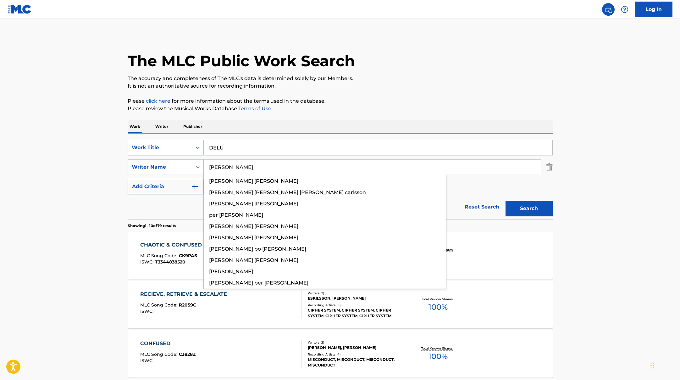
drag, startPoint x: 236, startPoint y: 170, endPoint x: 206, endPoint y: 149, distance: 37.3
click at [206, 149] on div "SearchWithCriteria45832d00-a73f-42f3-99db-db111a6c5918 Work Title DELU SearchWi…" at bounding box center [340, 167] width 425 height 55
type input "[PERSON_NAME]"
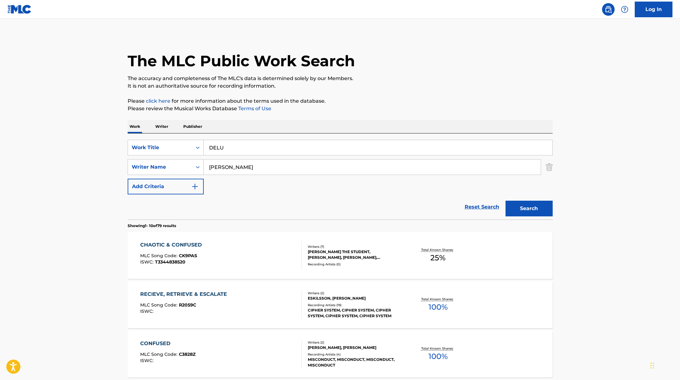
click at [299, 121] on div "Work Writer Publisher" at bounding box center [340, 126] width 425 height 13
click at [509, 210] on button "Search" at bounding box center [528, 209] width 47 height 16
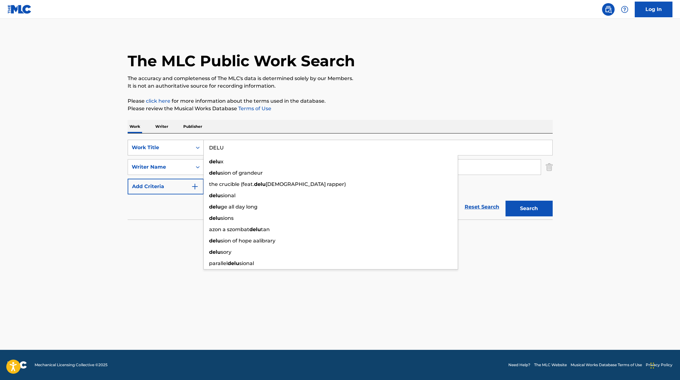
drag, startPoint x: 226, startPoint y: 147, endPoint x: 176, endPoint y: 144, distance: 50.7
click at [176, 144] on div "SearchWithCriteria45832d00-a73f-42f3-99db-db111a6c5918 Work Title DELU delu x d…" at bounding box center [340, 148] width 425 height 16
paste input "LIKE YOU BETTER"
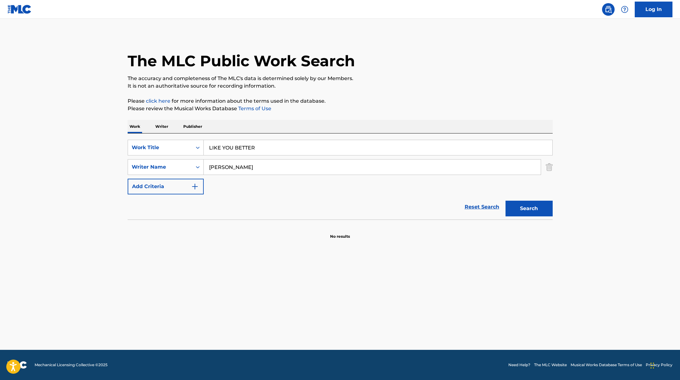
click at [360, 100] on p "Please click here for more information about the terms used in the database." at bounding box center [340, 101] width 425 height 8
drag, startPoint x: 257, startPoint y: 149, endPoint x: 220, endPoint y: 135, distance: 40.3
click at [188, 143] on div "SearchWithCriteria45832d00-a73f-42f3-99db-db111a6c5918 Work Title LIKE YOU BETT…" at bounding box center [340, 148] width 425 height 16
paste input "DANCING ALONE"
type input "DANCING ALONE"
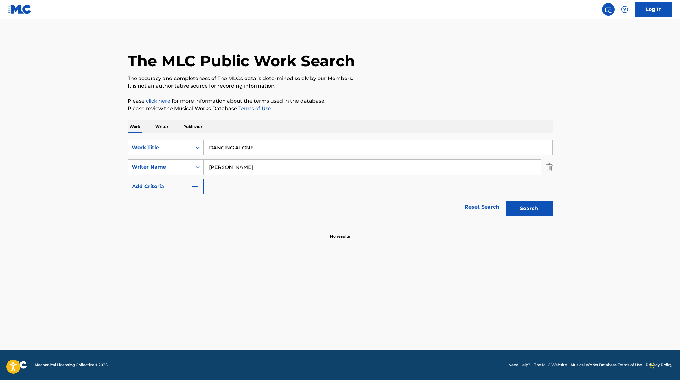
click at [356, 107] on p "Please review the Musical Works Database Terms of Use" at bounding box center [340, 109] width 425 height 8
paste input "Fontana,"
drag, startPoint x: 233, startPoint y: 167, endPoint x: 183, endPoint y: 160, distance: 50.5
click at [186, 161] on div "SearchWithCriteria6fe0b56a-87ea-458f-8866-440b0c01beee Writer Name [PERSON_NAME…" at bounding box center [340, 167] width 425 height 16
type input "Fontana,"
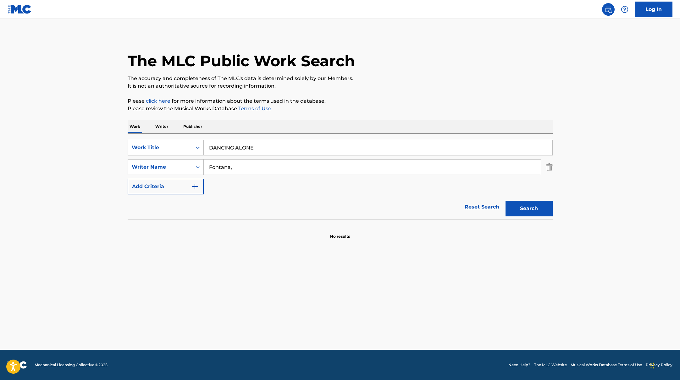
click at [395, 107] on p "Please review the Musical Works Database Terms of Use" at bounding box center [340, 109] width 425 height 8
click at [538, 203] on button "Search" at bounding box center [528, 209] width 47 height 16
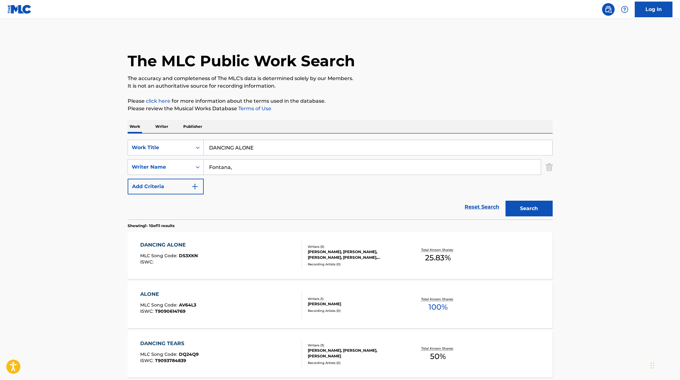
click at [283, 249] on div "DANCING ALONE MLC Song Code : DS3XKN ISWC :" at bounding box center [221, 255] width 162 height 28
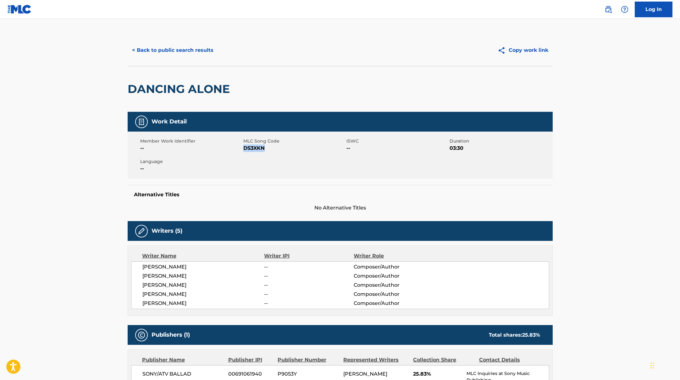
drag, startPoint x: 244, startPoint y: 148, endPoint x: 279, endPoint y: 148, distance: 35.2
click at [279, 148] on span "DS3XKN" at bounding box center [294, 149] width 102 height 8
click at [190, 53] on button "< Back to public search results" at bounding box center [173, 50] width 90 height 16
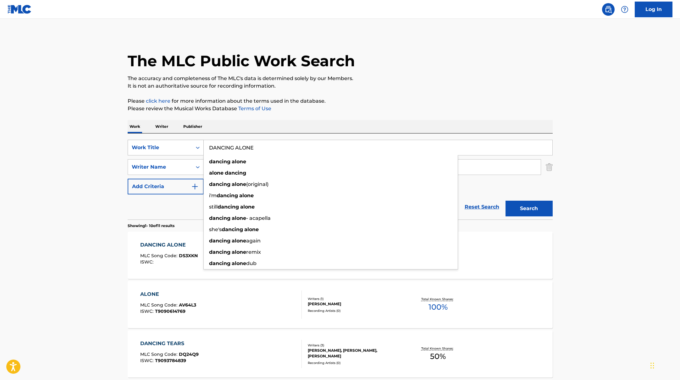
drag, startPoint x: 258, startPoint y: 150, endPoint x: 201, endPoint y: 143, distance: 57.6
click at [201, 143] on div "SearchWithCriteria45832d00-a73f-42f3-99db-db111a6c5918 Work Title DANCING ALONE…" at bounding box center [340, 148] width 425 height 16
paste input "KiiiKiii"
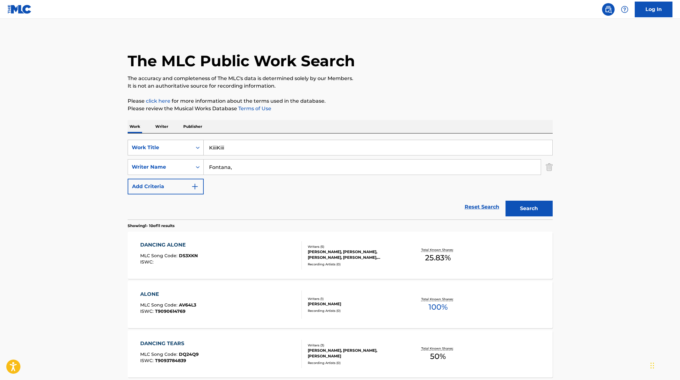
drag, startPoint x: 236, startPoint y: 146, endPoint x: 198, endPoint y: 144, distance: 38.1
click at [198, 144] on div "SearchWithCriteria45832d00-a73f-42f3-99db-db111a6c5918 Work Title KiiiKiii" at bounding box center [340, 148] width 425 height 16
paste input "DEBUT SONG"
type input "DEBUT SONG"
click at [373, 97] on p "Please click here for more information about the terms used in the database." at bounding box center [340, 101] width 425 height 8
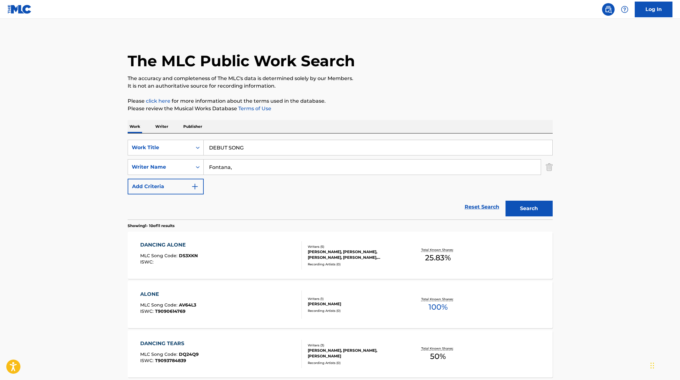
click at [531, 207] on button "Search" at bounding box center [528, 209] width 47 height 16
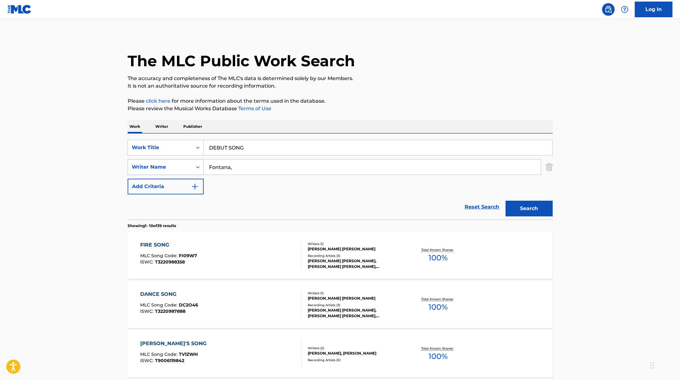
drag, startPoint x: 285, startPoint y: 168, endPoint x: 198, endPoint y: 161, distance: 87.0
click at [198, 161] on div "SearchWithCriteria6fe0b56a-87ea-458f-8866-440b0c01beee Writer Name [PERSON_NAME…" at bounding box center [340, 167] width 425 height 16
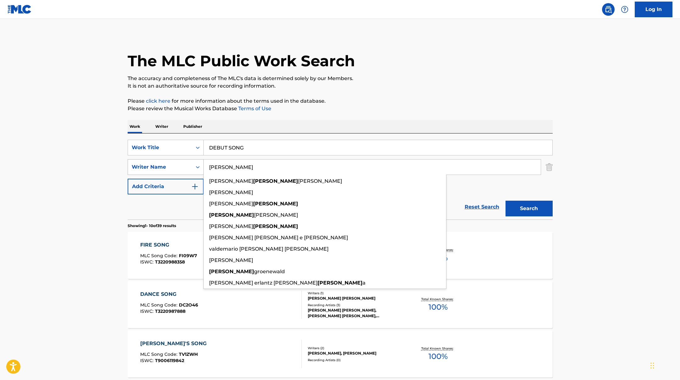
type input "[PERSON_NAME]"
click at [505, 201] on button "Search" at bounding box center [528, 209] width 47 height 16
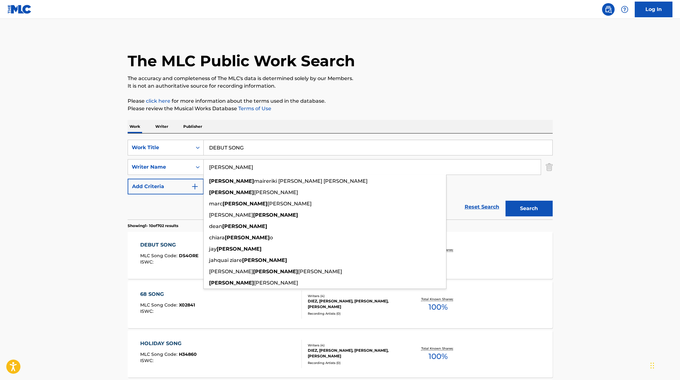
click at [177, 207] on div "Reset Search Search" at bounding box center [340, 207] width 425 height 25
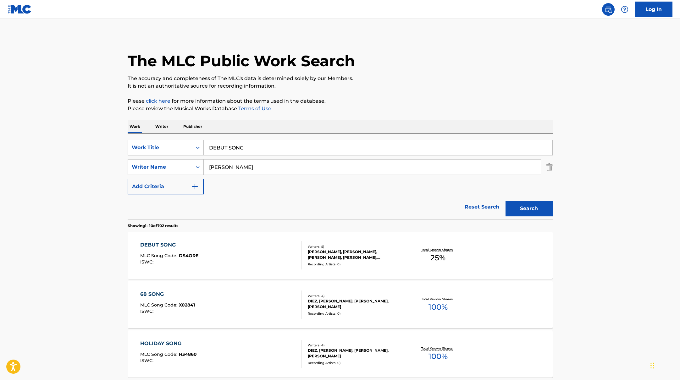
click at [203, 245] on div "DEBUT SONG MLC Song Code : DS4ORE ISWC :" at bounding box center [221, 255] width 162 height 28
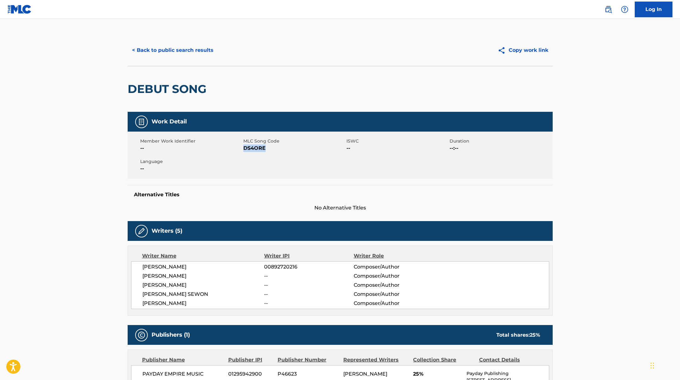
drag, startPoint x: 244, startPoint y: 148, endPoint x: 280, endPoint y: 148, distance: 35.8
click at [280, 148] on span "DS4ORE" at bounding box center [294, 149] width 102 height 8
click at [193, 51] on button "< Back to public search results" at bounding box center [173, 50] width 90 height 16
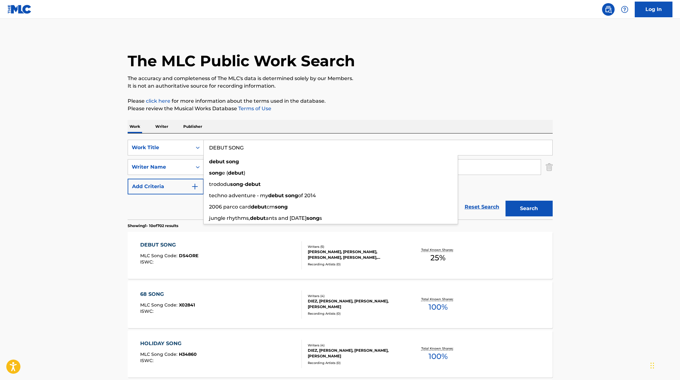
drag, startPoint x: 251, startPoint y: 146, endPoint x: 204, endPoint y: 145, distance: 46.5
click at [204, 145] on input "DEBUT SONG" at bounding box center [378, 147] width 349 height 15
paste input "GROUNDWORK"
type input "GROUNDWORK"
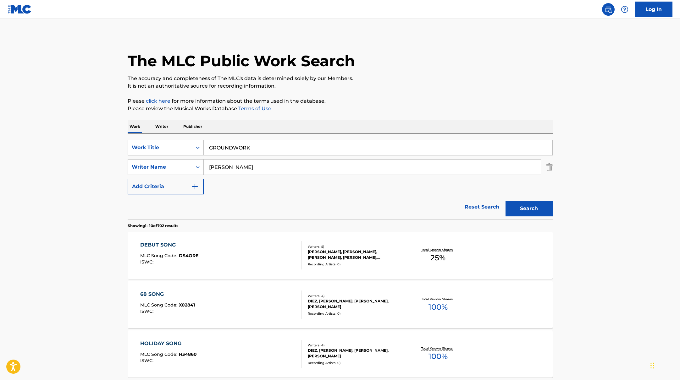
click at [520, 210] on button "Search" at bounding box center [528, 209] width 47 height 16
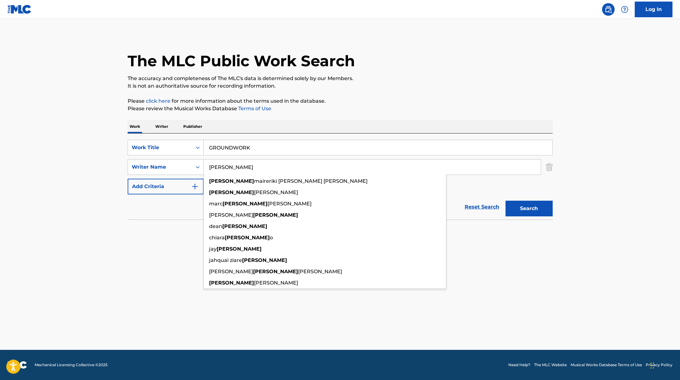
paste input "[PERSON_NAME]"
drag, startPoint x: 242, startPoint y: 166, endPoint x: 214, endPoint y: 150, distance: 31.5
click at [174, 166] on div "SearchWithCriteria6fe0b56a-87ea-458f-8866-440b0c01beee Writer Name [PERSON_NAME…" at bounding box center [340, 167] width 425 height 16
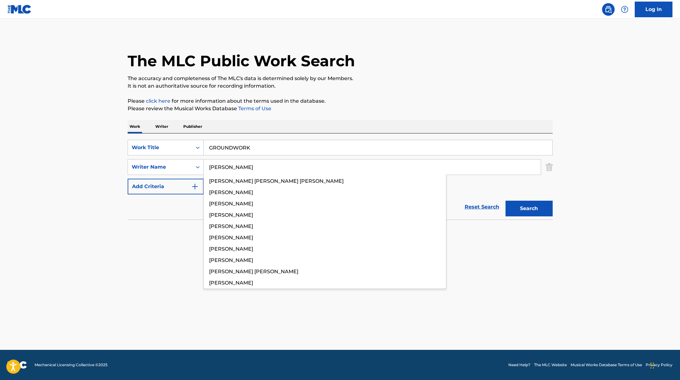
type input "[PERSON_NAME]"
click at [434, 78] on p "The accuracy and completeness of The MLC's data is determined solely by our Mem…" at bounding box center [340, 79] width 425 height 8
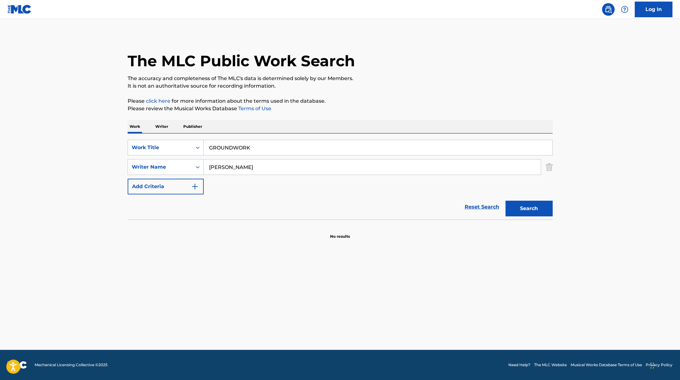
click at [550, 207] on button "Search" at bounding box center [528, 209] width 47 height 16
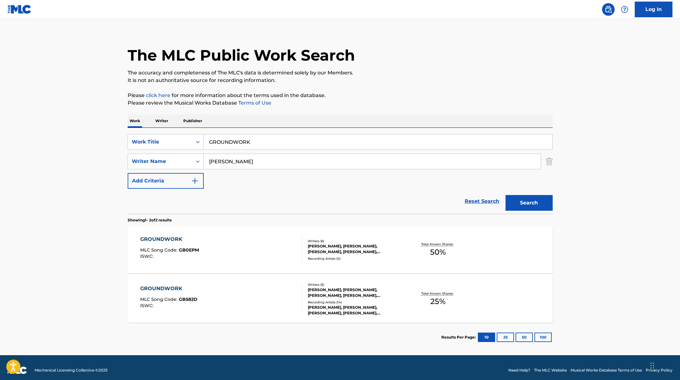
scroll to position [11, 0]
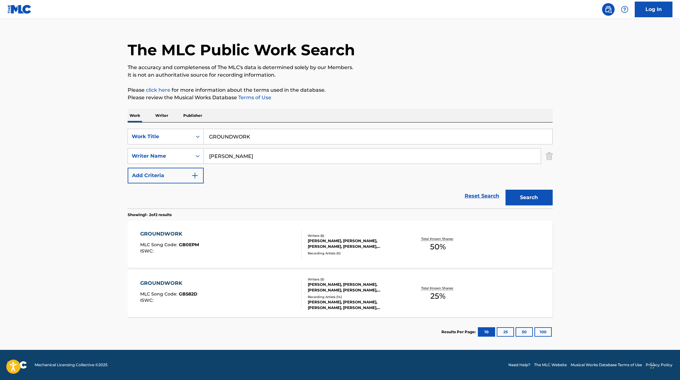
click at [271, 242] on div "GROUNDWORK MLC Song Code : GB0EPM ISWC :" at bounding box center [221, 244] width 162 height 28
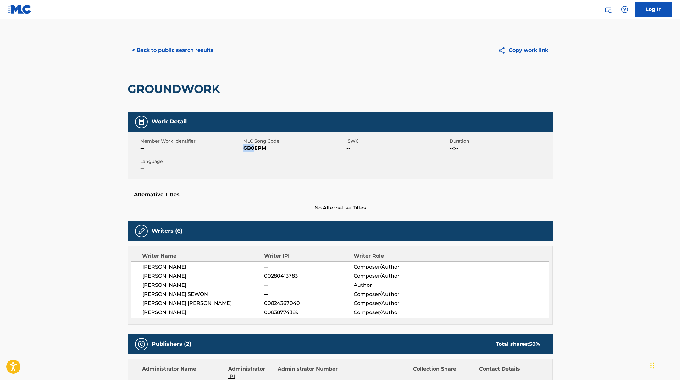
drag, startPoint x: 247, startPoint y: 147, endPoint x: 265, endPoint y: 148, distance: 17.9
click at [265, 148] on span "GB0EPM" at bounding box center [294, 149] width 102 height 8
click at [200, 53] on button "< Back to public search results" at bounding box center [173, 50] width 90 height 16
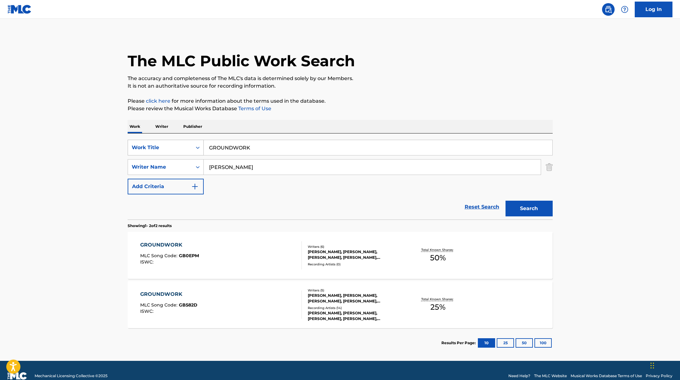
drag, startPoint x: 257, startPoint y: 147, endPoint x: 192, endPoint y: 145, distance: 65.4
click at [192, 145] on div "SearchWithCriteria45832d00-a73f-42f3-99db-db111a6c5918 Work Title GROUNDWORK" at bounding box center [340, 148] width 425 height 16
paste
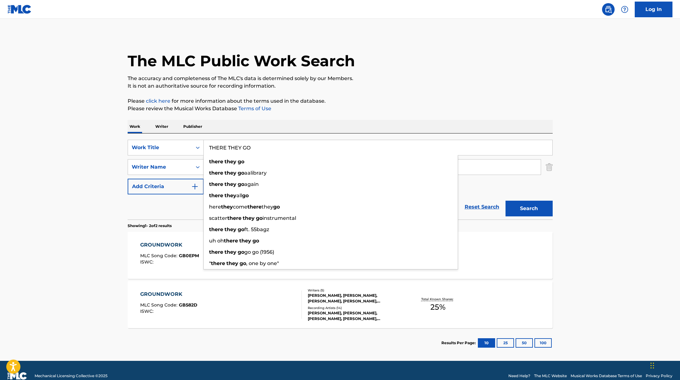
type input "THERE THEY GO"
click at [422, 97] on div "The MLC Public Work Search The accuracy and completeness of The MLC's data is d…" at bounding box center [340, 196] width 440 height 323
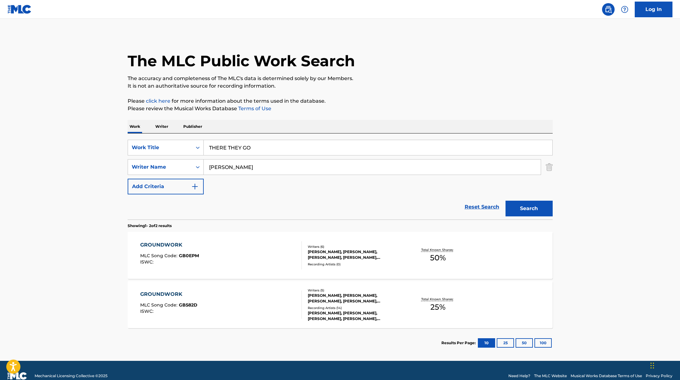
click at [539, 211] on button "Search" at bounding box center [528, 209] width 47 height 16
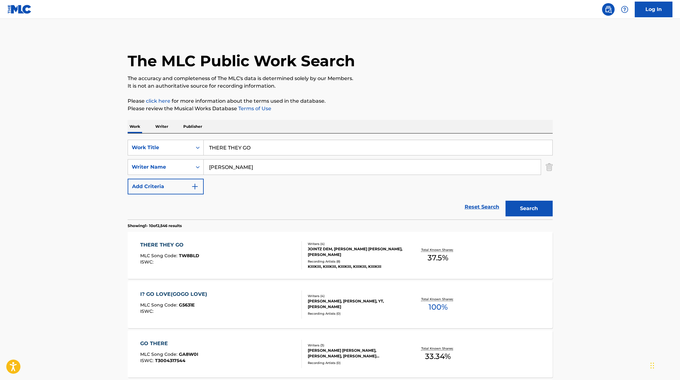
click at [260, 262] on div "THERE THEY GO MLC Song Code : TW8BLD ISWC :" at bounding box center [221, 255] width 162 height 28
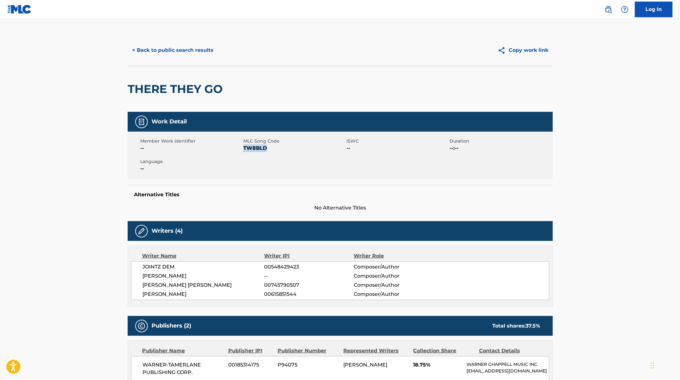
drag, startPoint x: 243, startPoint y: 148, endPoint x: 275, endPoint y: 148, distance: 31.4
click at [275, 148] on span "TW8BLD" at bounding box center [294, 149] width 102 height 8
click at [200, 51] on button "< Back to public search results" at bounding box center [173, 50] width 90 height 16
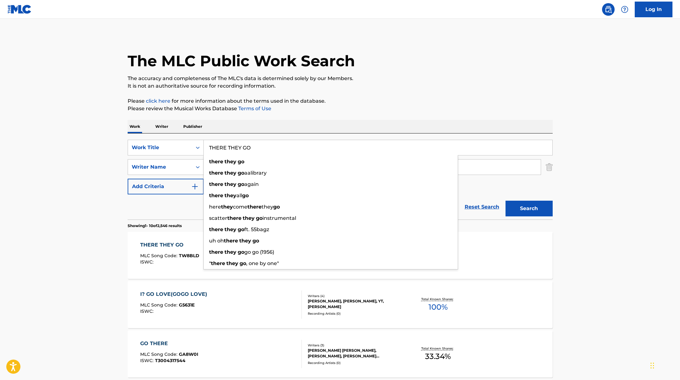
drag, startPoint x: 257, startPoint y: 146, endPoint x: 205, endPoint y: 146, distance: 51.9
click at [205, 146] on input "THERE THEY GO" at bounding box center [378, 147] width 349 height 15
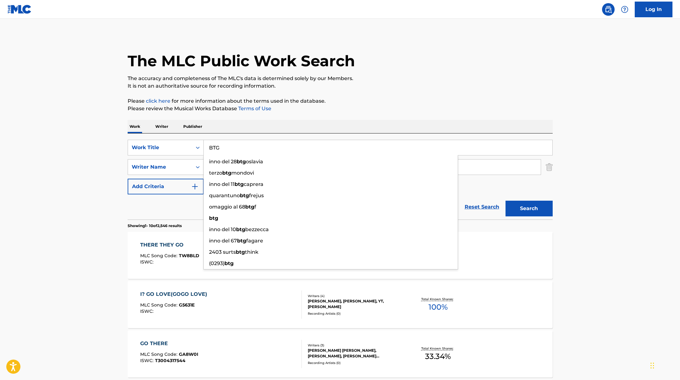
type input "BTG"
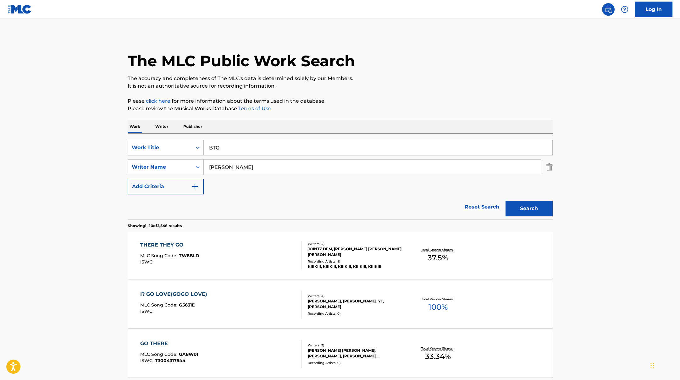
click at [522, 205] on button "Search" at bounding box center [528, 209] width 47 height 16
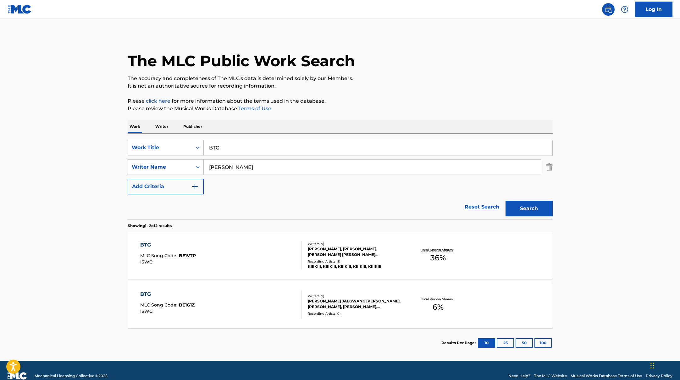
click at [281, 254] on div "BTG MLC Song Code : BE1VTP ISWC :" at bounding box center [221, 255] width 162 height 28
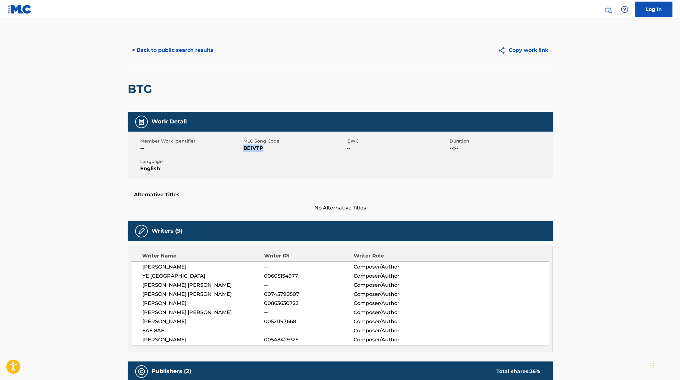
drag, startPoint x: 244, startPoint y: 149, endPoint x: 282, endPoint y: 149, distance: 38.0
click at [282, 149] on span "BE1VTP" at bounding box center [294, 149] width 102 height 8
click at [202, 53] on button "< Back to public search results" at bounding box center [173, 50] width 90 height 16
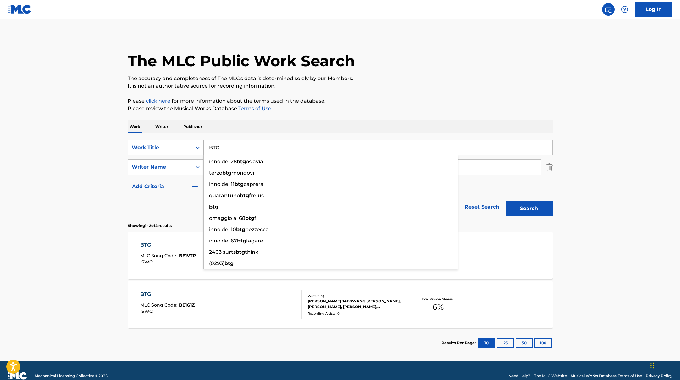
drag, startPoint x: 239, startPoint y: 146, endPoint x: 195, endPoint y: 142, distance: 44.5
click at [195, 142] on div "SearchWithCriteria45832d00-a73f-42f3-99db-db111a6c5918 Work Title BTG inno del …" at bounding box center [340, 148] width 425 height 16
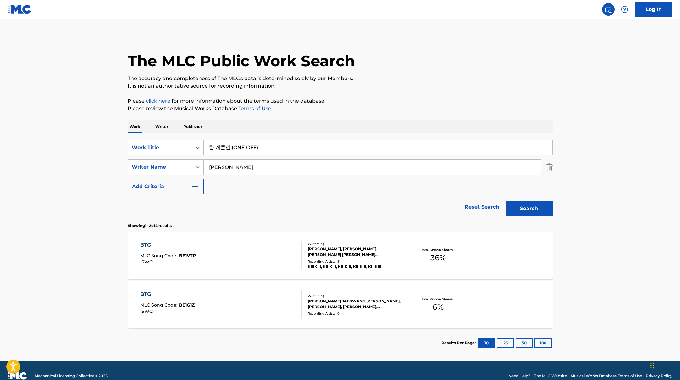
click at [406, 92] on div "The MLC Public Work Search The accuracy and completeness of The MLC's data is d…" at bounding box center [340, 196] width 440 height 323
click at [520, 210] on button "Search" at bounding box center [528, 209] width 47 height 16
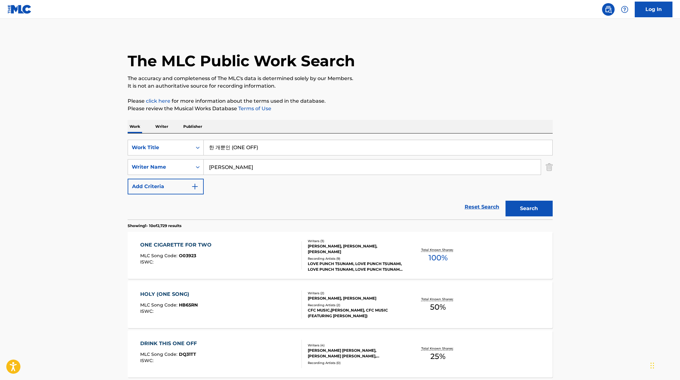
drag, startPoint x: 231, startPoint y: 149, endPoint x: 209, endPoint y: 147, distance: 22.1
click at [209, 147] on input "한 개뿐인 (ONE OFF)" at bounding box center [378, 147] width 349 height 15
click at [269, 148] on input "ONE OFF)" at bounding box center [378, 147] width 349 height 15
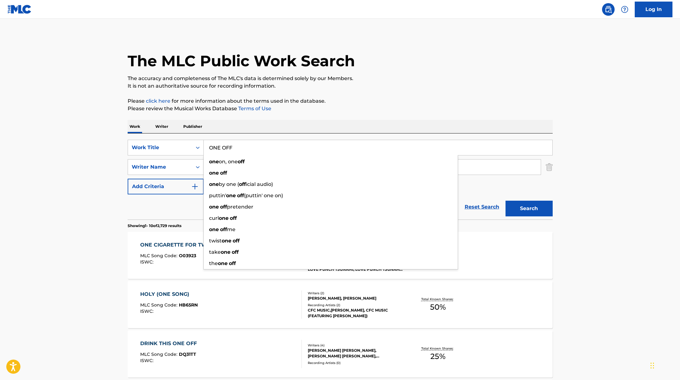
type input "ONE OFF"
click at [505, 201] on button "Search" at bounding box center [528, 209] width 47 height 16
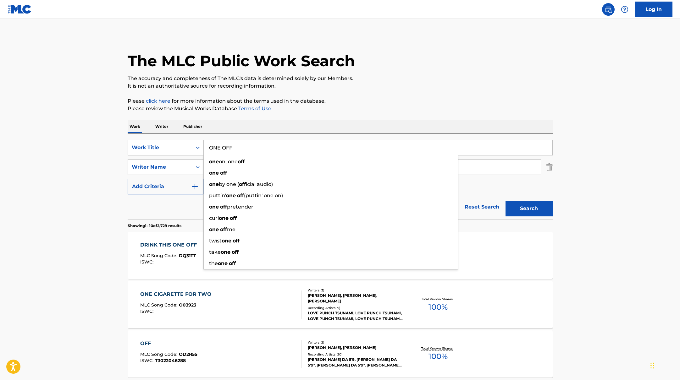
click at [284, 130] on div "Work Writer Publisher" at bounding box center [340, 126] width 425 height 13
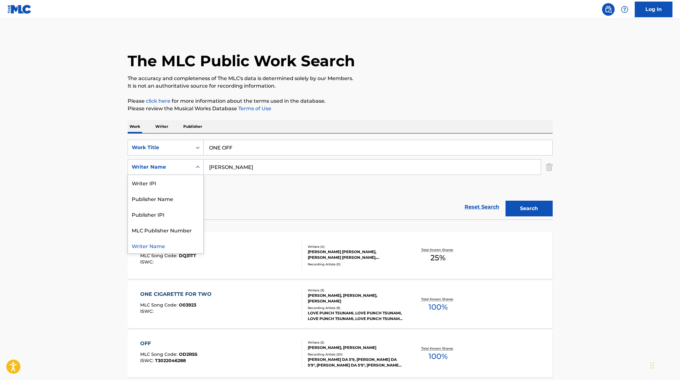
click at [191, 165] on div "Writer Name" at bounding box center [166, 167] width 76 height 16
drag, startPoint x: 230, startPoint y: 168, endPoint x: 193, endPoint y: 166, distance: 36.8
click at [192, 166] on div "SearchWithCriteria6fe0b56a-87ea-458f-8866-440b0c01beee Writer Name [PERSON_NAME]" at bounding box center [340, 167] width 425 height 16
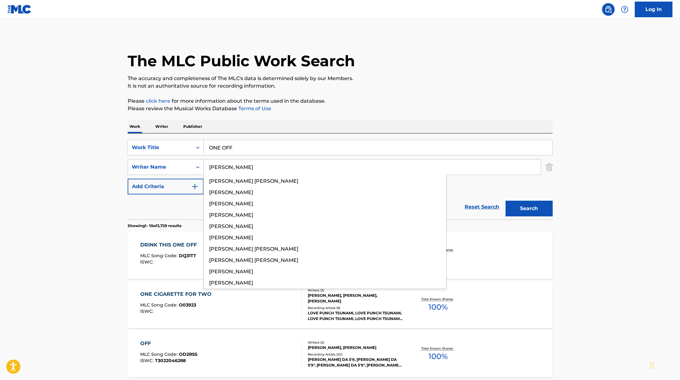
type input "[PERSON_NAME]"
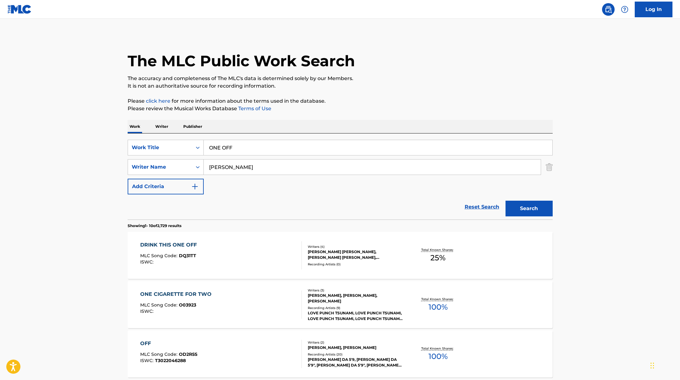
click at [524, 213] on button "Search" at bounding box center [528, 209] width 47 height 16
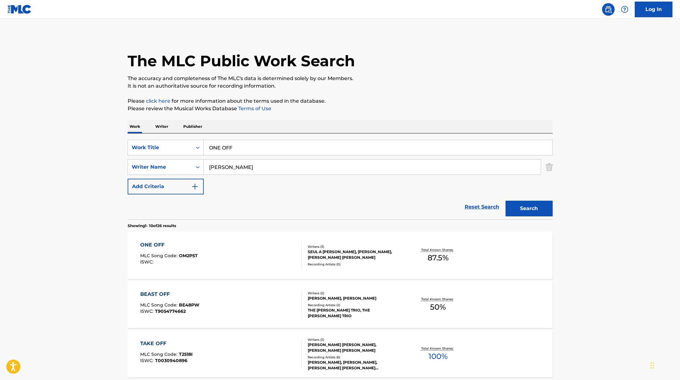
click at [274, 256] on div "ONE OFF MLC Song Code : OM2P5T ISWC :" at bounding box center [221, 255] width 162 height 28
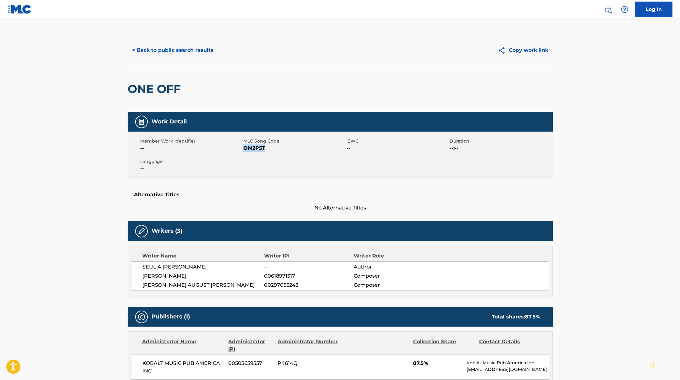
drag, startPoint x: 244, startPoint y: 150, endPoint x: 270, endPoint y: 150, distance: 26.1
click at [270, 150] on span "OM2P5T" at bounding box center [294, 149] width 102 height 8
click at [183, 55] on button "< Back to public search results" at bounding box center [173, 50] width 90 height 16
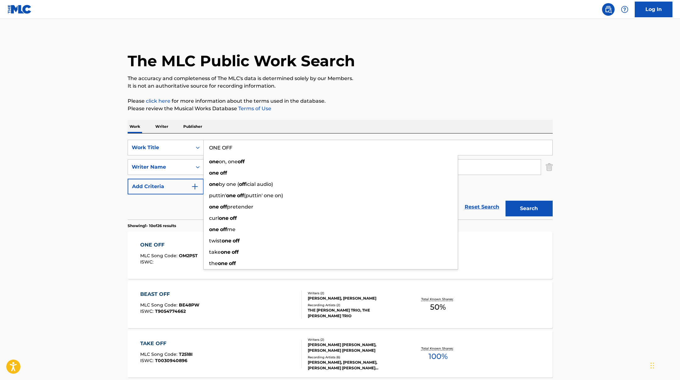
drag, startPoint x: 243, startPoint y: 149, endPoint x: 213, endPoint y: 148, distance: 29.6
click at [213, 148] on input "ONE OFF" at bounding box center [378, 147] width 349 height 15
click at [220, 148] on input "ONE OFF" at bounding box center [378, 147] width 349 height 15
drag, startPoint x: 235, startPoint y: 148, endPoint x: 205, endPoint y: 147, distance: 29.6
click at [205, 147] on input "ONE OFF" at bounding box center [378, 147] width 349 height 15
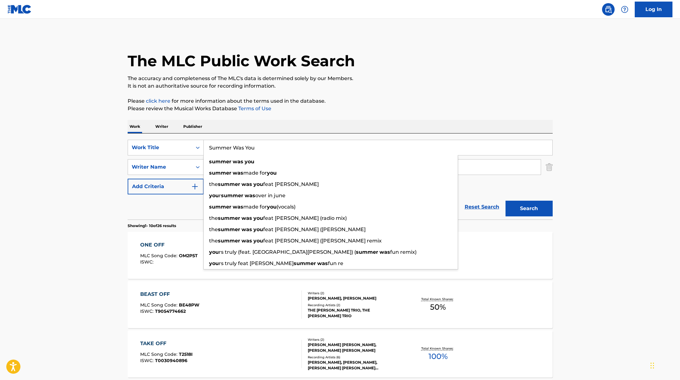
type input "Summer Was You"
click at [342, 110] on p "Please review the Musical Works Database Terms of Use" at bounding box center [340, 109] width 425 height 8
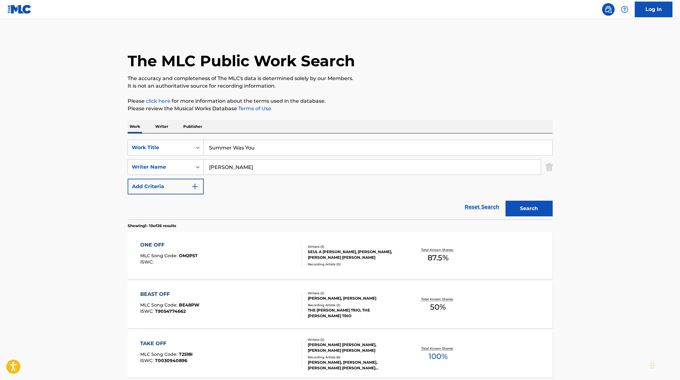
drag, startPoint x: 230, startPoint y: 170, endPoint x: 208, endPoint y: 168, distance: 22.7
click at [207, 169] on input "[PERSON_NAME]" at bounding box center [372, 167] width 337 height 15
click at [379, 108] on p "Please review the Musical Works Database Terms of Use" at bounding box center [340, 109] width 425 height 8
click at [520, 213] on button "Search" at bounding box center [528, 209] width 47 height 16
